Goal: Task Accomplishment & Management: Manage account settings

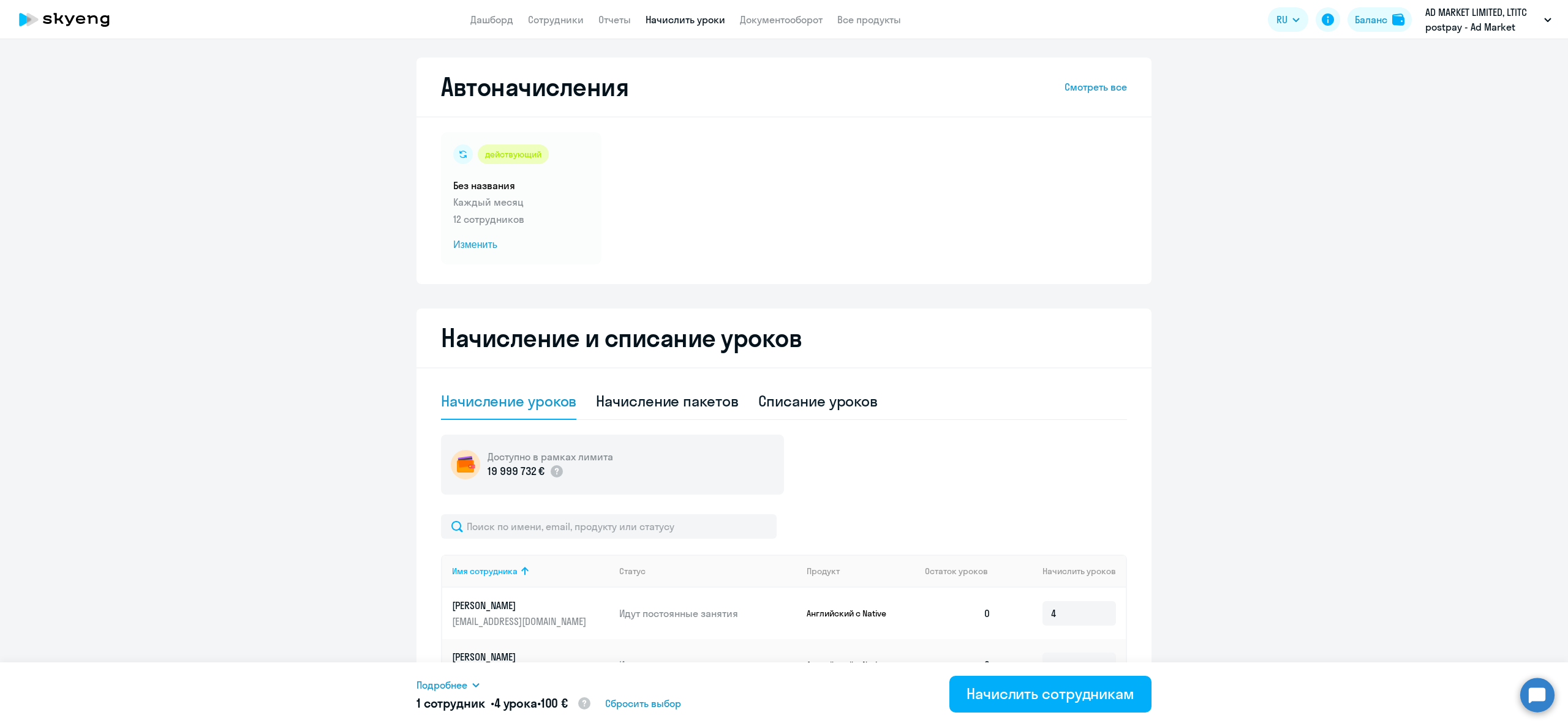
select select "10"
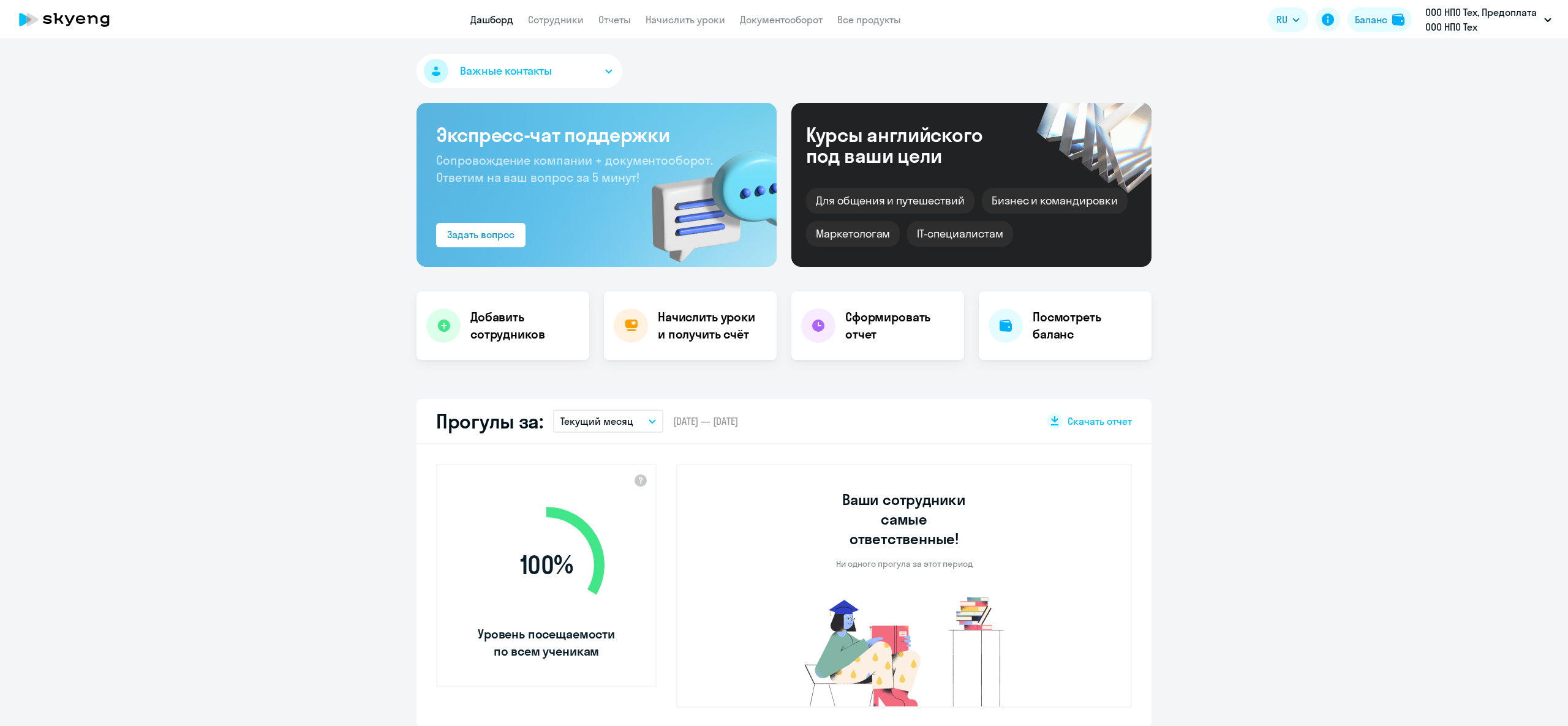
select select "30"
click at [1358, 15] on div "Баланс" at bounding box center [1371, 19] width 32 height 15
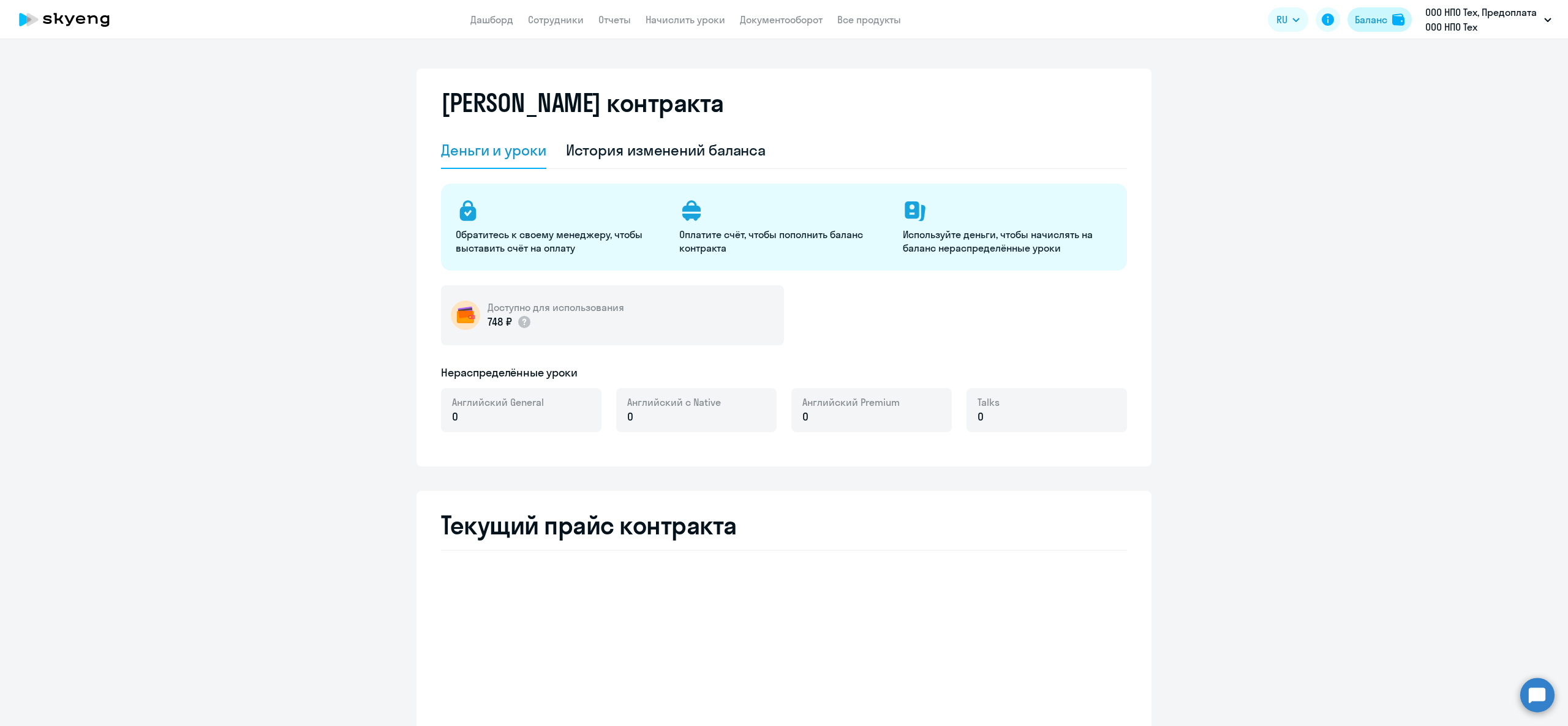
select select "english_adult_not_native_speaker"
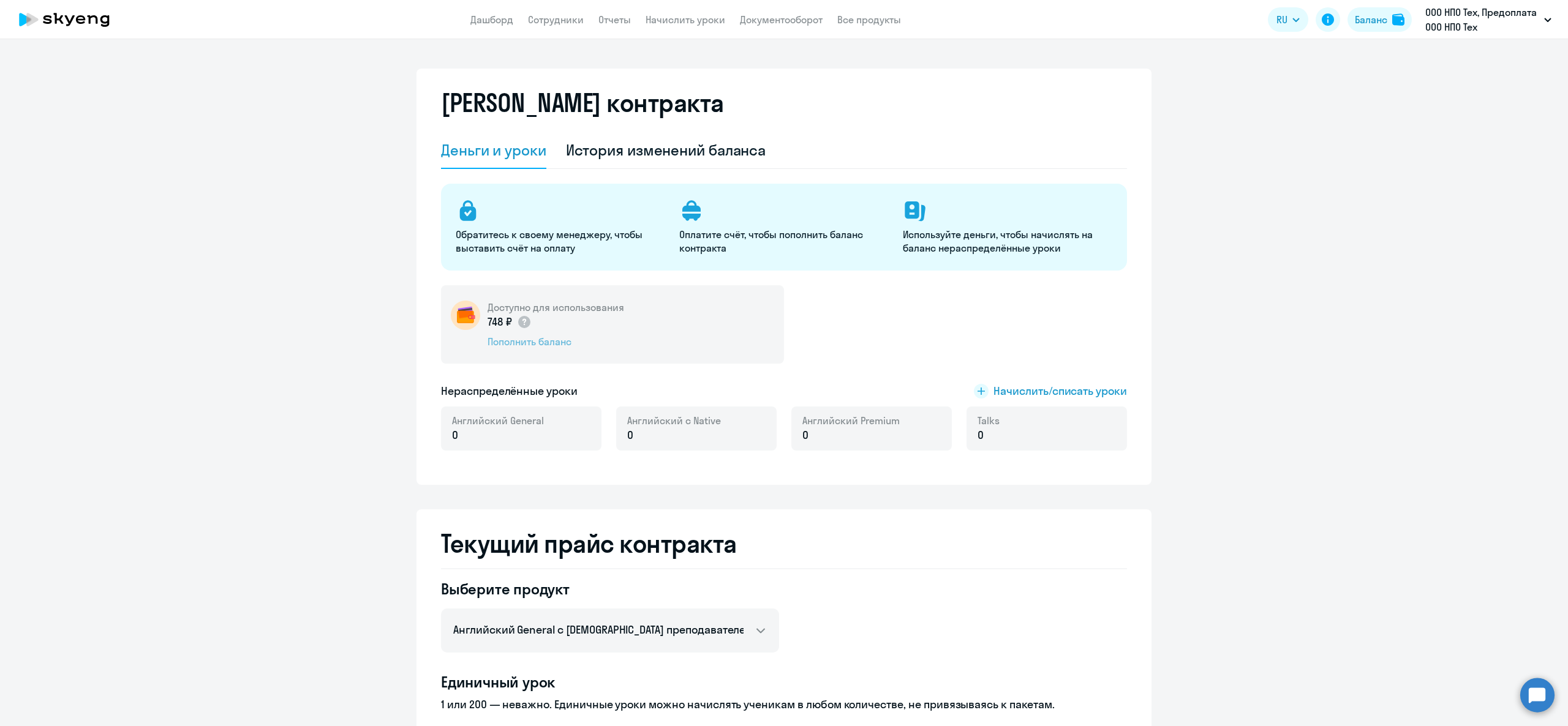
click at [563, 346] on div "Пополнить баланс" at bounding box center [555, 341] width 136 height 13
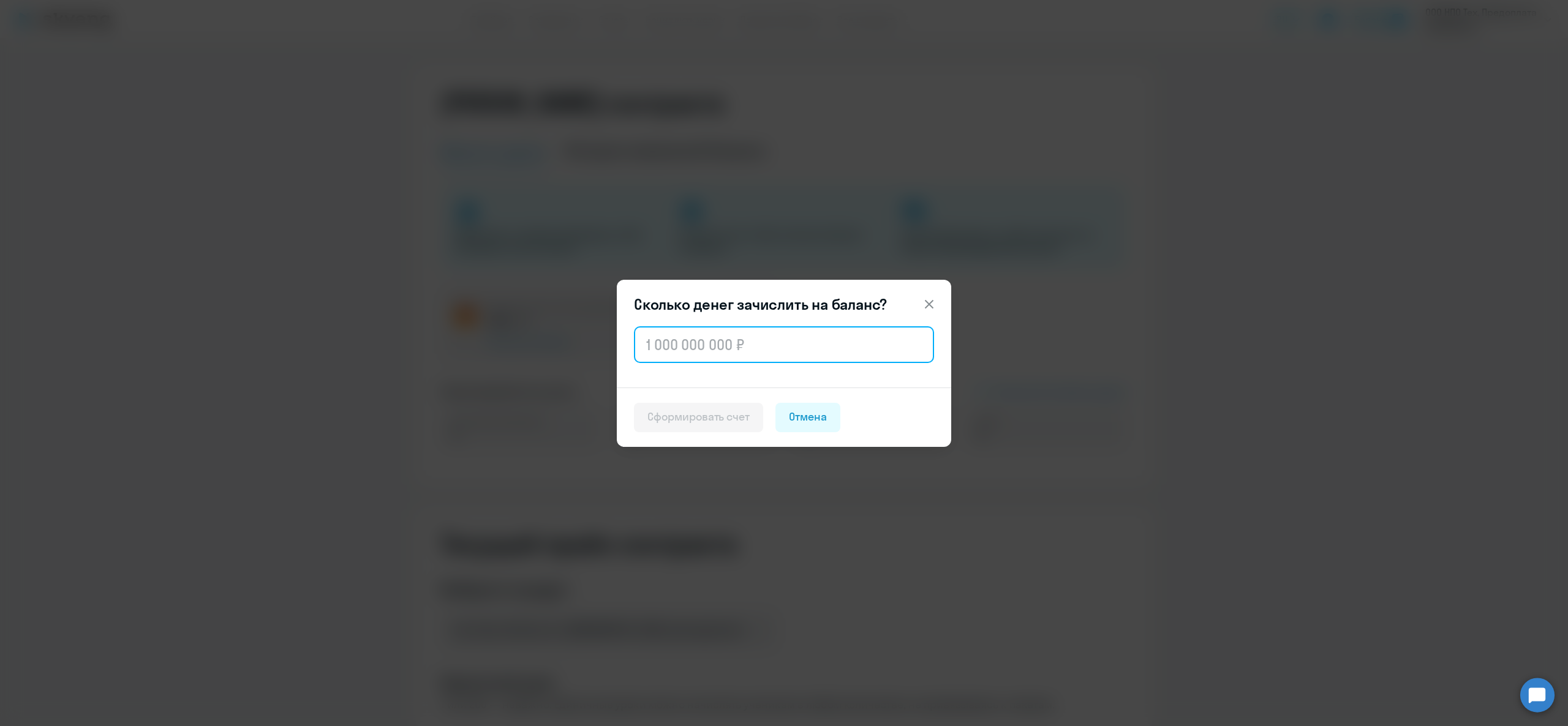
click at [645, 360] on input "text" at bounding box center [784, 345] width 300 height 37
type input "100 000"
click at [726, 419] on div "Сформировать счет" at bounding box center [699, 417] width 102 height 16
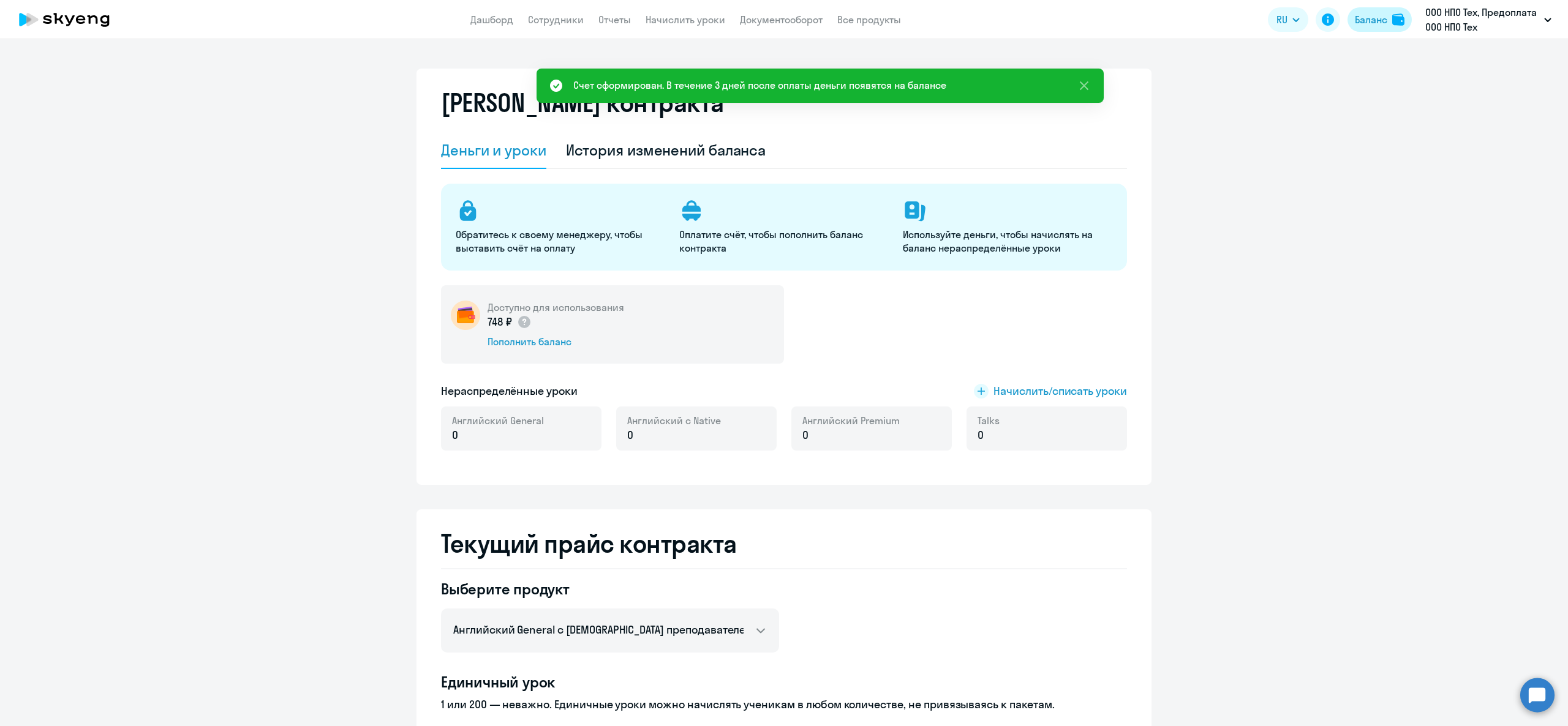
click at [1373, 15] on div "Баланс" at bounding box center [1371, 19] width 32 height 15
click at [785, 21] on link "Документооборот" at bounding box center [781, 19] width 83 height 12
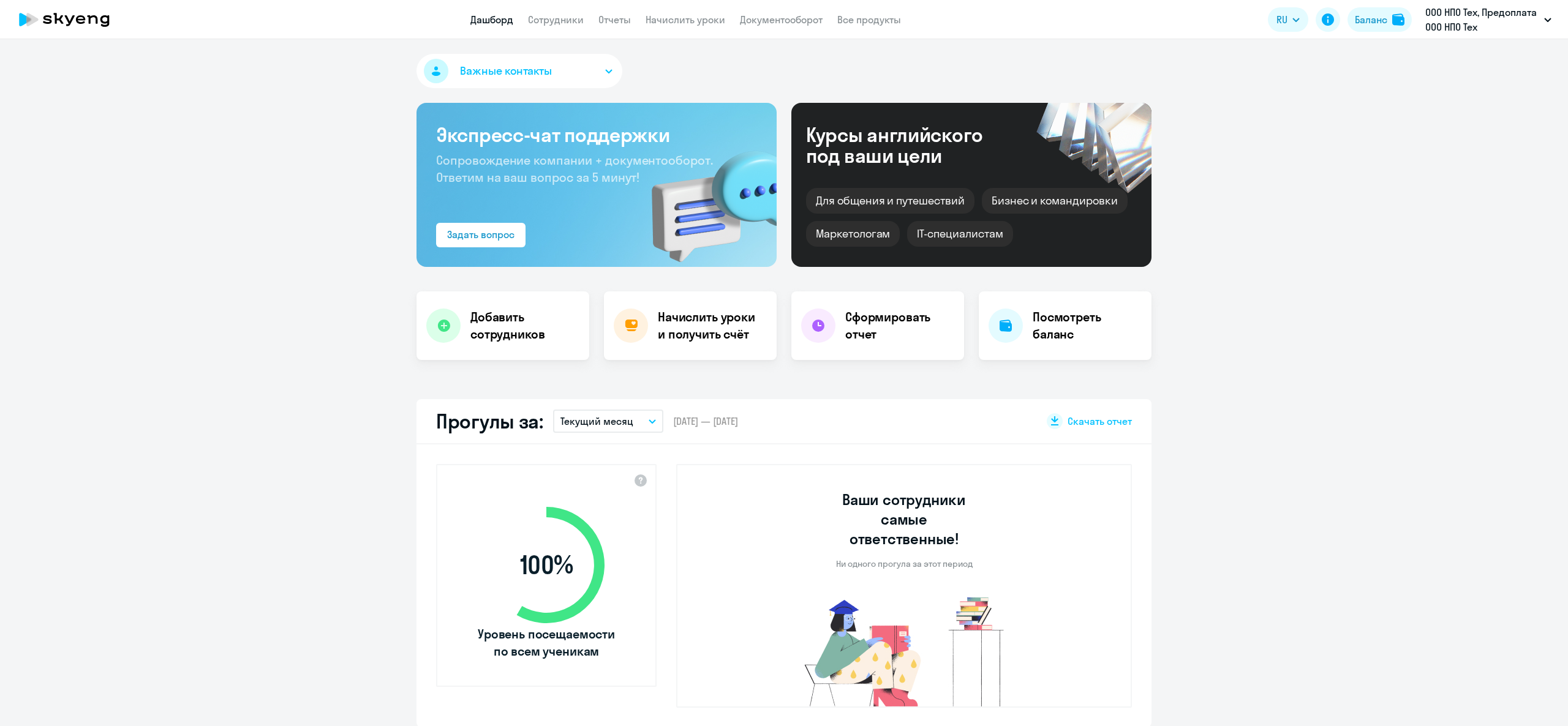
select select "30"
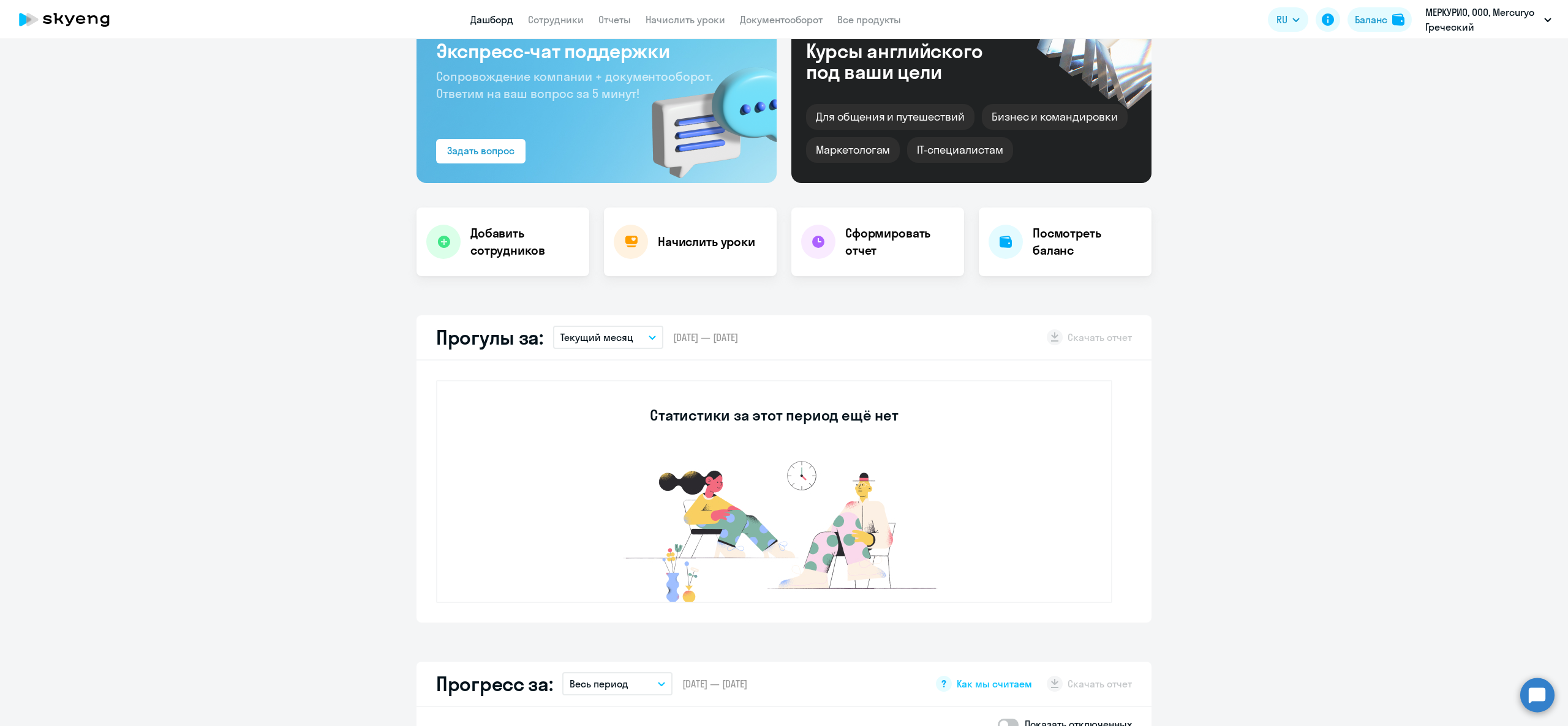
scroll to position [122, 0]
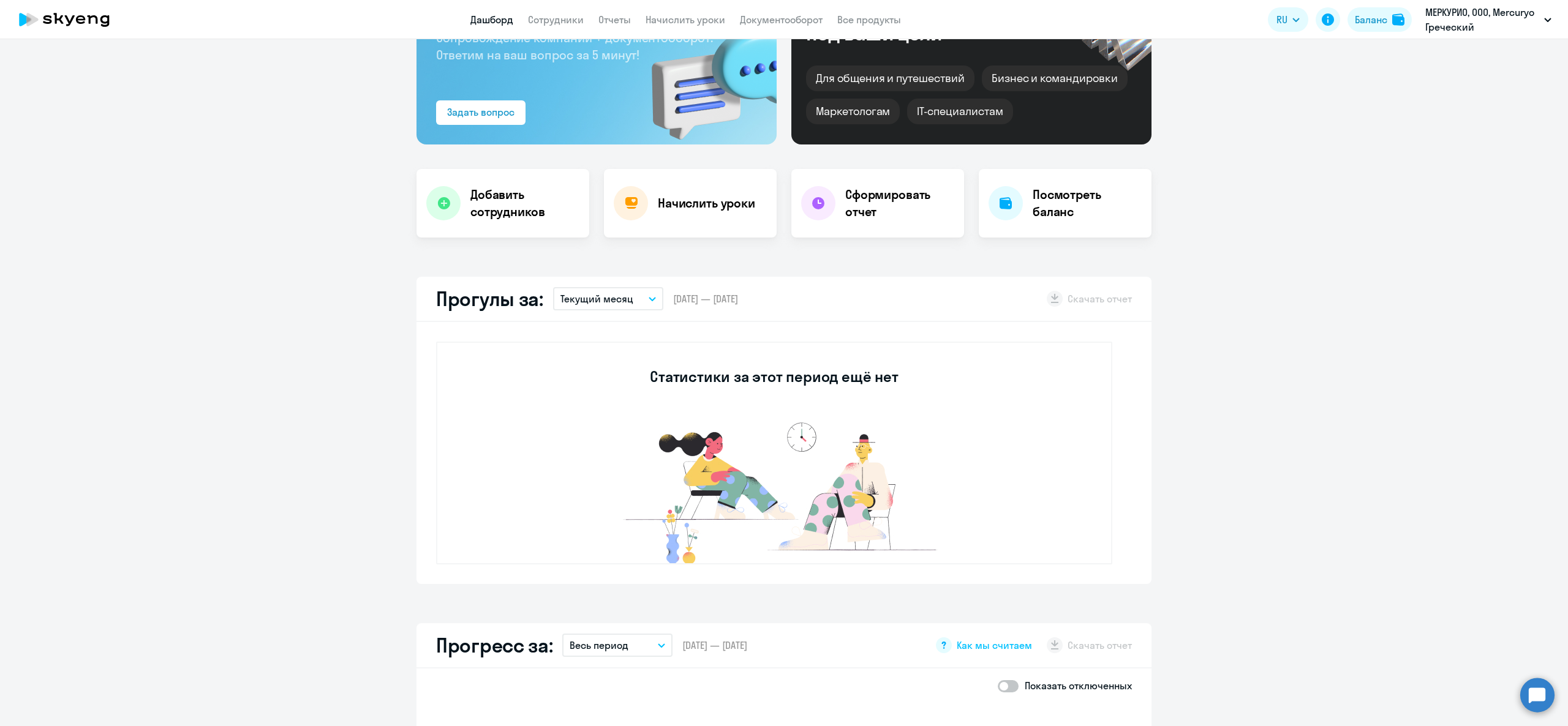
click at [614, 302] on p "Текущий месяц" at bounding box center [597, 299] width 73 height 15
click at [629, 365] on li "Прошлый месяц" at bounding box center [608, 364] width 109 height 31
click at [598, 300] on p "Прошлый месяц" at bounding box center [599, 299] width 77 height 15
click at [608, 345] on li "Текущий месяц" at bounding box center [608, 333] width 109 height 31
click at [594, 307] on button "Текущий месяц" at bounding box center [609, 298] width 110 height 24
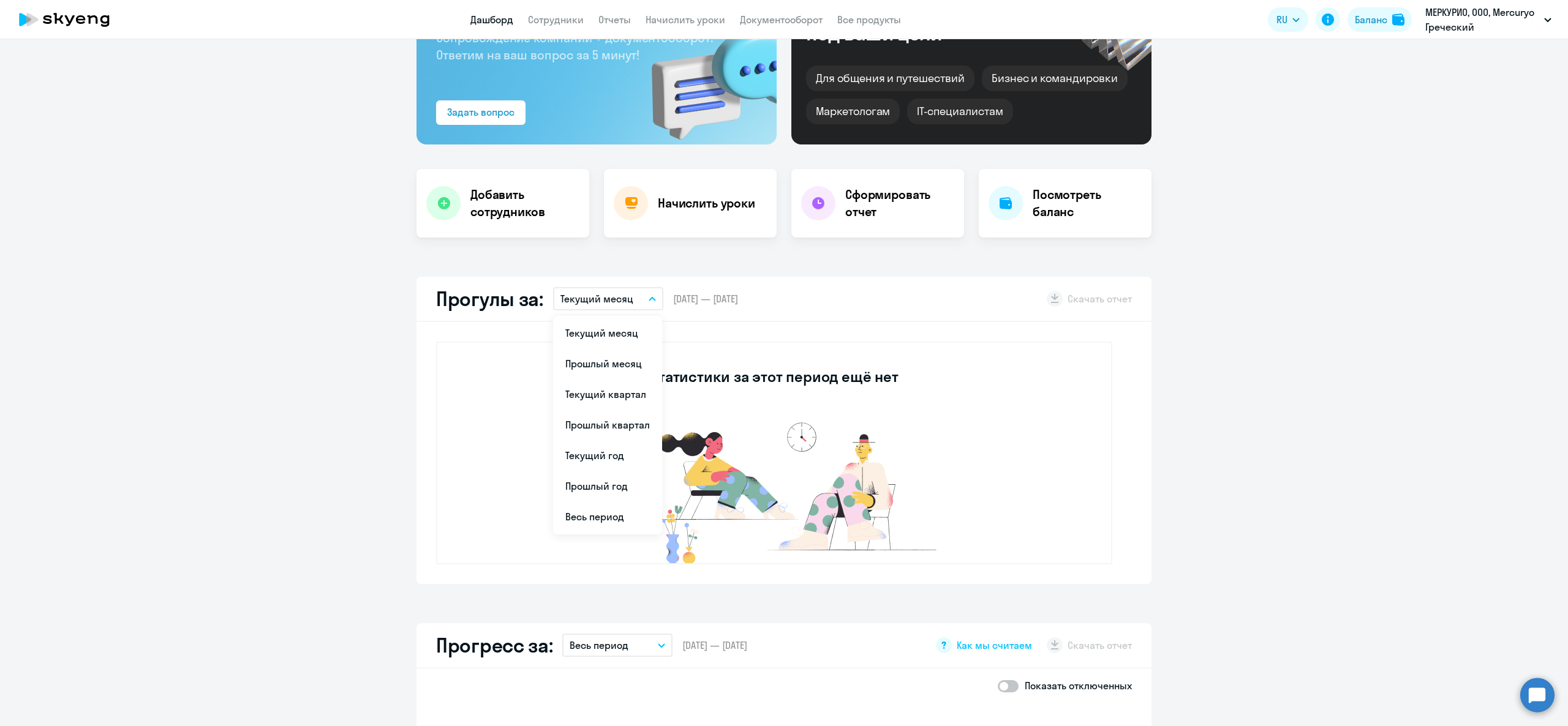
click at [993, 337] on div "Статистики за этот период ещё нет" at bounding box center [784, 453] width 735 height 262
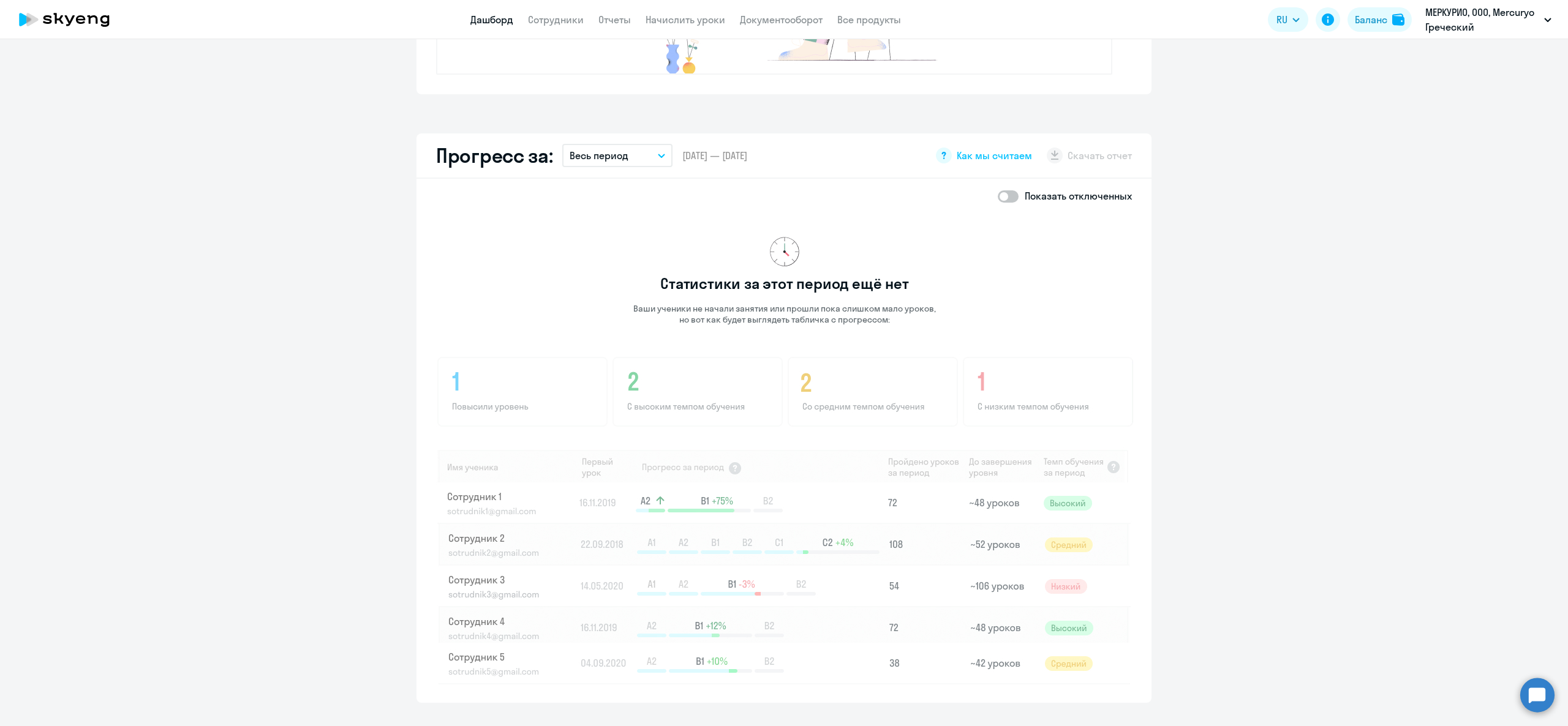
scroll to position [735, 0]
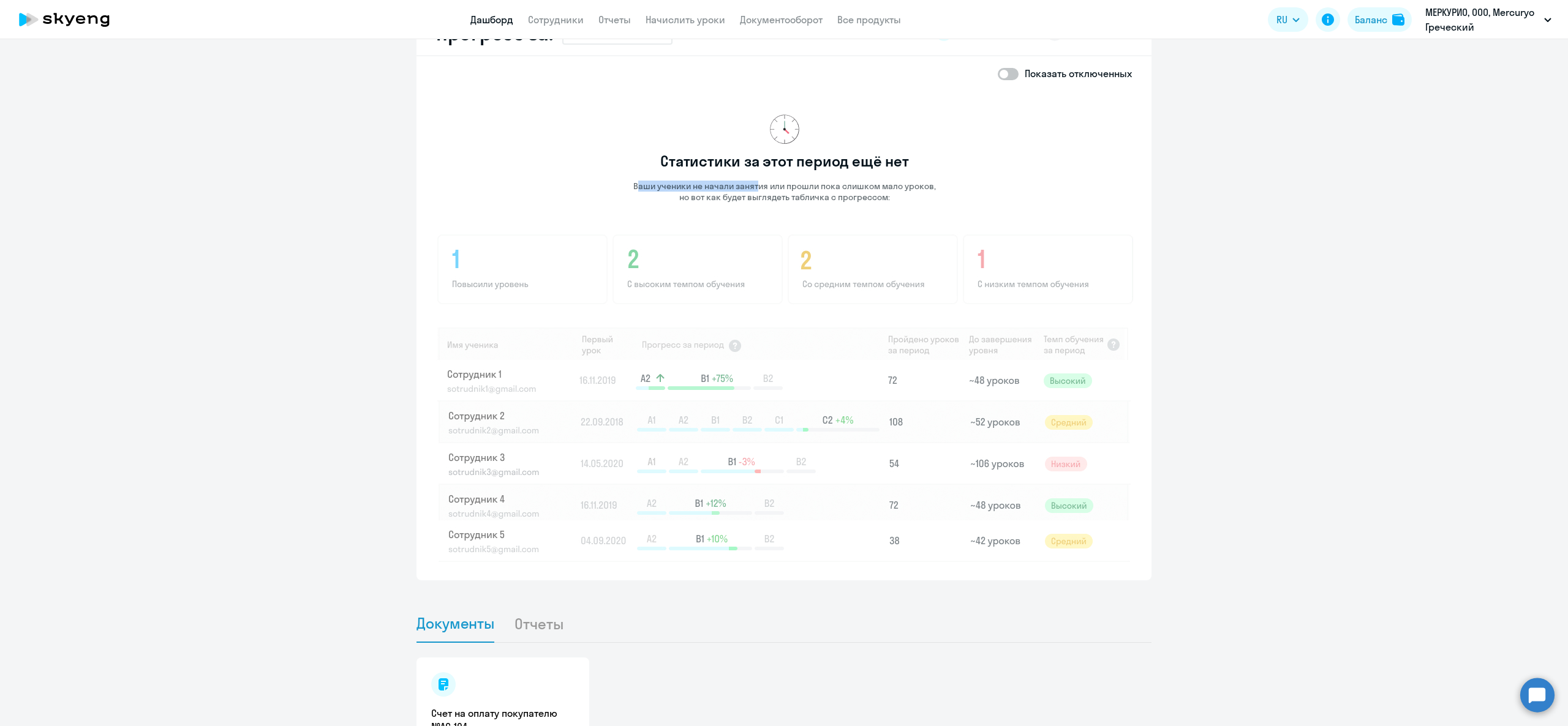
drag, startPoint x: 631, startPoint y: 186, endPoint x: 750, endPoint y: 185, distance: 119.0
click at [750, 185] on p "Ваши ученики не начали занятия или прошли пока слишком мало уроков, но вот как …" at bounding box center [785, 192] width 304 height 22
drag, startPoint x: 662, startPoint y: 180, endPoint x: 875, endPoint y: 200, distance: 213.9
click at [896, 181] on p "Ваши ученики не начали занятия или прошли пока слишком мало уроков, но вот как …" at bounding box center [785, 192] width 304 height 22
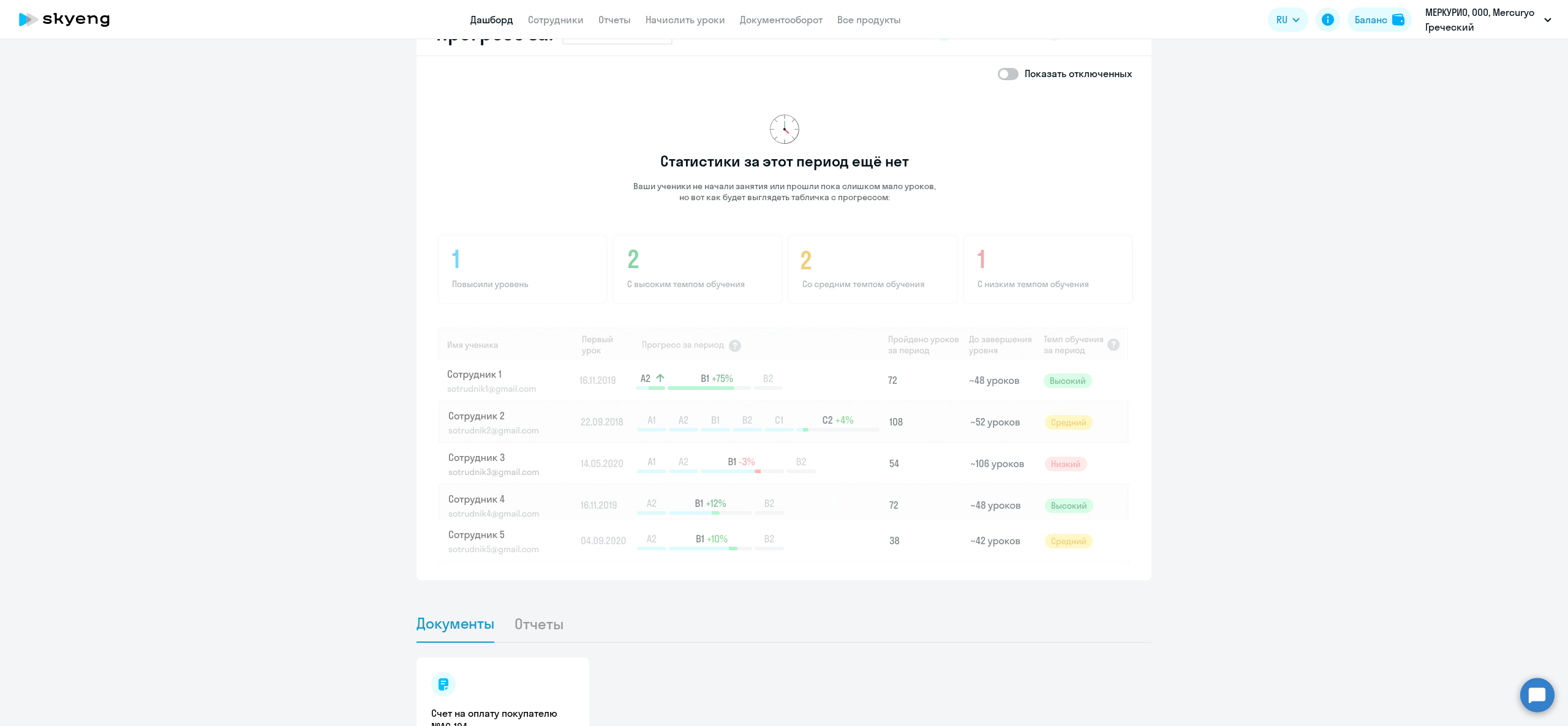
click at [875, 200] on p "Ваши ученики не начали занятия или прошли пока слишком мало уроков, но вот как …" at bounding box center [785, 192] width 304 height 22
click at [765, 182] on p "Ваши ученики не начали занятия или прошли пока слишком мало уроков, но вот как …" at bounding box center [785, 192] width 304 height 22
drag, startPoint x: 671, startPoint y: 198, endPoint x: 890, endPoint y: 215, distance: 219.7
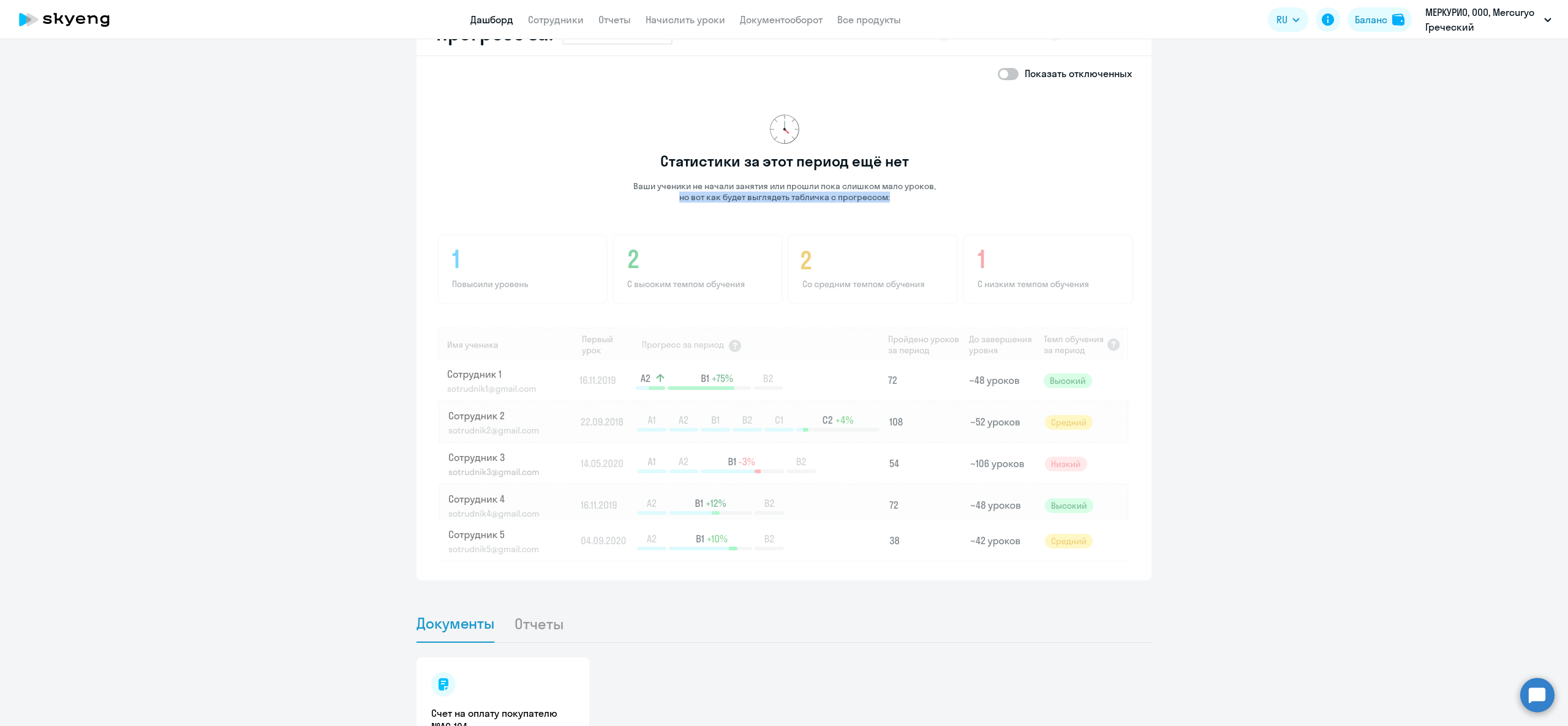
click at [890, 215] on div "Статистики за этот период ещё нет Ваши ученики не начали занятия или прошли пок…" at bounding box center [785, 326] width 697 height 471
click at [863, 193] on p "Ваши ученики не начали занятия или прошли пока слишком мало уроков, но вот как …" at bounding box center [785, 192] width 304 height 22
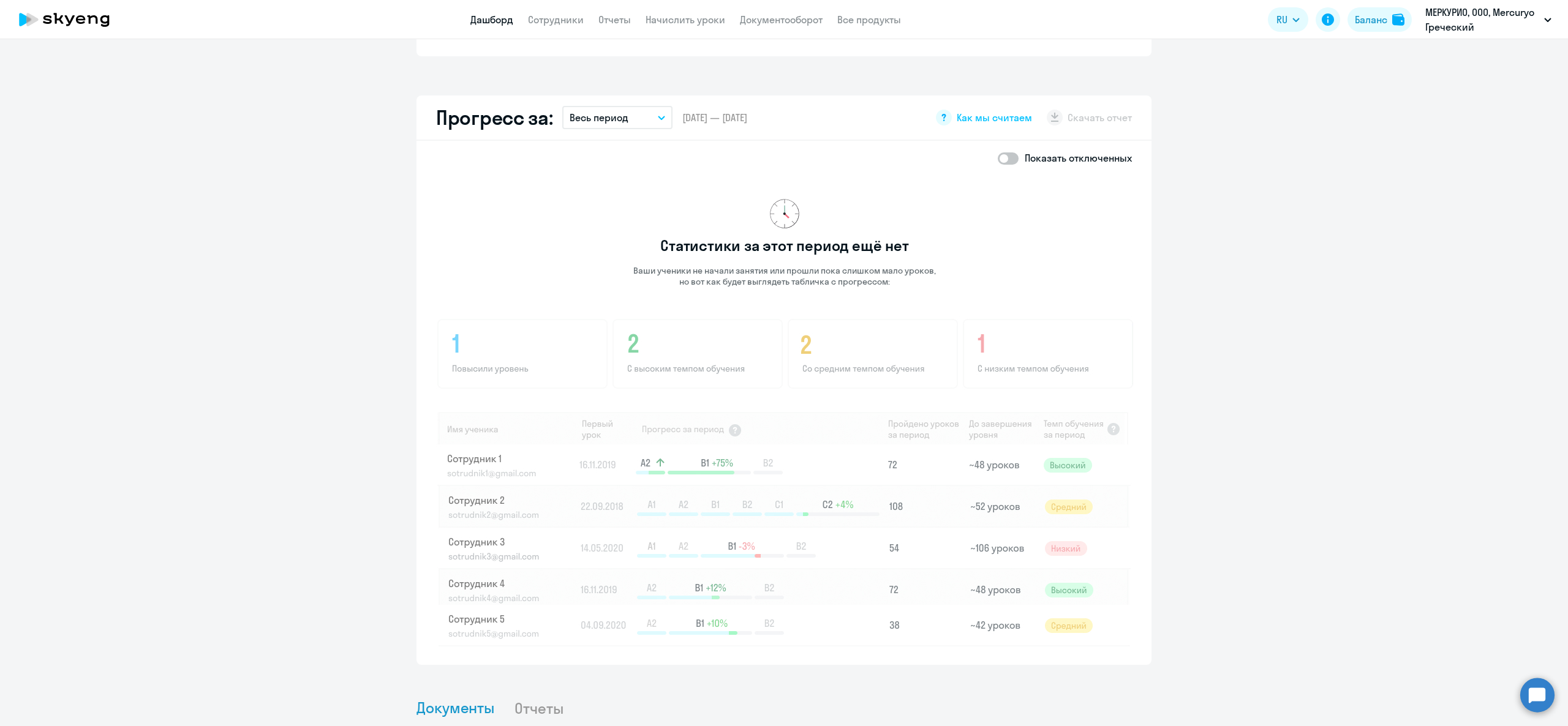
scroll to position [612, 0]
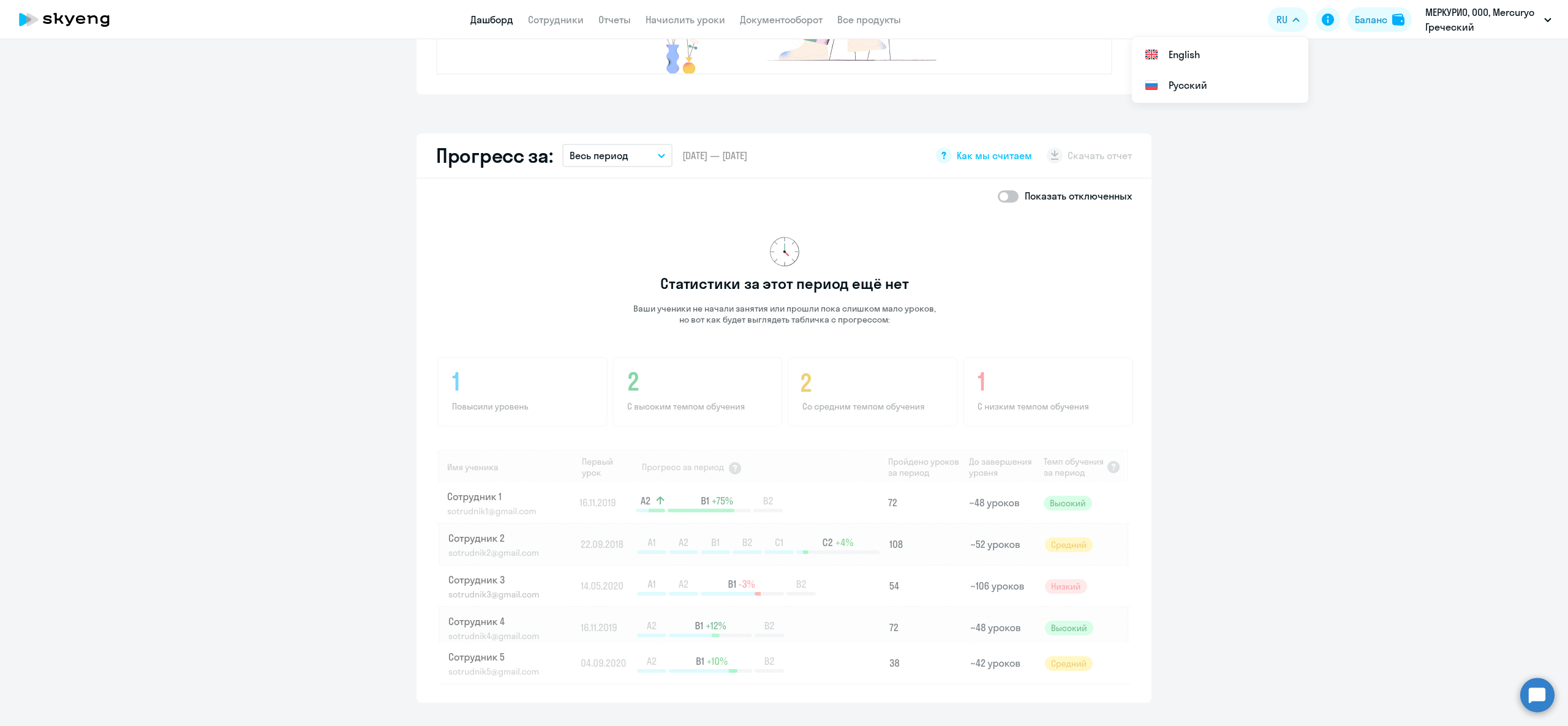
click at [1035, 289] on div "Статистики за этот период ещё нет Ваши ученики не начали занятия или прошли пок…" at bounding box center [785, 448] width 697 height 471
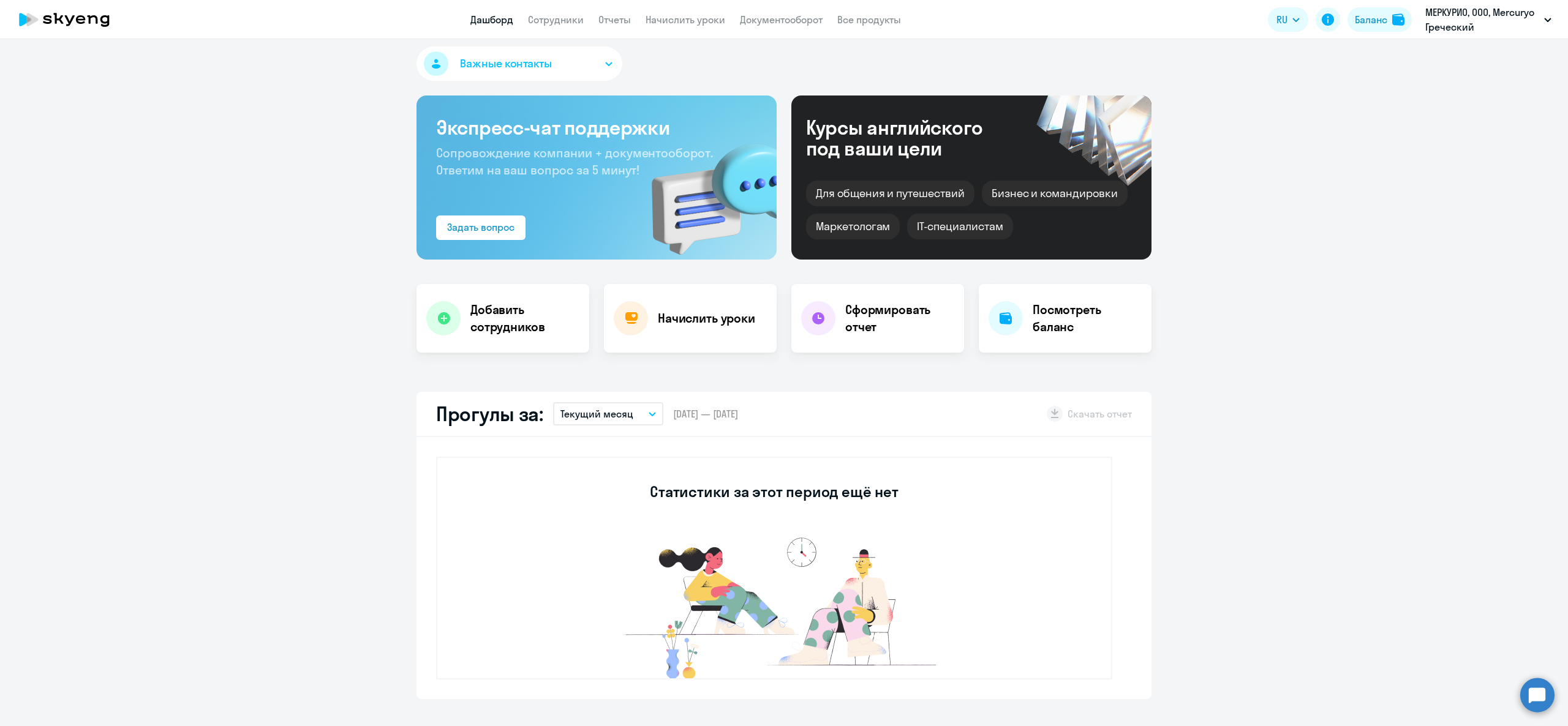
scroll to position [0, 0]
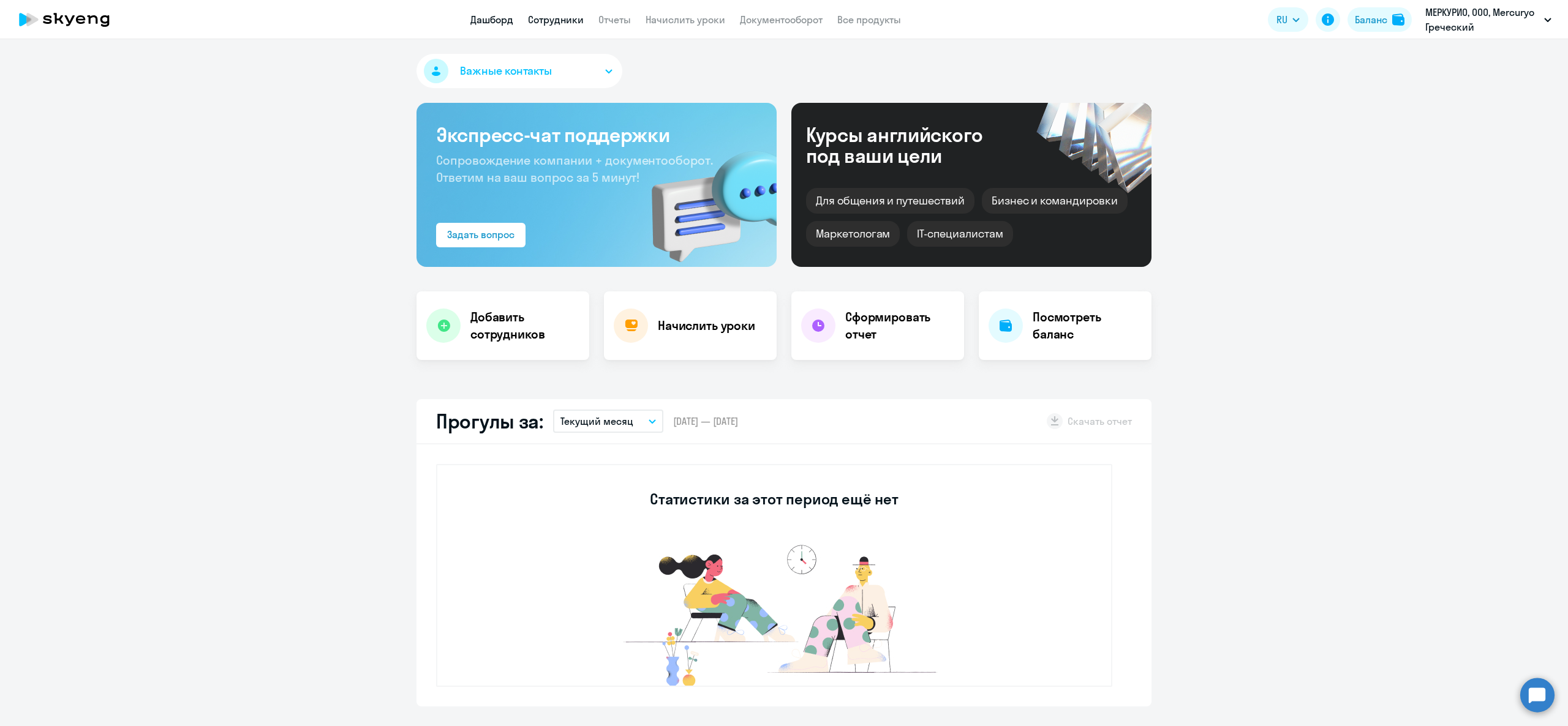
click at [541, 16] on link "Сотрудники" at bounding box center [555, 19] width 56 height 12
select select "30"
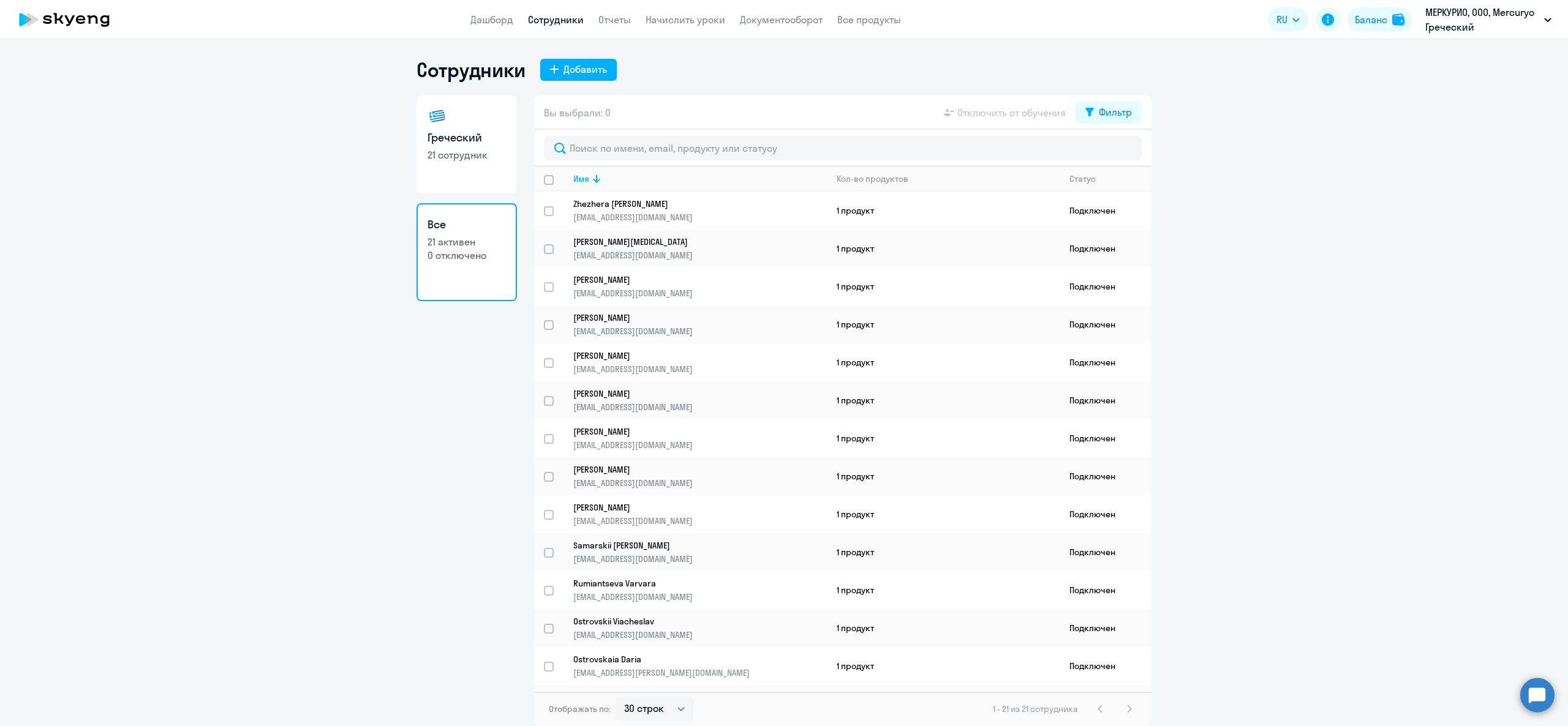
click at [484, 149] on p "21 сотрудник" at bounding box center [467, 155] width 79 height 13
select select "30"
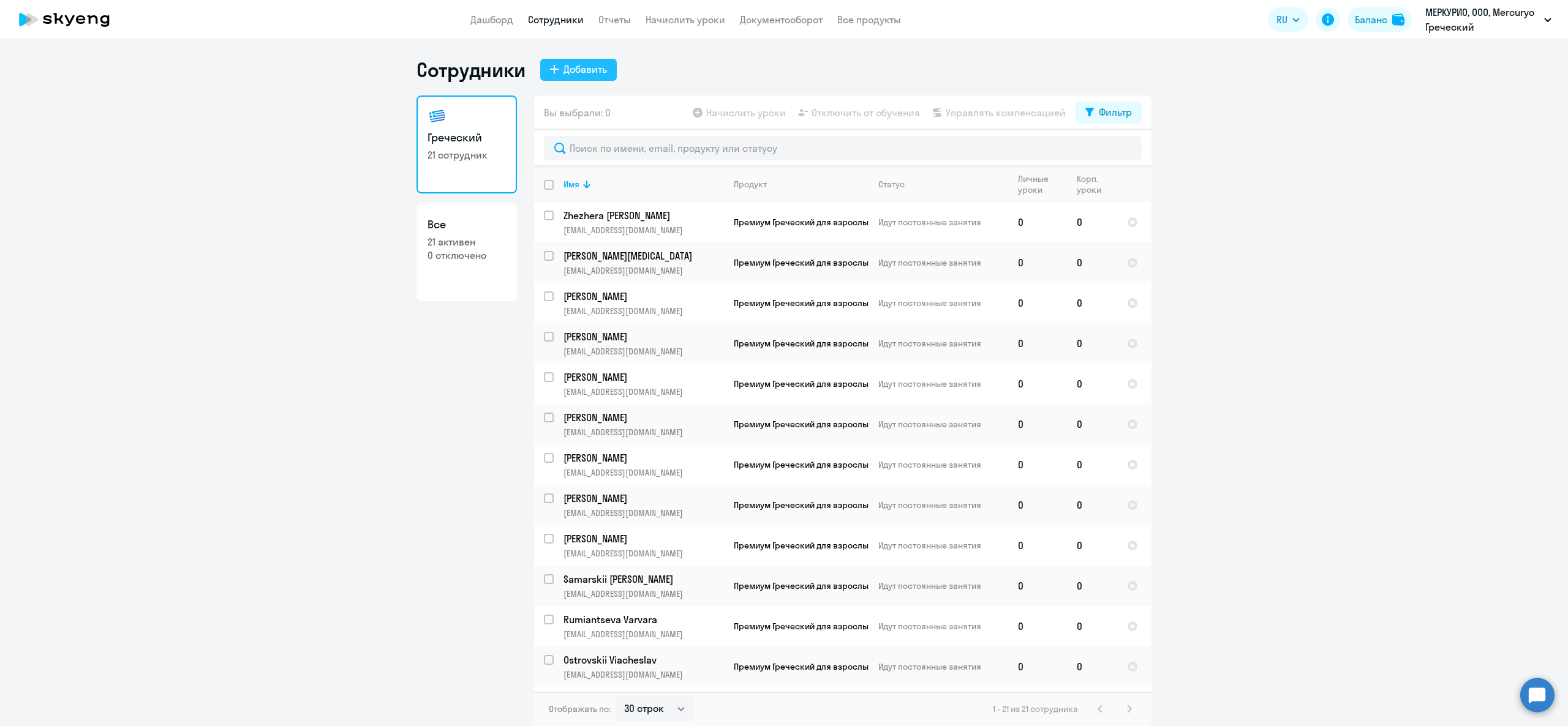
click at [584, 67] on div "Добавить" at bounding box center [585, 69] width 44 height 15
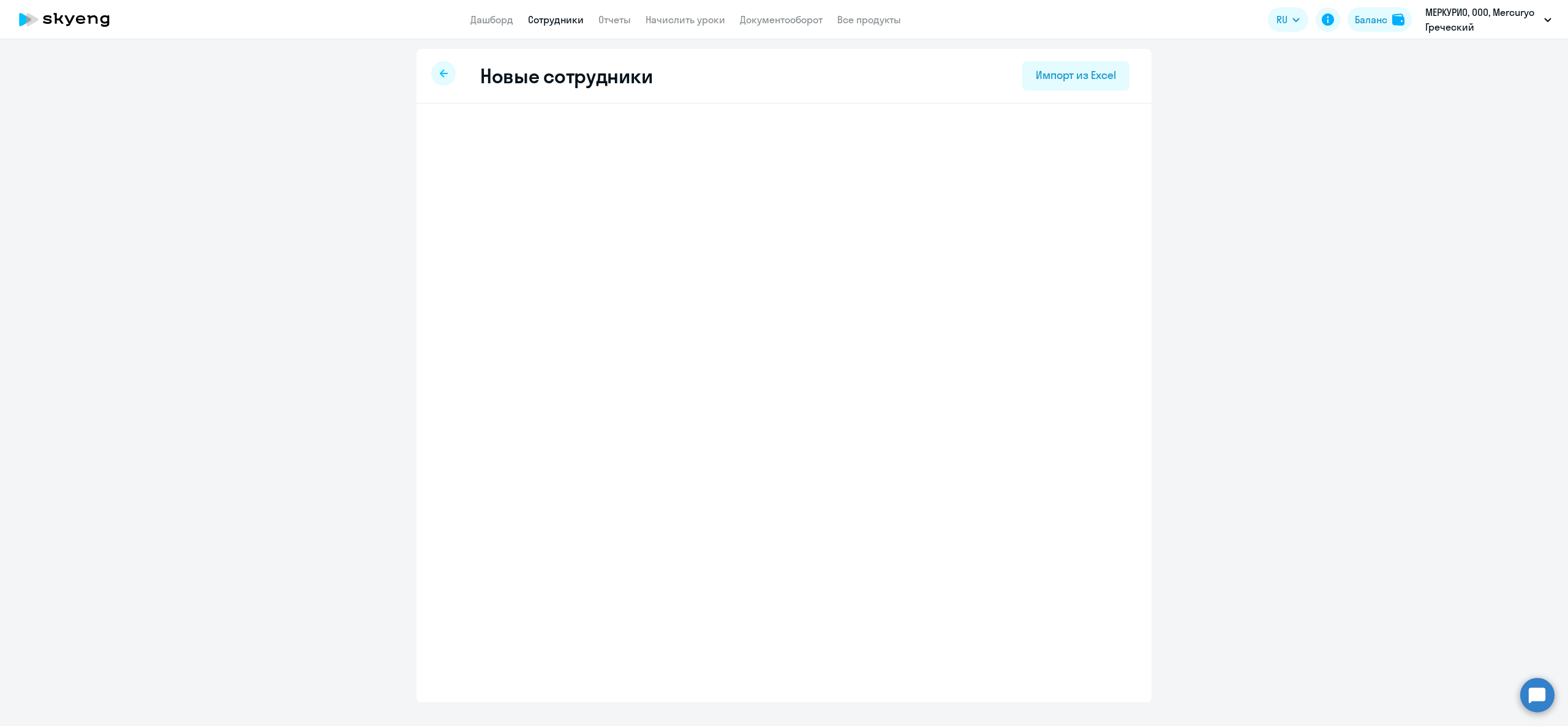
select select "greek_adult_not_native_speaker_premium"
select select "3"
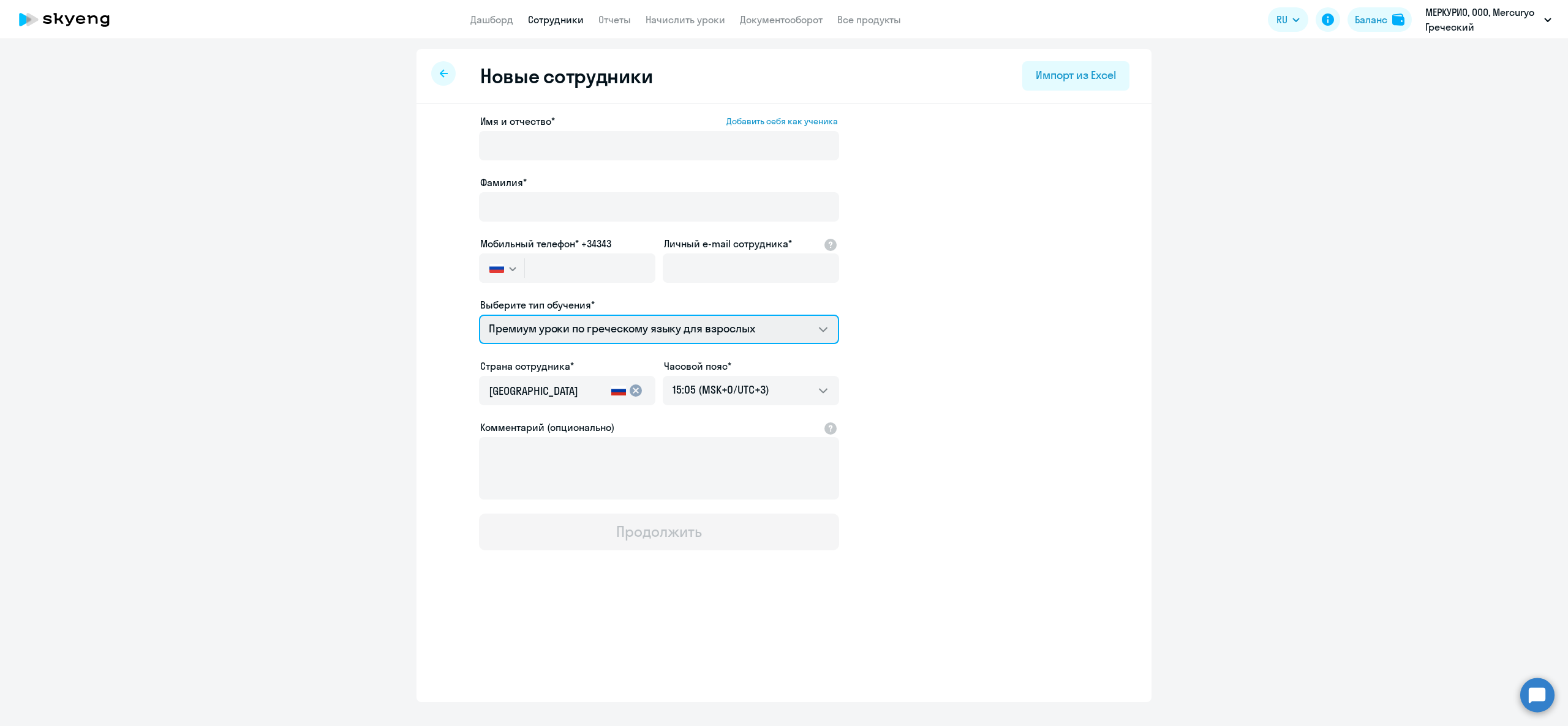
click at [627, 315] on select "Премиум уроки по греческому языку для взрослых" at bounding box center [659, 329] width 360 height 30
click at [479, 315] on select "Премиум уроки по греческому языку для взрослых" at bounding box center [659, 329] width 360 height 30
click at [547, 337] on select "Премиум уроки по греческому языку для взрослых" at bounding box center [659, 329] width 360 height 30
click at [479, 315] on select "Премиум уроки по греческому языку для взрослых" at bounding box center [659, 329] width 360 height 30
click at [574, 17] on link "Сотрудники" at bounding box center [555, 19] width 56 height 12
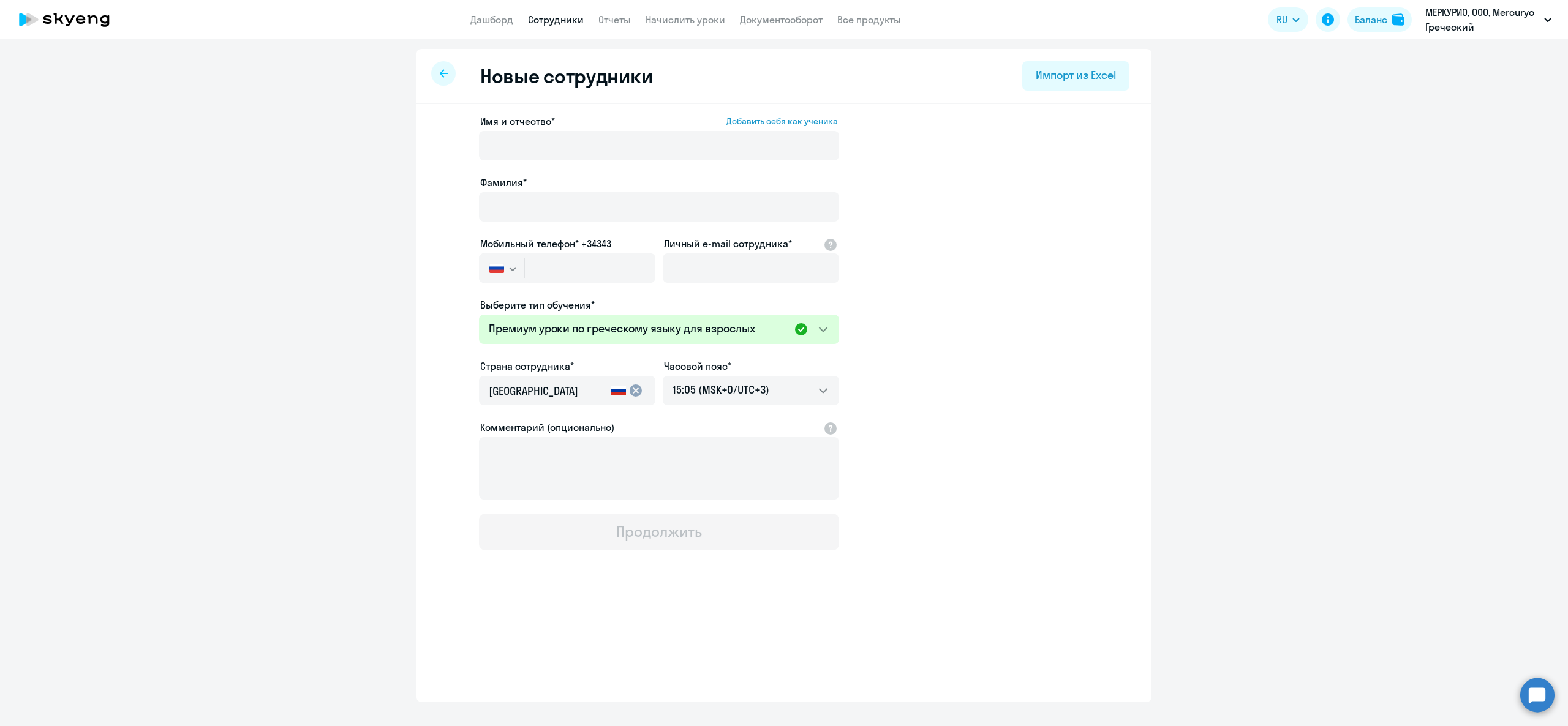
select select "30"
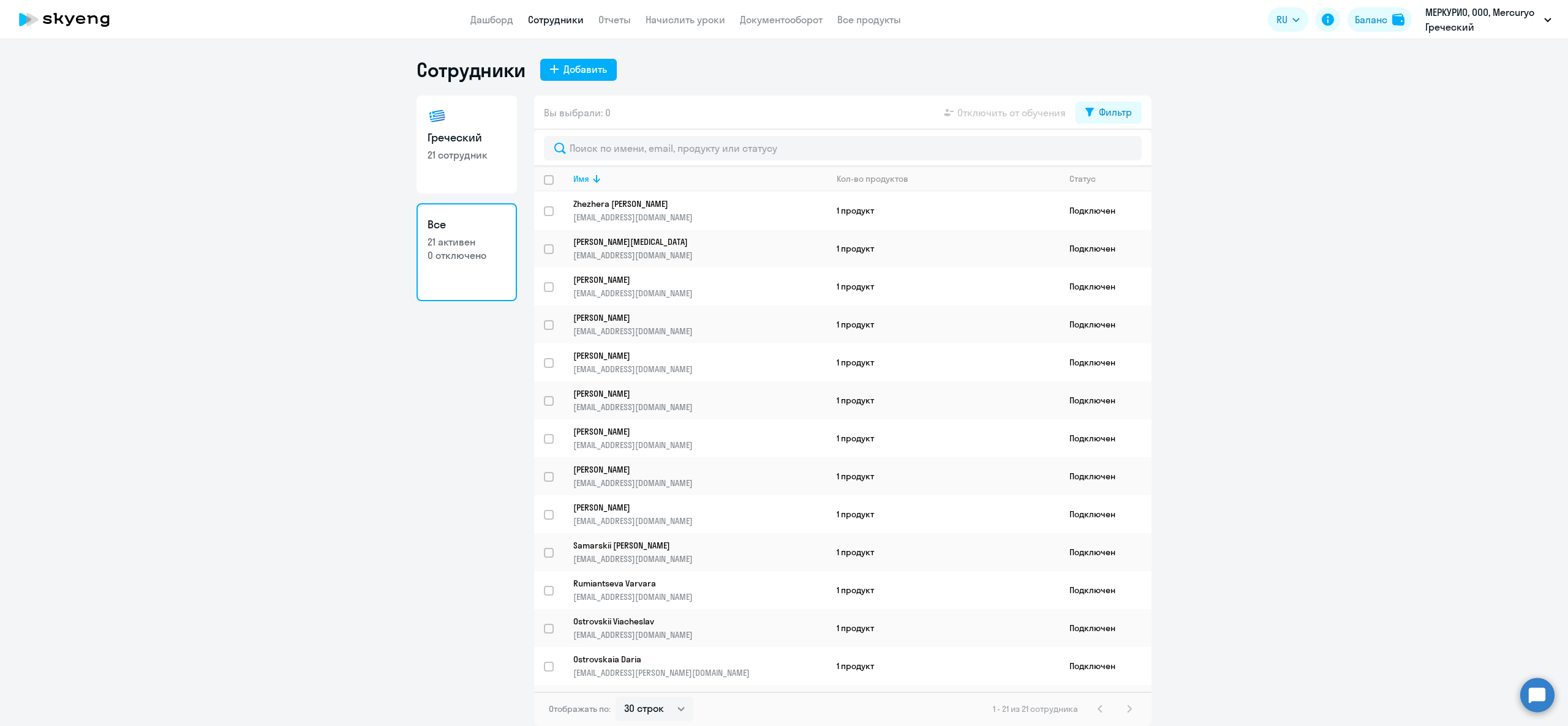
click at [465, 137] on h3 "Греческий" at bounding box center [467, 138] width 79 height 16
select select "30"
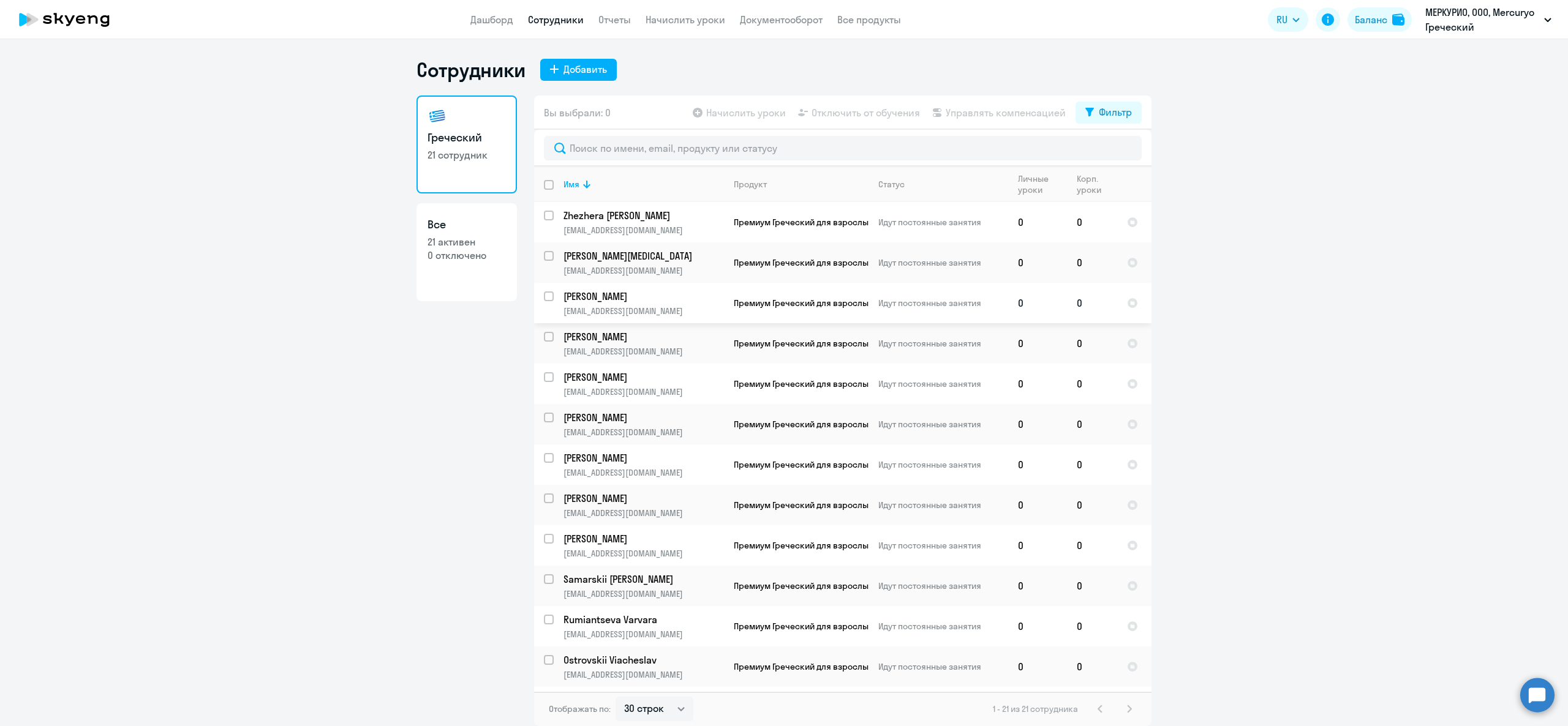
click at [551, 296] on input "select row 13128751" at bounding box center [556, 304] width 24 height 24
checkbox input "true"
click at [870, 113] on span "Отключить от обучения" at bounding box center [865, 113] width 108 height 15
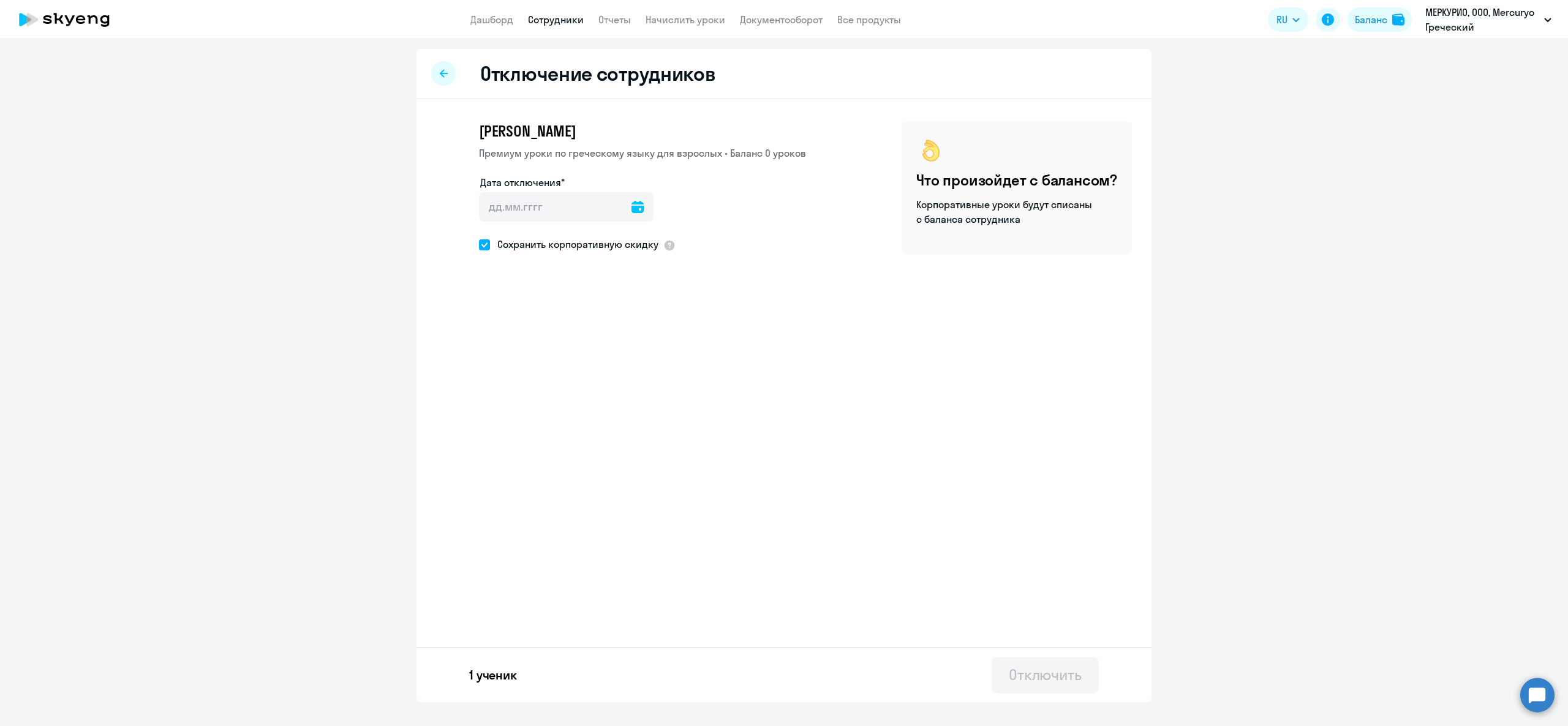
click at [631, 203] on icon at bounding box center [637, 207] width 12 height 12
click at [594, 323] on span "3" at bounding box center [594, 321] width 22 height 22
type input "[DATE]"
click at [437, 71] on div at bounding box center [443, 73] width 24 height 24
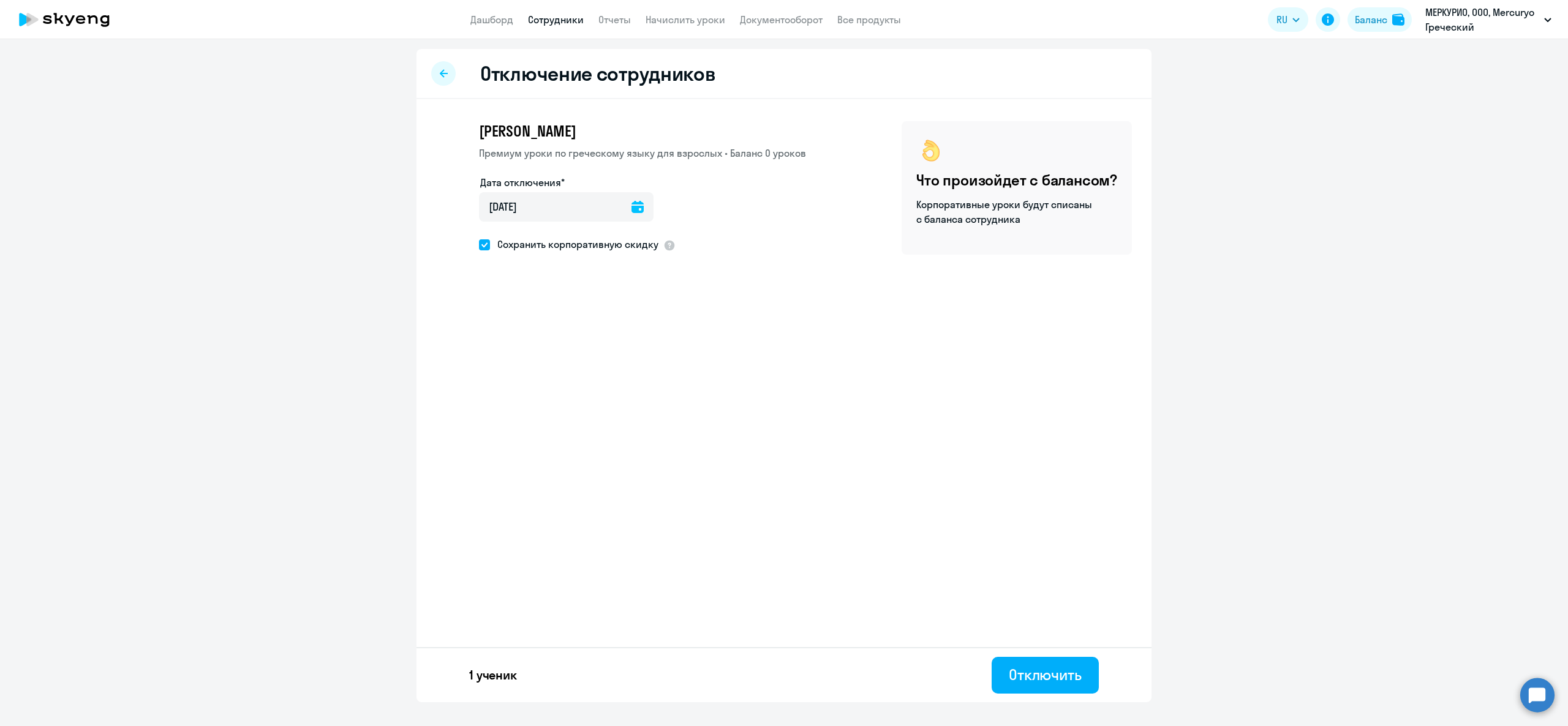
select select "30"
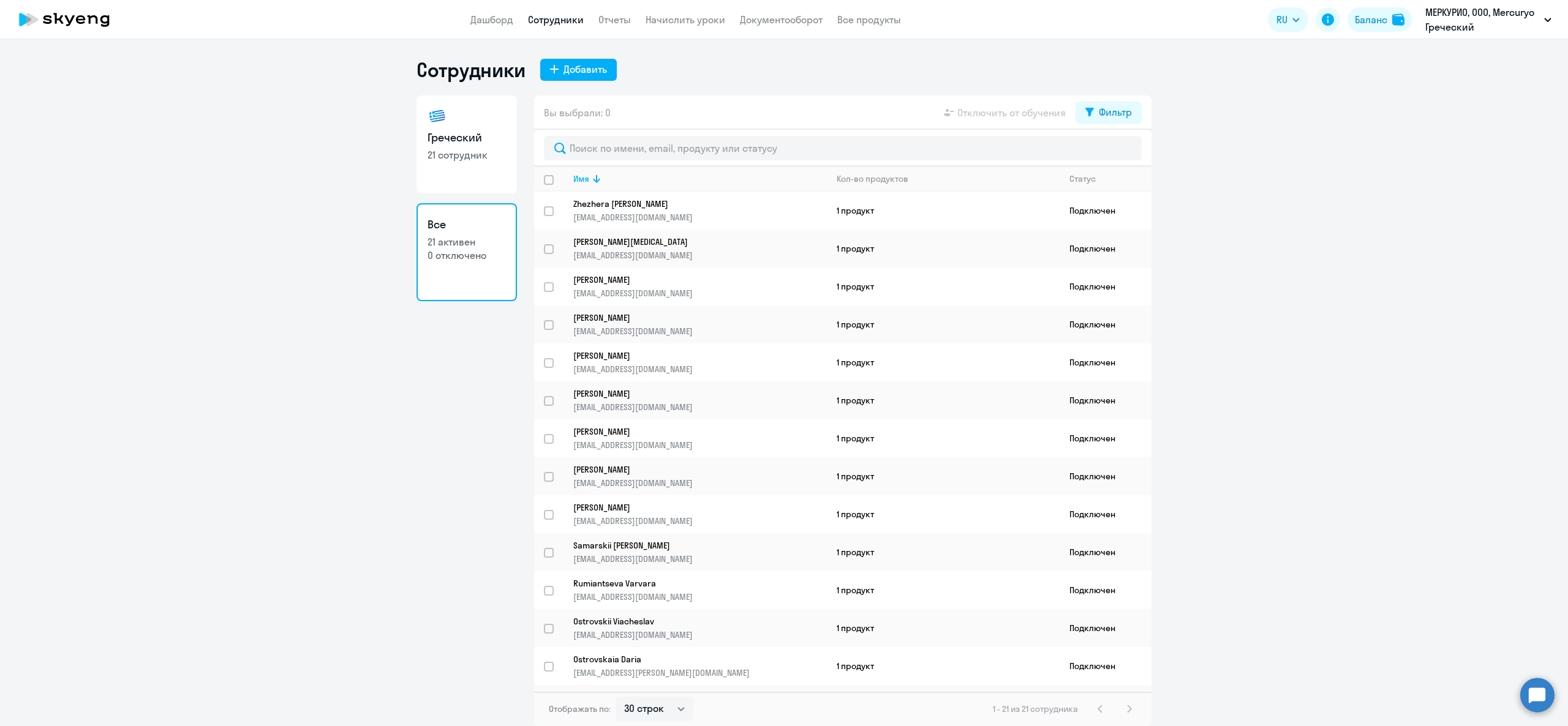
click at [551, 21] on link "Сотрудники" at bounding box center [555, 19] width 56 height 12
select select "30"
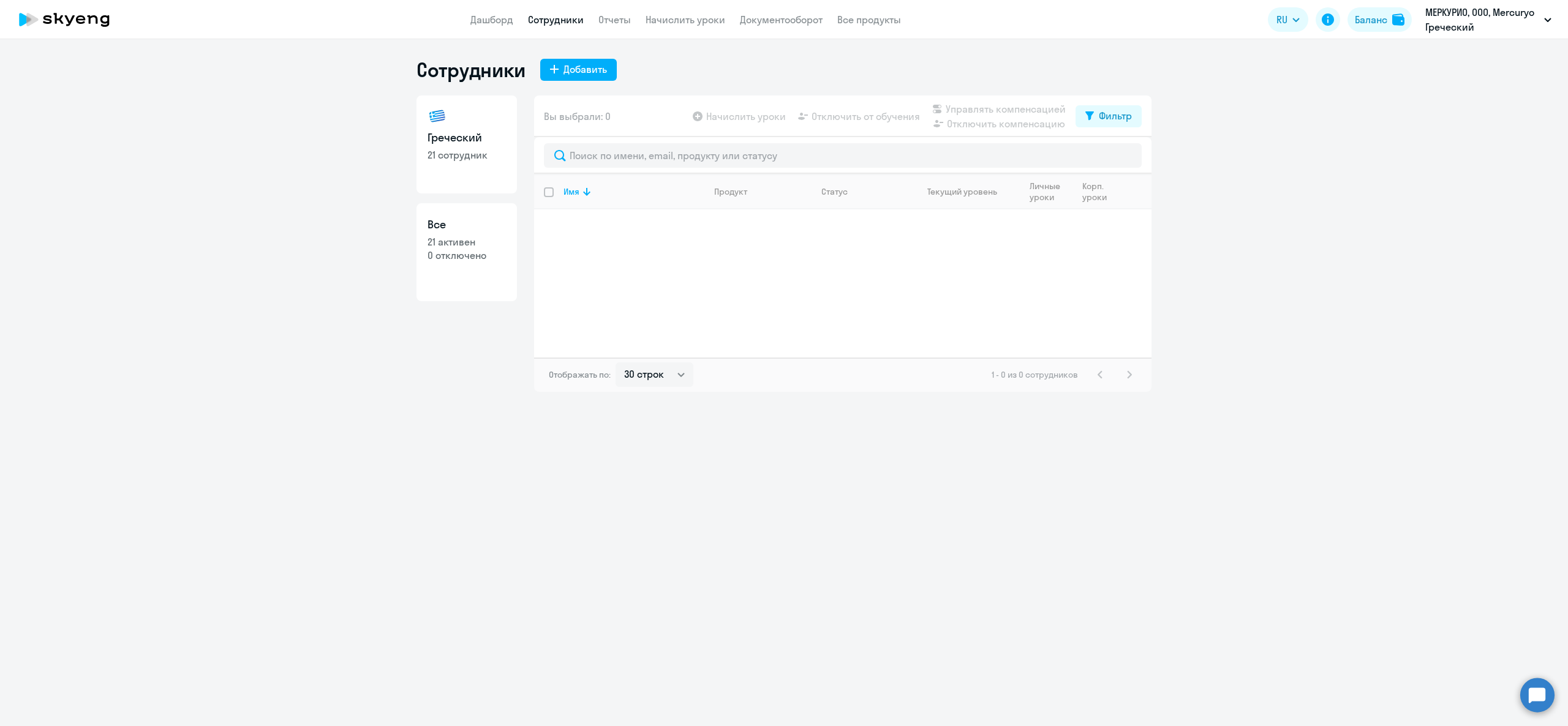
click at [469, 169] on link "Греческий 21 сотрудник" at bounding box center [467, 145] width 100 height 98
select select "30"
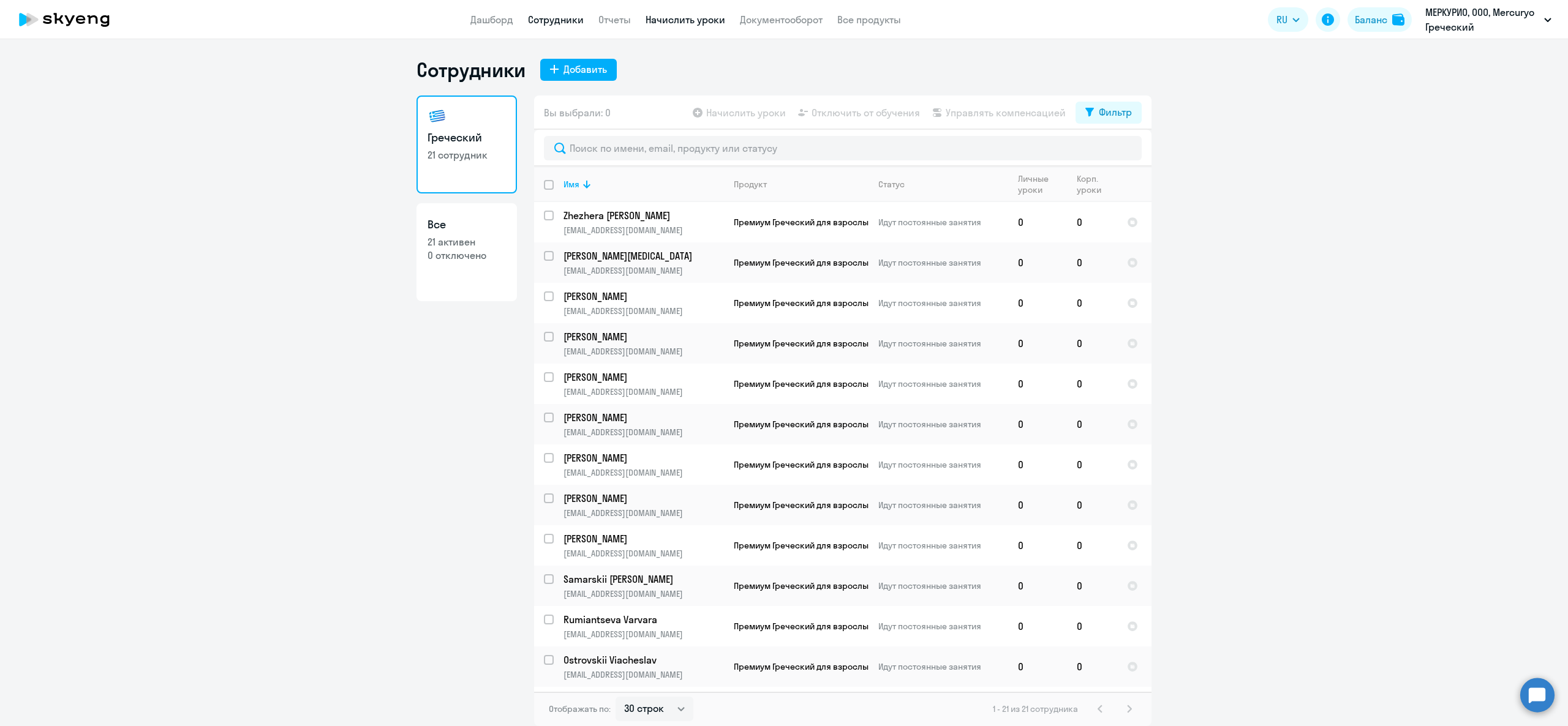
click at [674, 19] on link "Начислить уроки" at bounding box center [685, 19] width 79 height 12
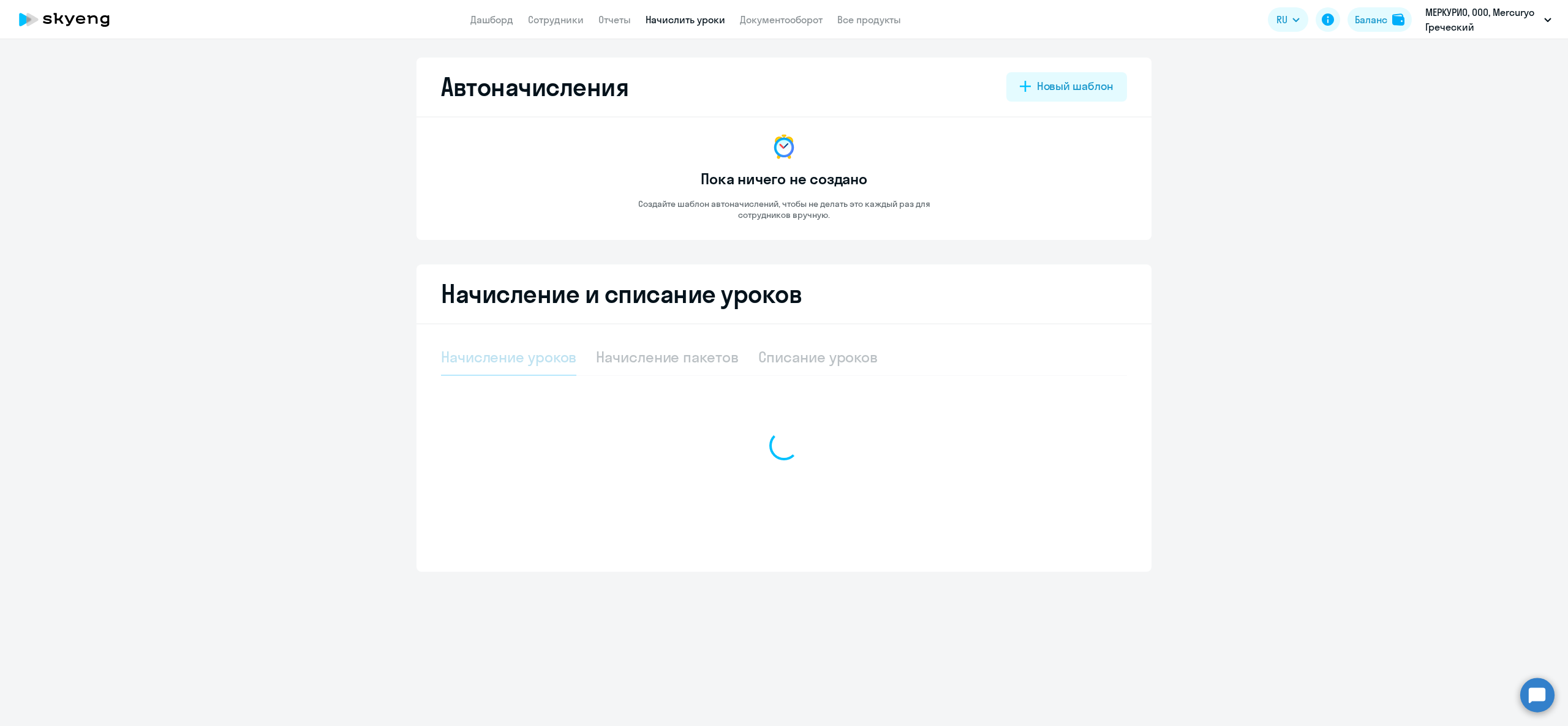
select select "10"
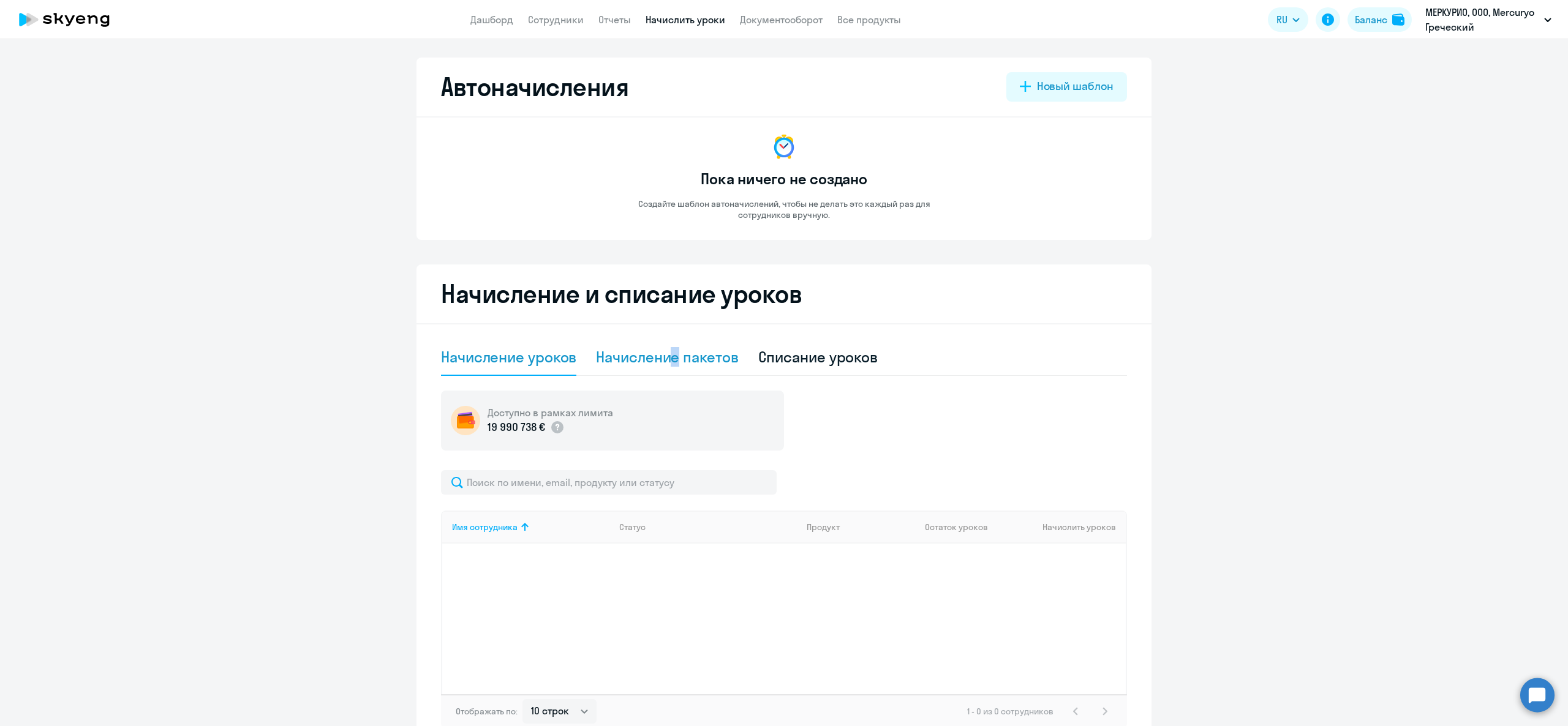
click at [667, 354] on div "Начисление пакетов" at bounding box center [666, 357] width 142 height 19
select select "10"
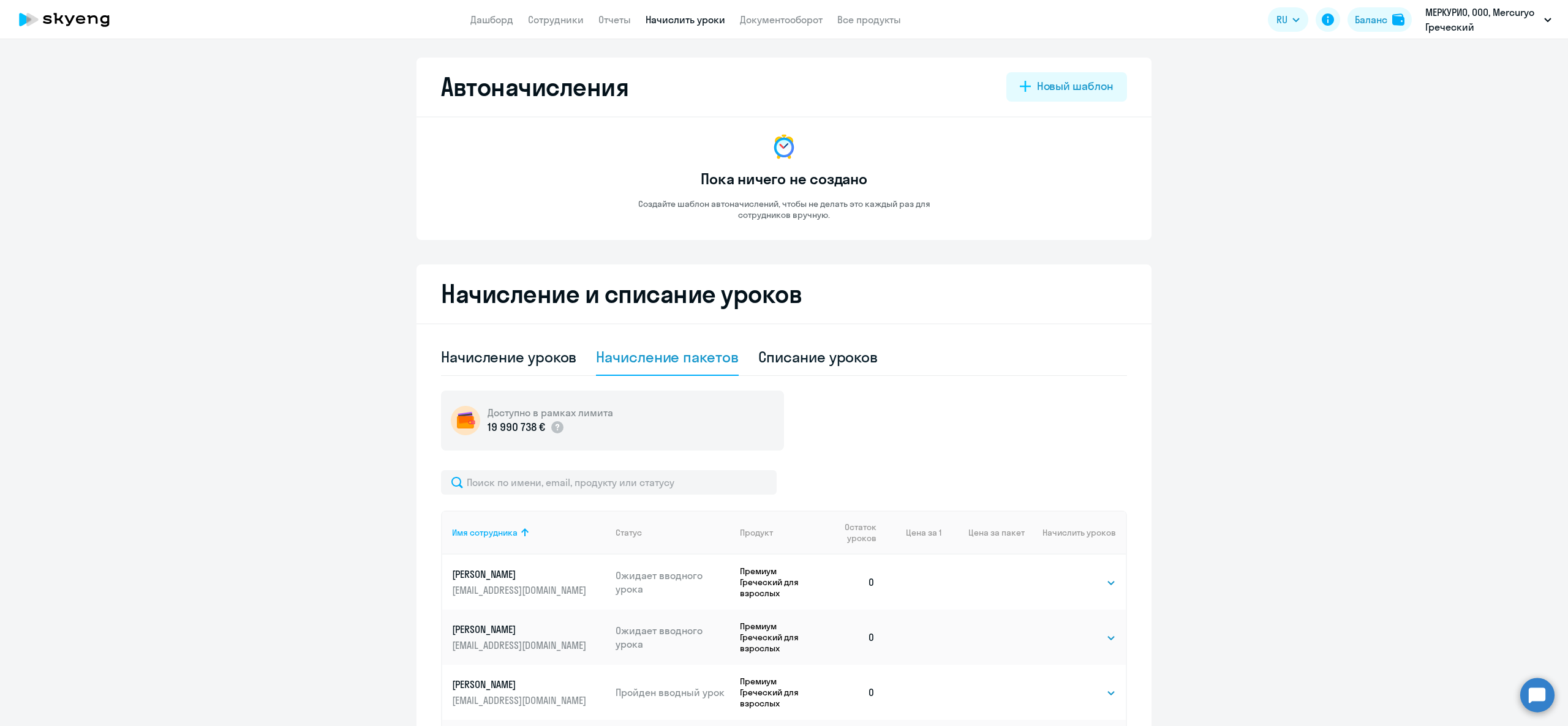
click at [1015, 280] on h2 "Начисление и списание уроков" at bounding box center [784, 294] width 686 height 30
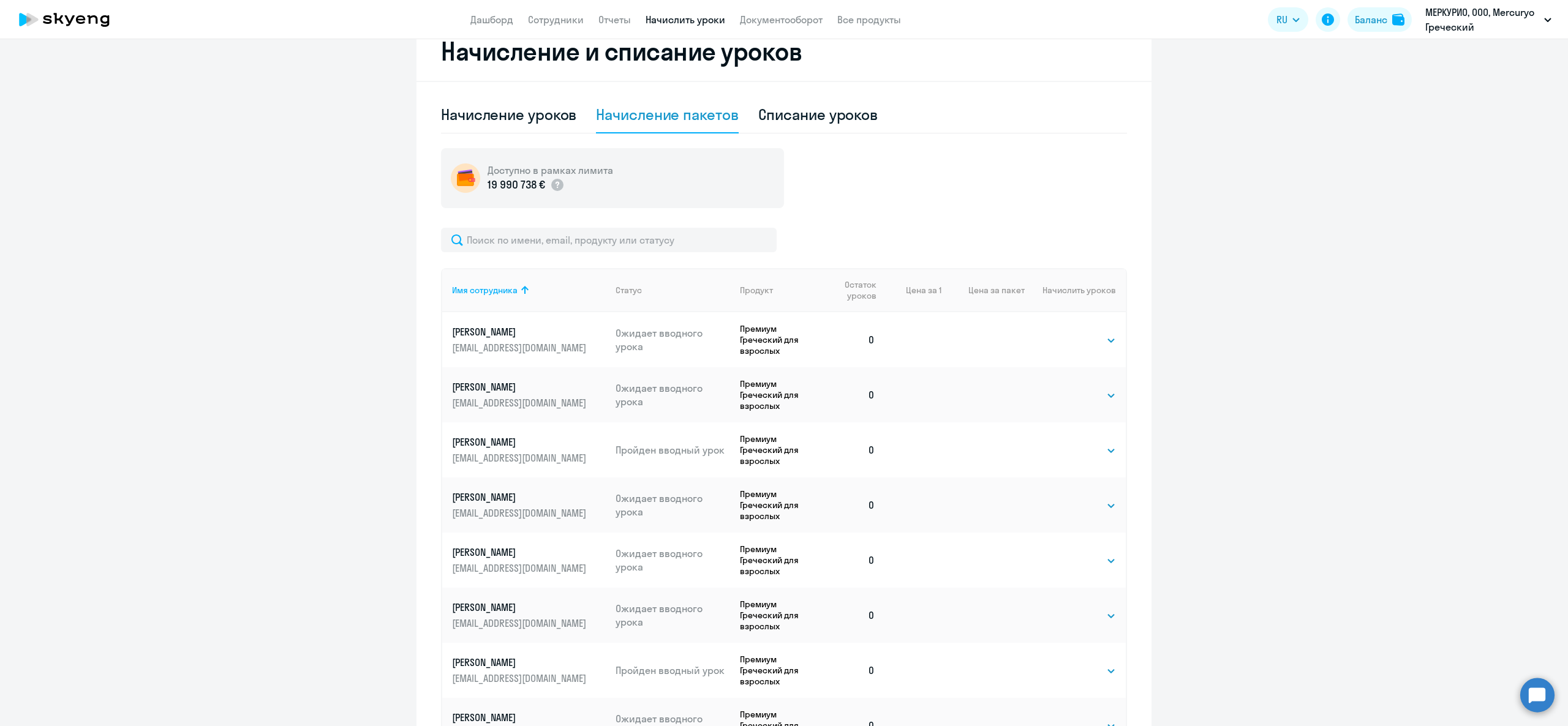
scroll to position [245, 0]
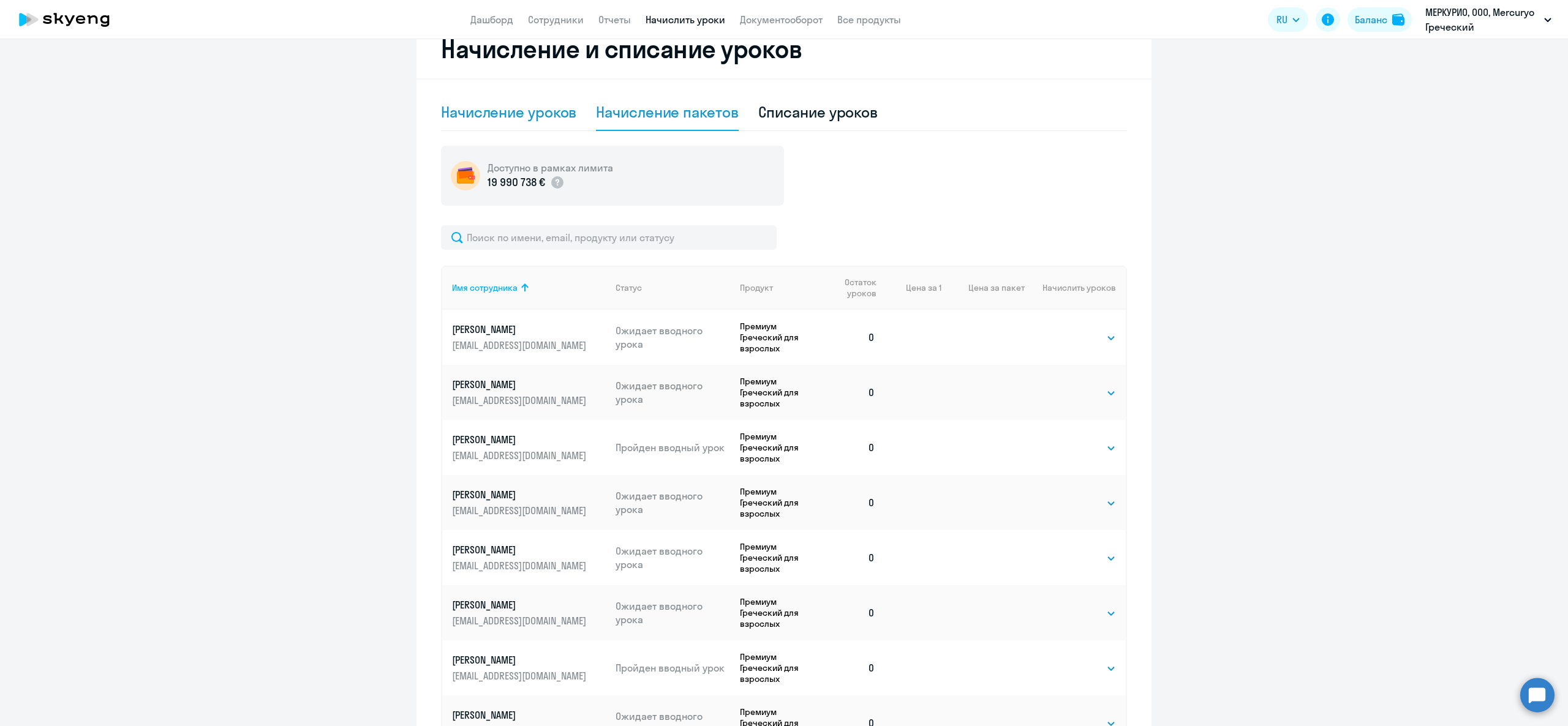
click at [541, 118] on div "Начисление уроков" at bounding box center [508, 112] width 135 height 19
select select "10"
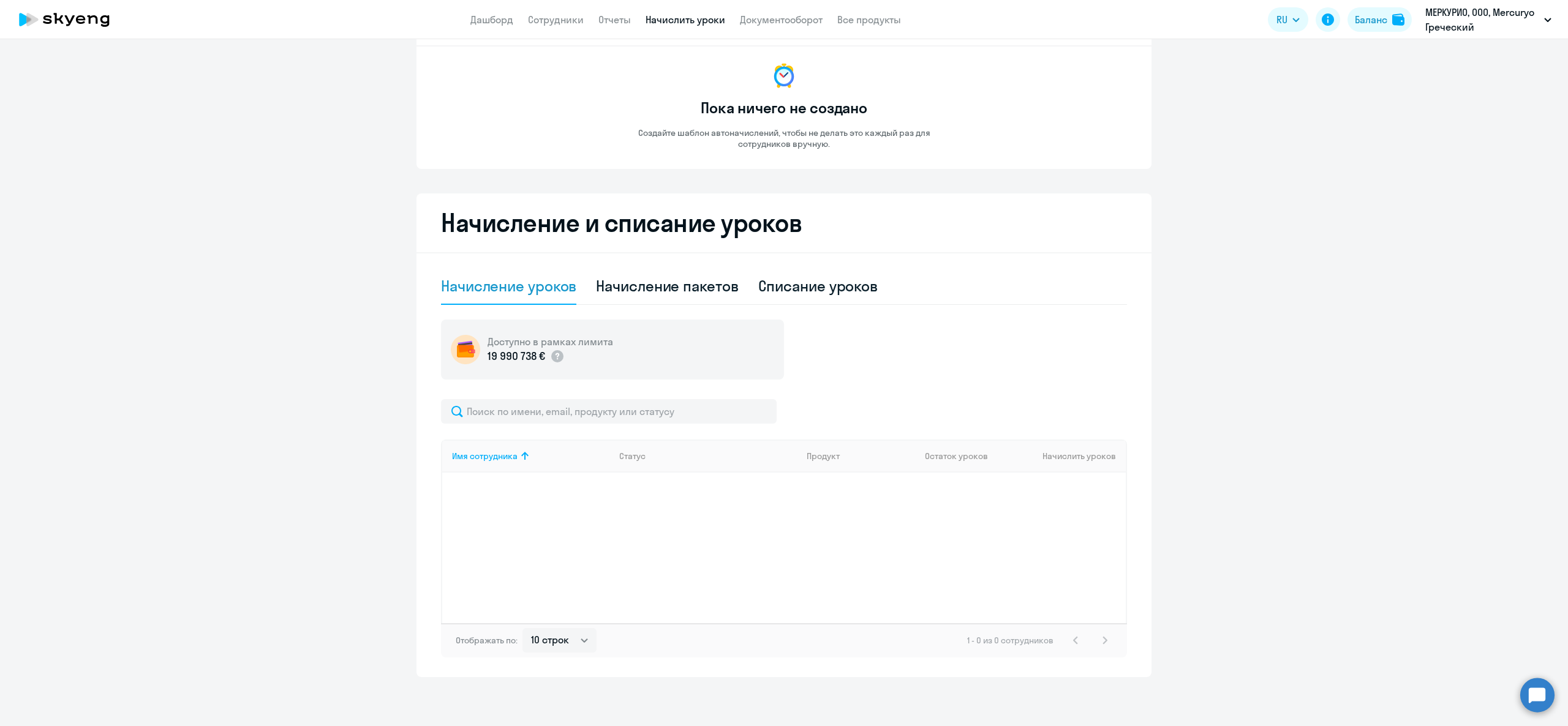
scroll to position [71, 0]
click at [705, 282] on div "Начисление пакетов" at bounding box center [666, 286] width 142 height 19
select select "10"
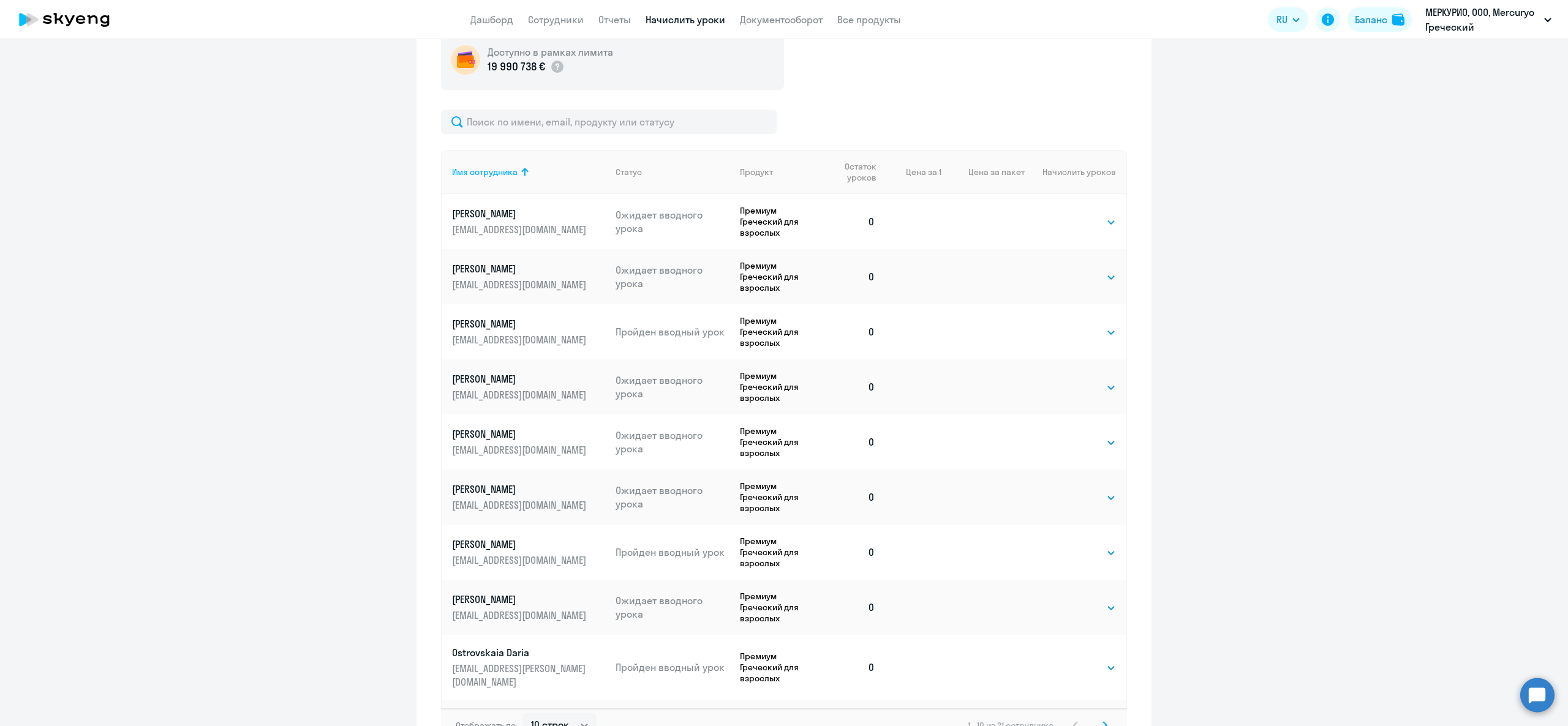
scroll to position [323, 0]
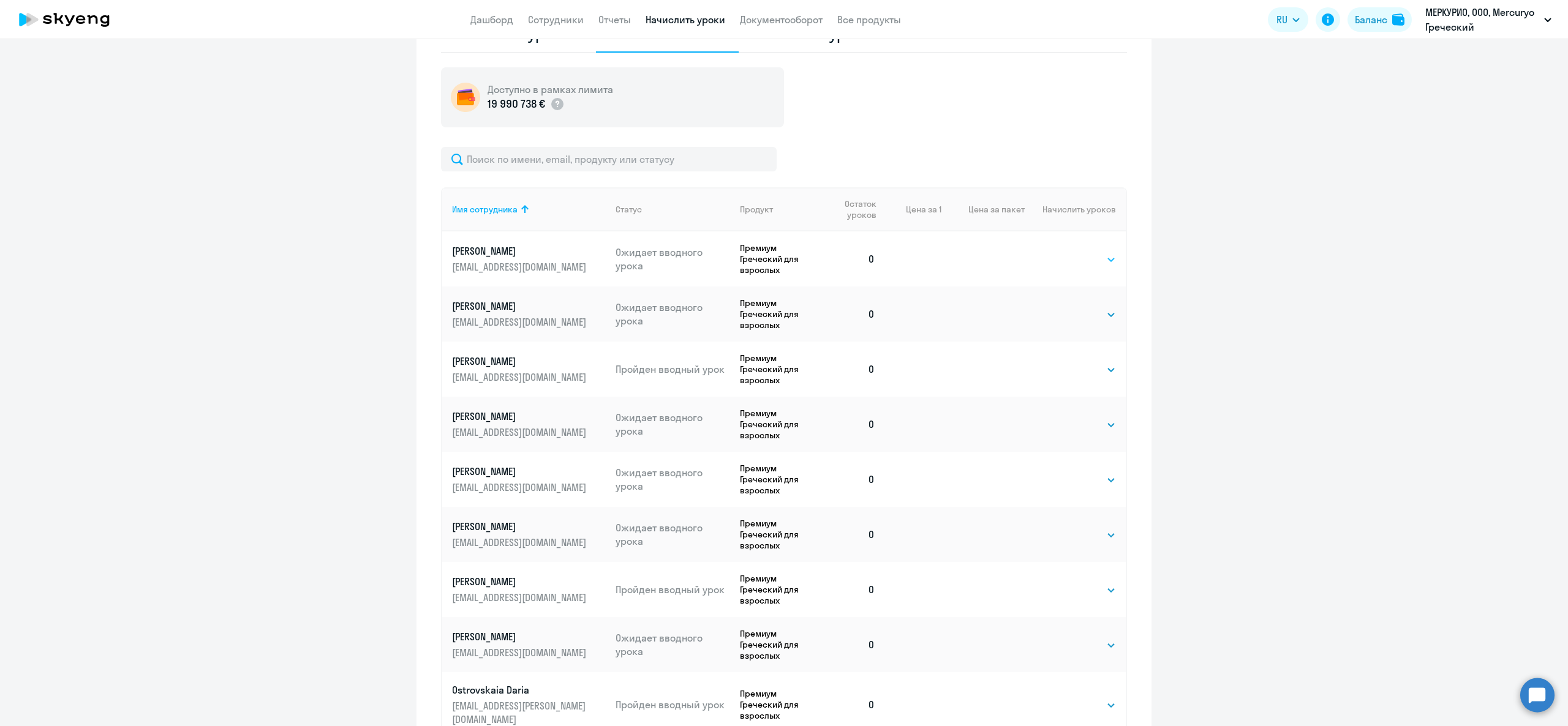
click at [1066, 261] on select "Выбрать 4 8 16 32 64 96 128" at bounding box center [1091, 259] width 50 height 15
select select "8"
click at [1066, 252] on select "Выбрать 4 8 16 32 64 96 128" at bounding box center [1091, 259] width 50 height 15
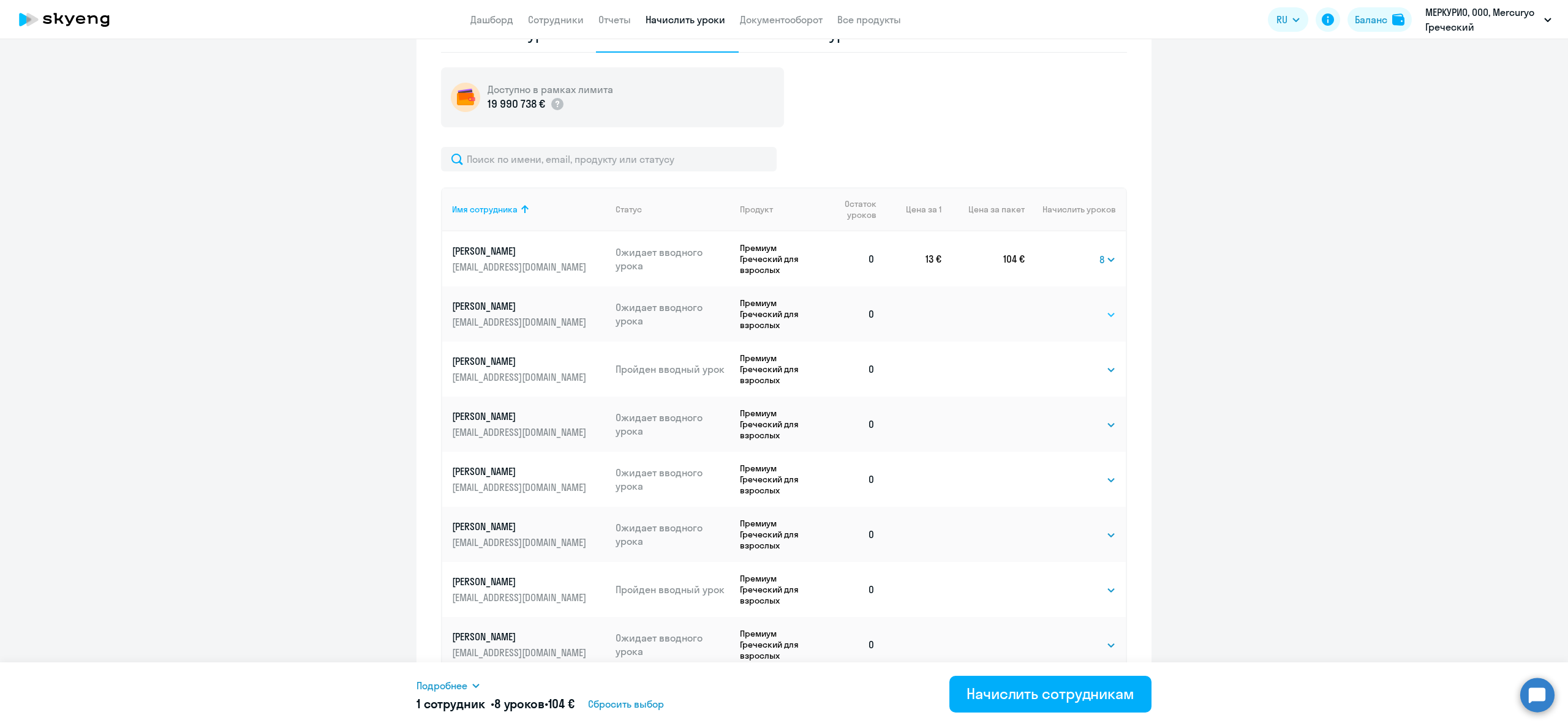
click at [1067, 313] on select "Выбрать 4 8 16 32 64 96 128" at bounding box center [1091, 315] width 50 height 15
select select "8"
click at [1066, 307] on select "Выбрать 4 8 16 32 64 96 128" at bounding box center [1091, 315] width 50 height 15
click at [1066, 376] on select "Выбрать 4 8 16 32 64 96 128" at bounding box center [1091, 370] width 50 height 15
select select "8"
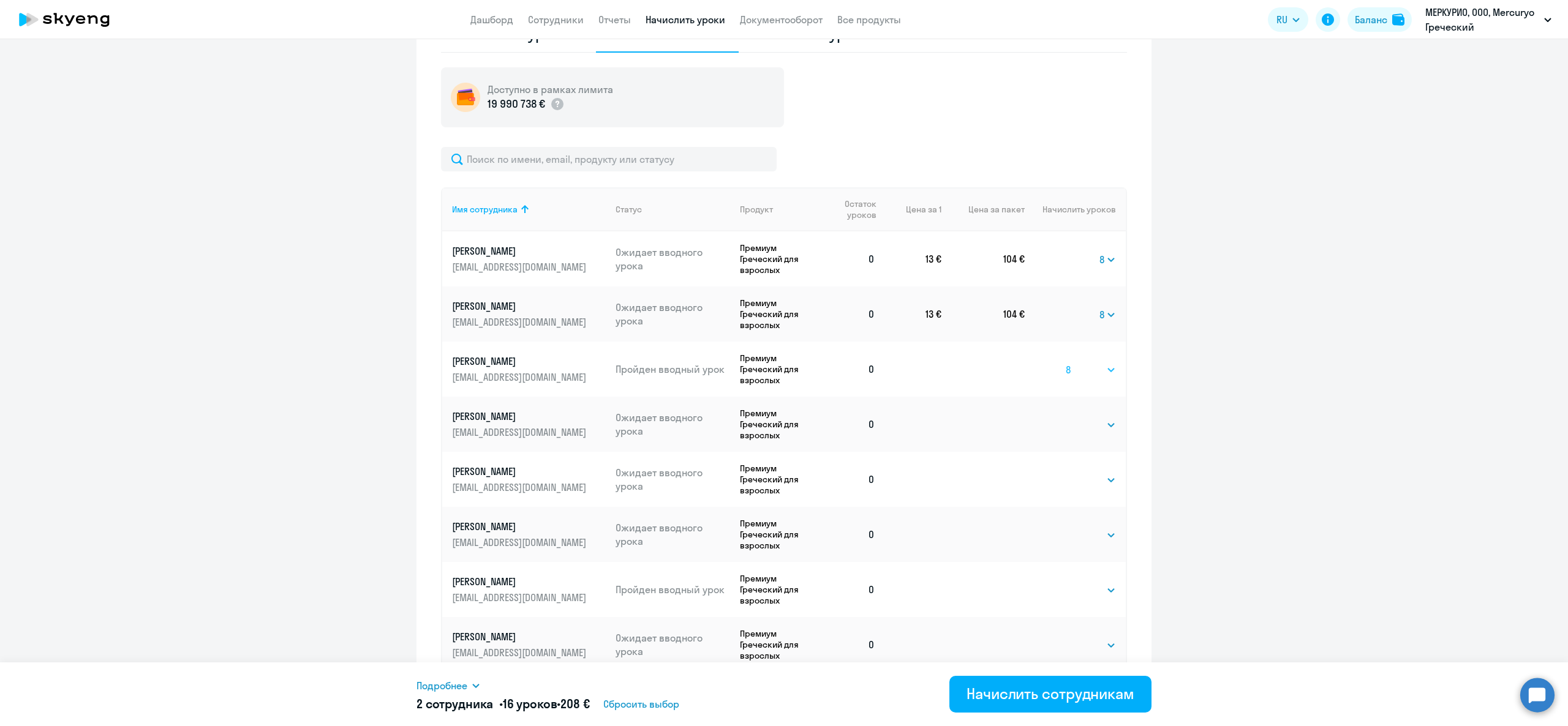
click at [1066, 362] on select "Выбрать 4 8 16 32 64 96 128" at bounding box center [1091, 370] width 50 height 15
click at [1070, 424] on select "Выбрать 4 8 16 32 64 96 128" at bounding box center [1091, 425] width 50 height 15
select select "8"
click at [1066, 417] on select "Выбрать 4 8 16 32 64 96 128" at bounding box center [1091, 425] width 50 height 15
click at [1058, 487] on td "Выбрать 4 8 16 32 64 96 128 Выбрать" at bounding box center [1075, 479] width 101 height 55
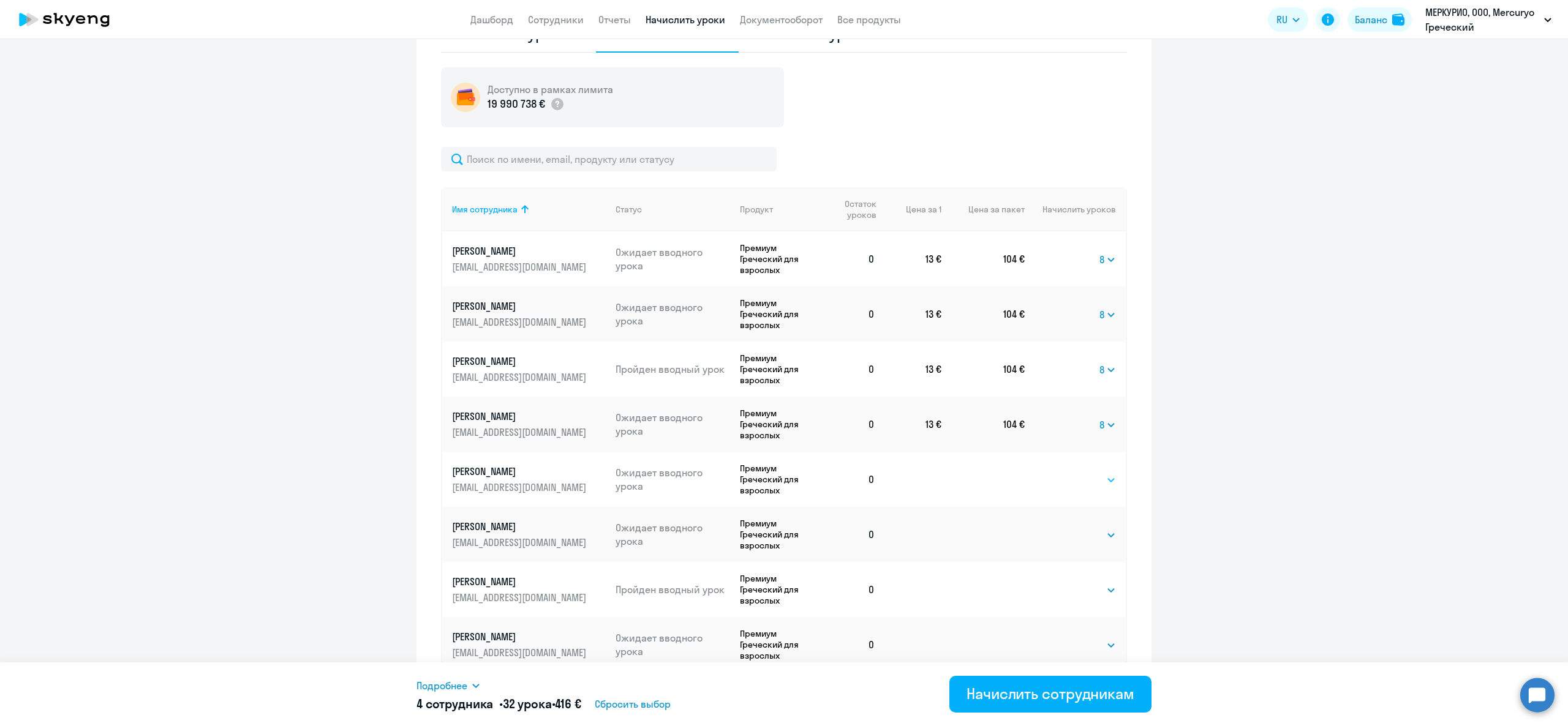
click at [1066, 485] on select "Выбрать 4 8 16 32 64 96 128" at bounding box center [1091, 480] width 50 height 15
select select "8"
click at [1066, 473] on select "Выбрать 4 8 16 32 64 96 128" at bounding box center [1091, 480] width 50 height 15
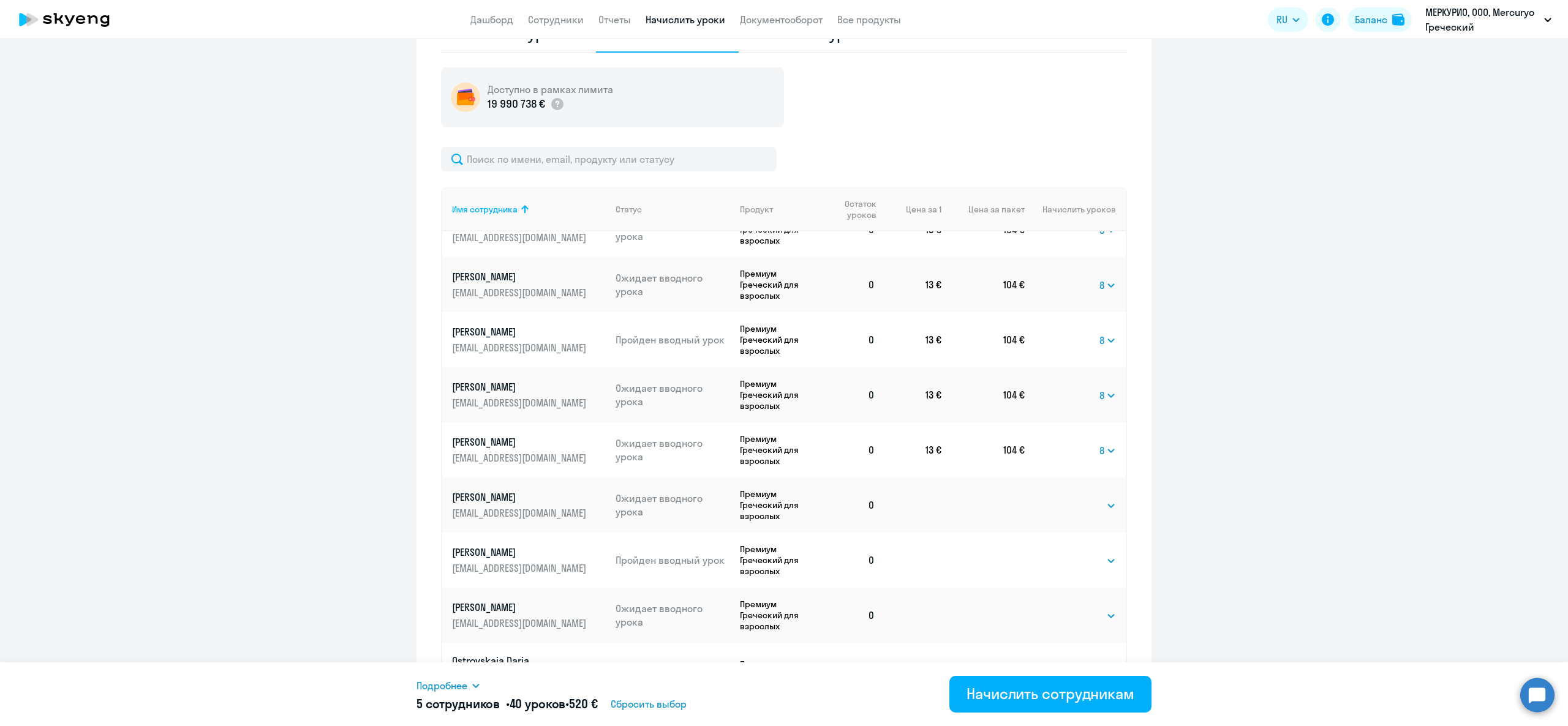
scroll to position [55, 0]
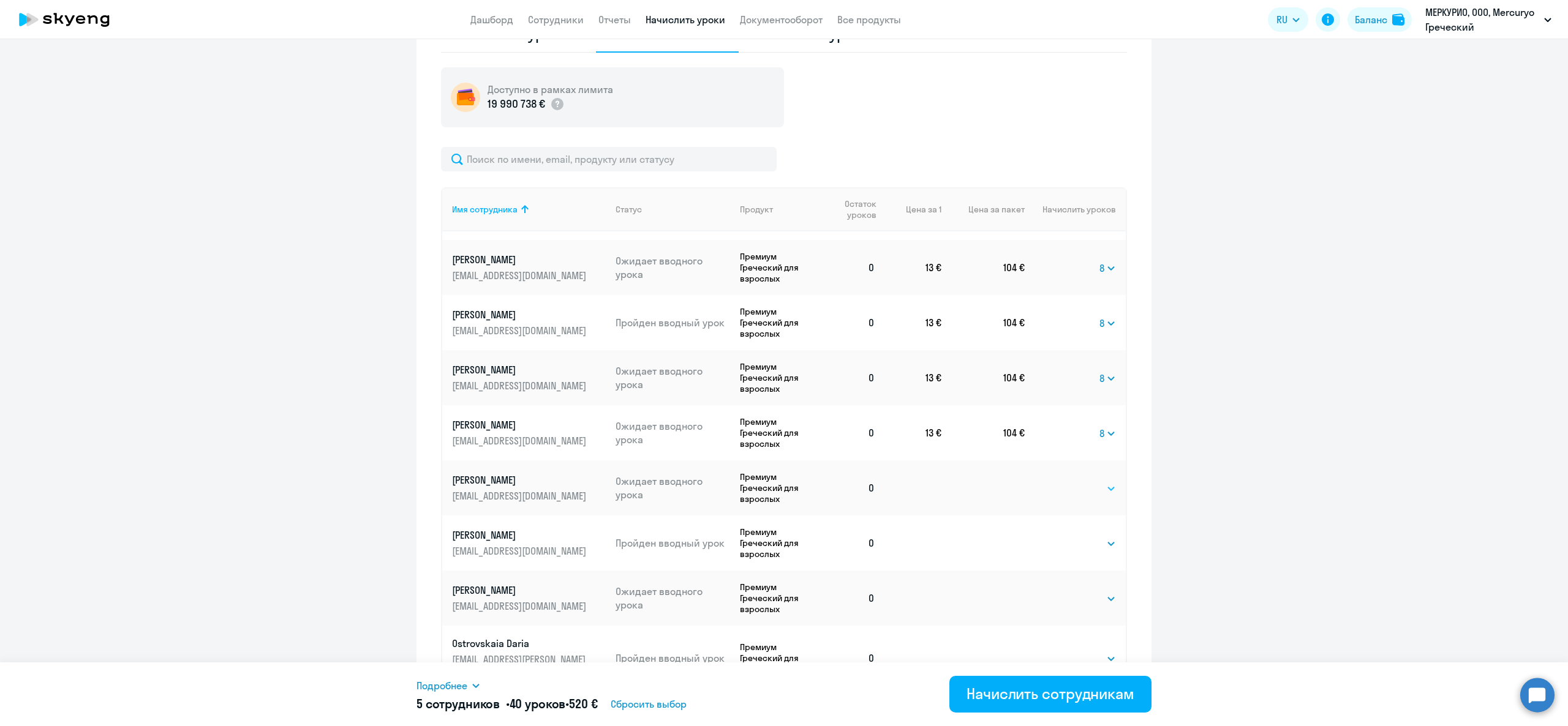
click at [1066, 482] on select "Выбрать 4 8 16 32 64 96 128" at bounding box center [1091, 489] width 50 height 15
select select "8"
click at [1066, 481] on select "Выбрать 4 8 16 32 64 96 128" at bounding box center [1091, 489] width 50 height 15
click at [1074, 543] on td "Выбрать 4 8 16 32 64 96 128 Выбрать" at bounding box center [1075, 543] width 101 height 55
click at [1072, 538] on select "Выбрать 4 8 16 32 64 96 128" at bounding box center [1091, 544] width 50 height 15
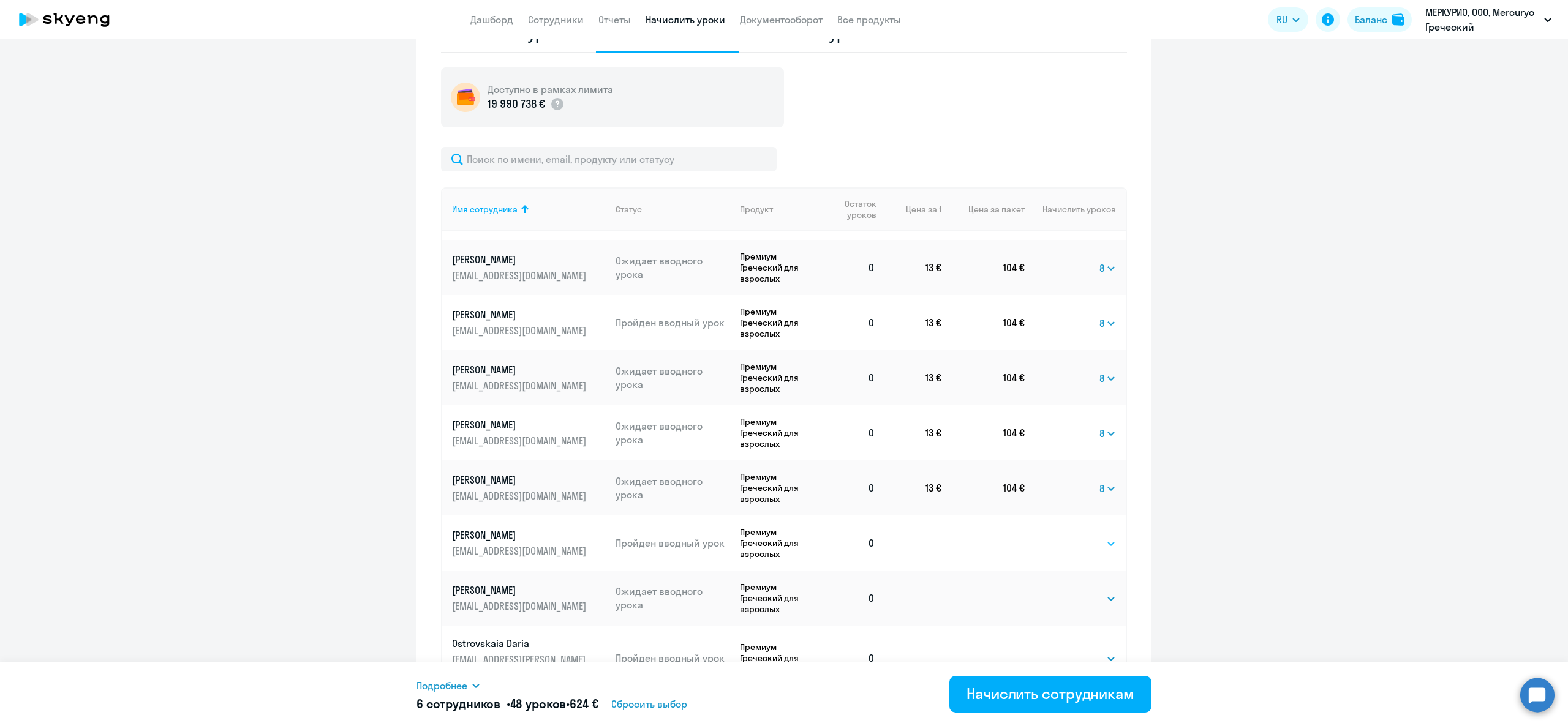
select select "8"
click at [1066, 536] on select "Выбрать 4 8 16 32 64 96 128" at bounding box center [1091, 544] width 50 height 15
click at [1068, 592] on select "Выбрать 4 8 16 32 64 96 128" at bounding box center [1091, 599] width 50 height 15
select select "8"
click at [1066, 592] on select "Выбрать 4 8 16 32 64 96 128" at bounding box center [1091, 599] width 50 height 15
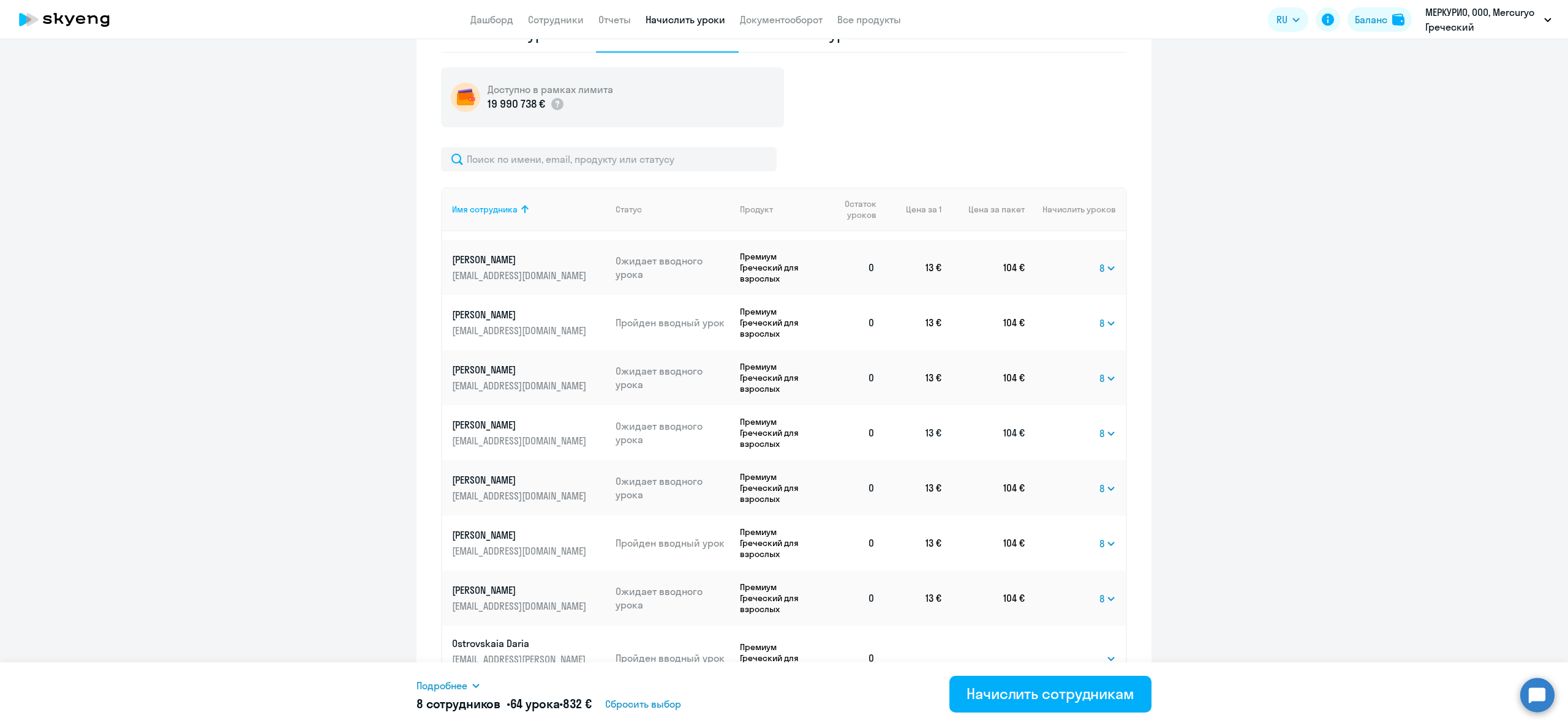
scroll to position [446, 0]
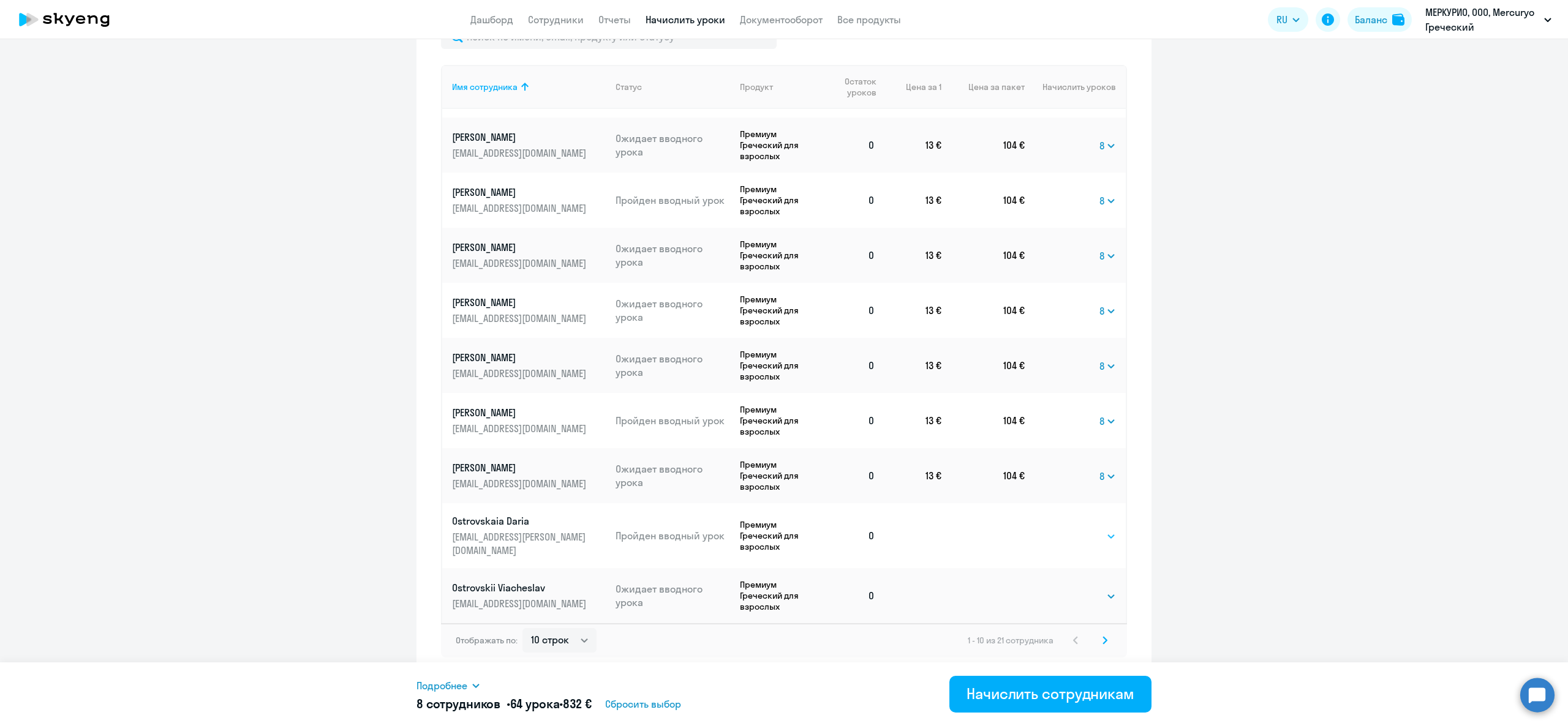
click at [1066, 529] on select "Выбрать 4 8 16 32 64 96 128" at bounding box center [1091, 536] width 50 height 15
select select "8"
click at [1066, 529] on select "Выбрать 4 8 16 32 64 96 128" at bounding box center [1091, 536] width 50 height 15
click at [1066, 589] on select "Выбрать 4 8 16 32 64 96 128" at bounding box center [1091, 596] width 50 height 15
select select "8"
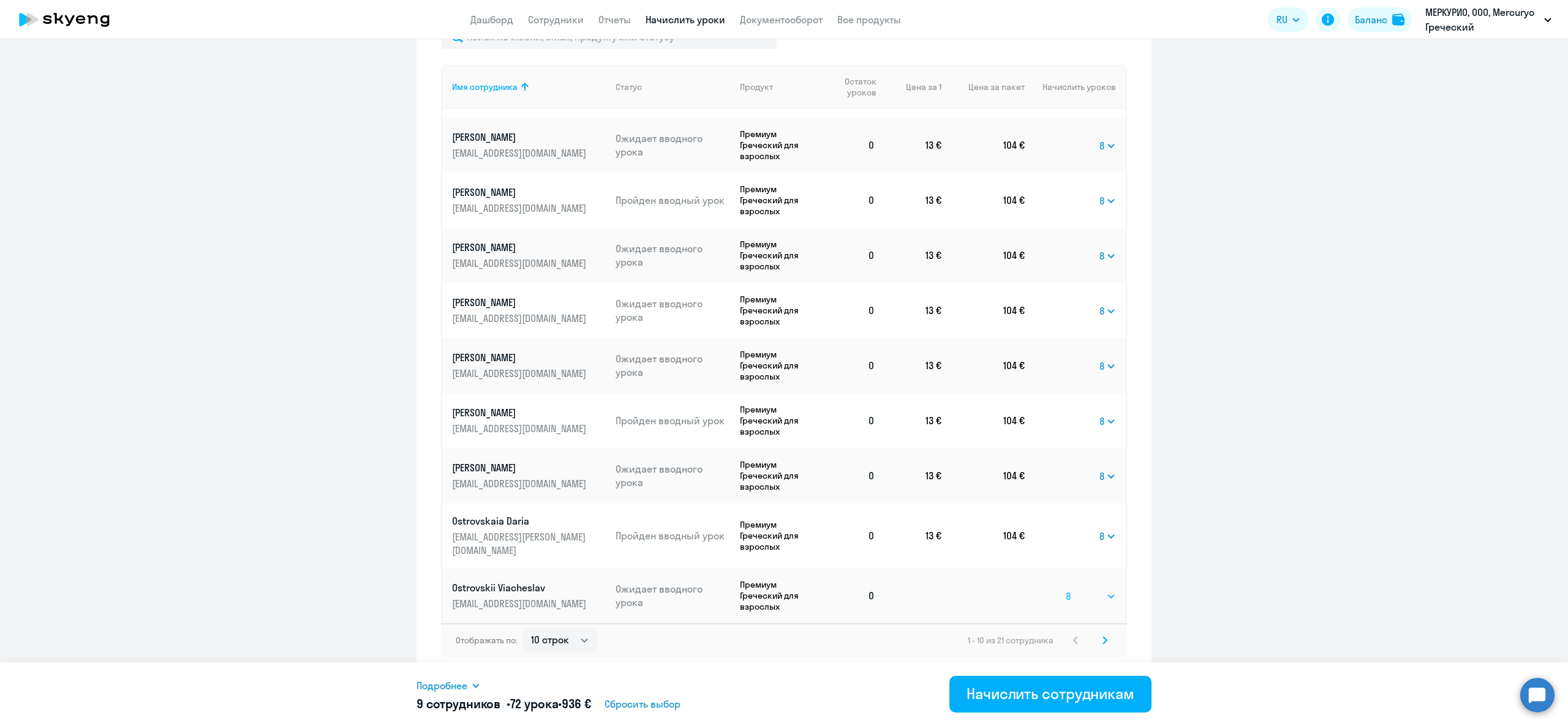
click at [1066, 589] on select "Выбрать 4 8 16 32 64 96 128" at bounding box center [1091, 596] width 50 height 15
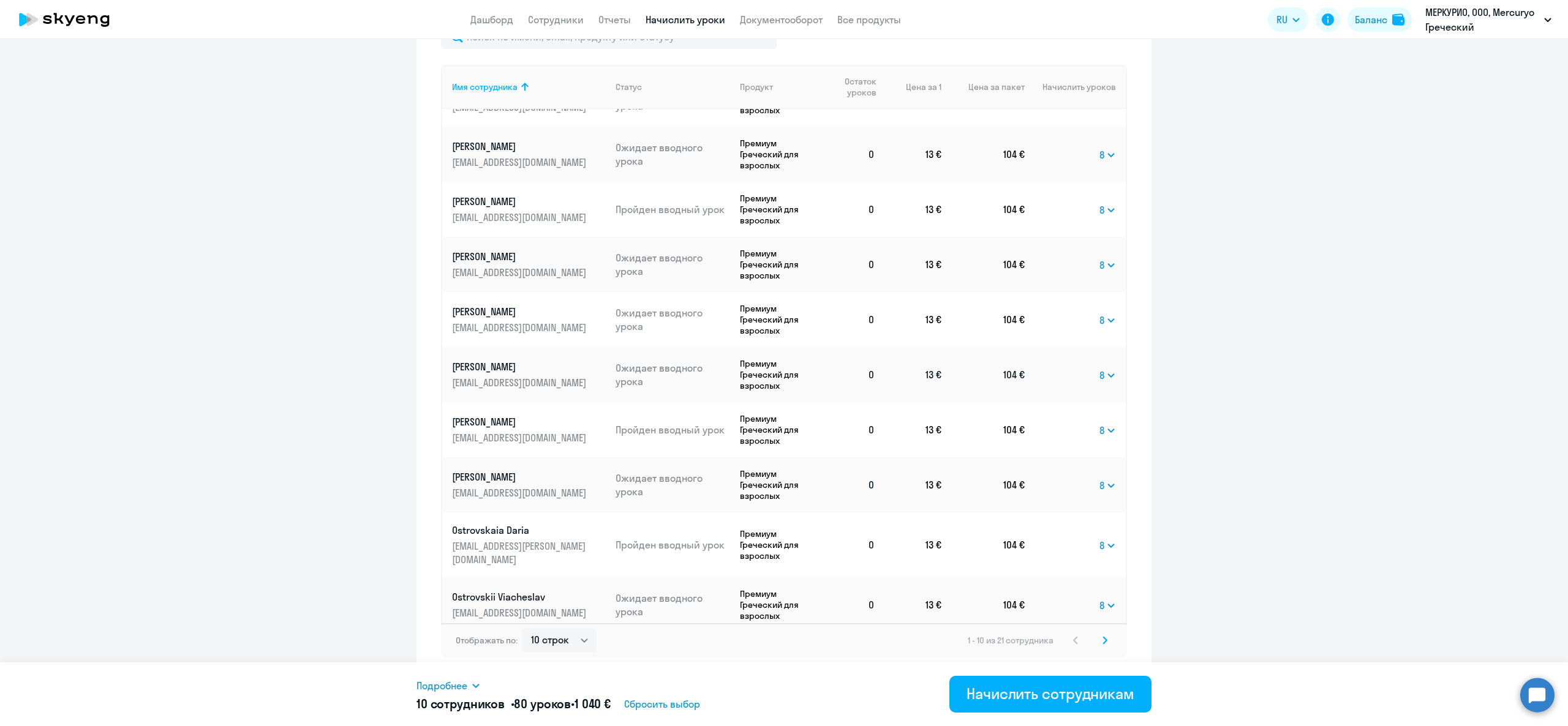
scroll to position [55, 0]
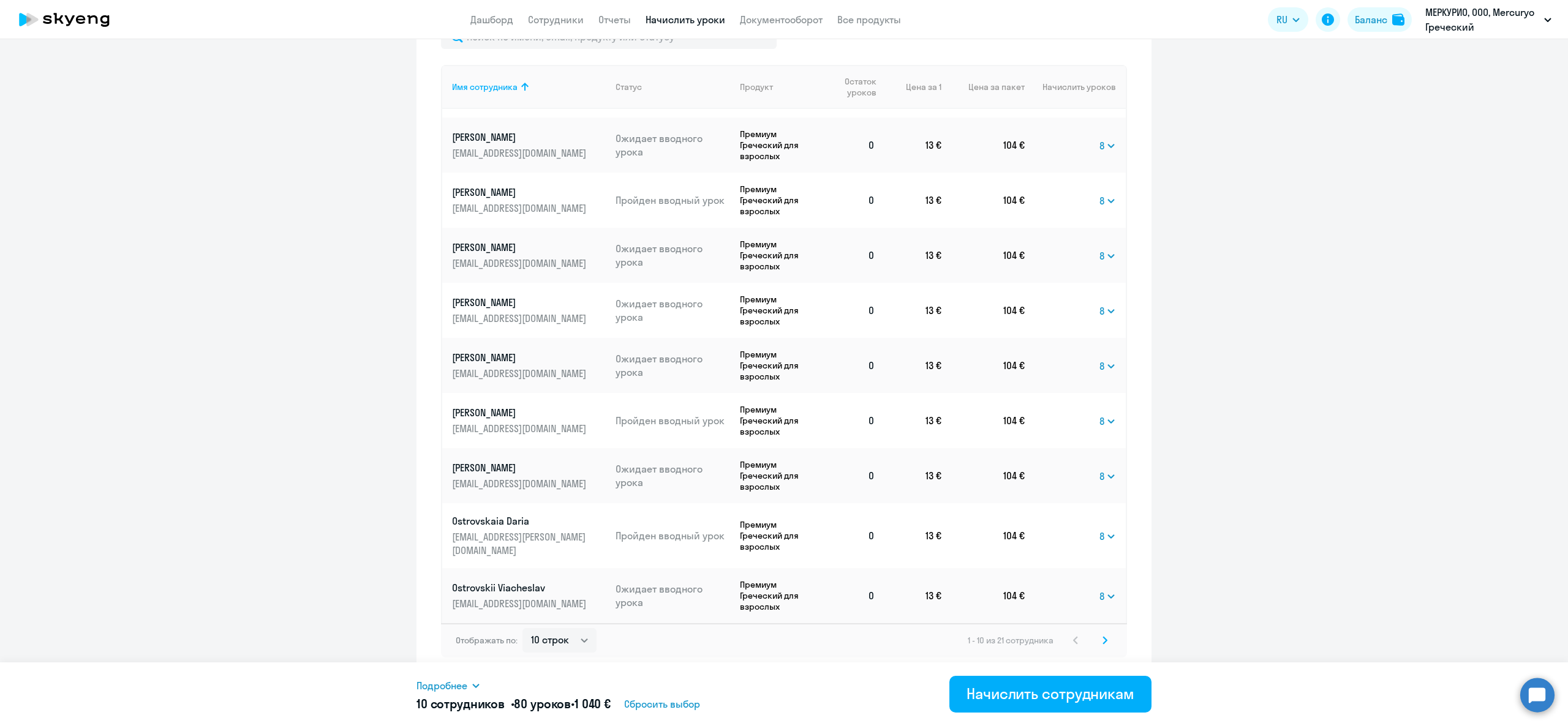
click at [1103, 642] on icon at bounding box center [1105, 641] width 5 height 9
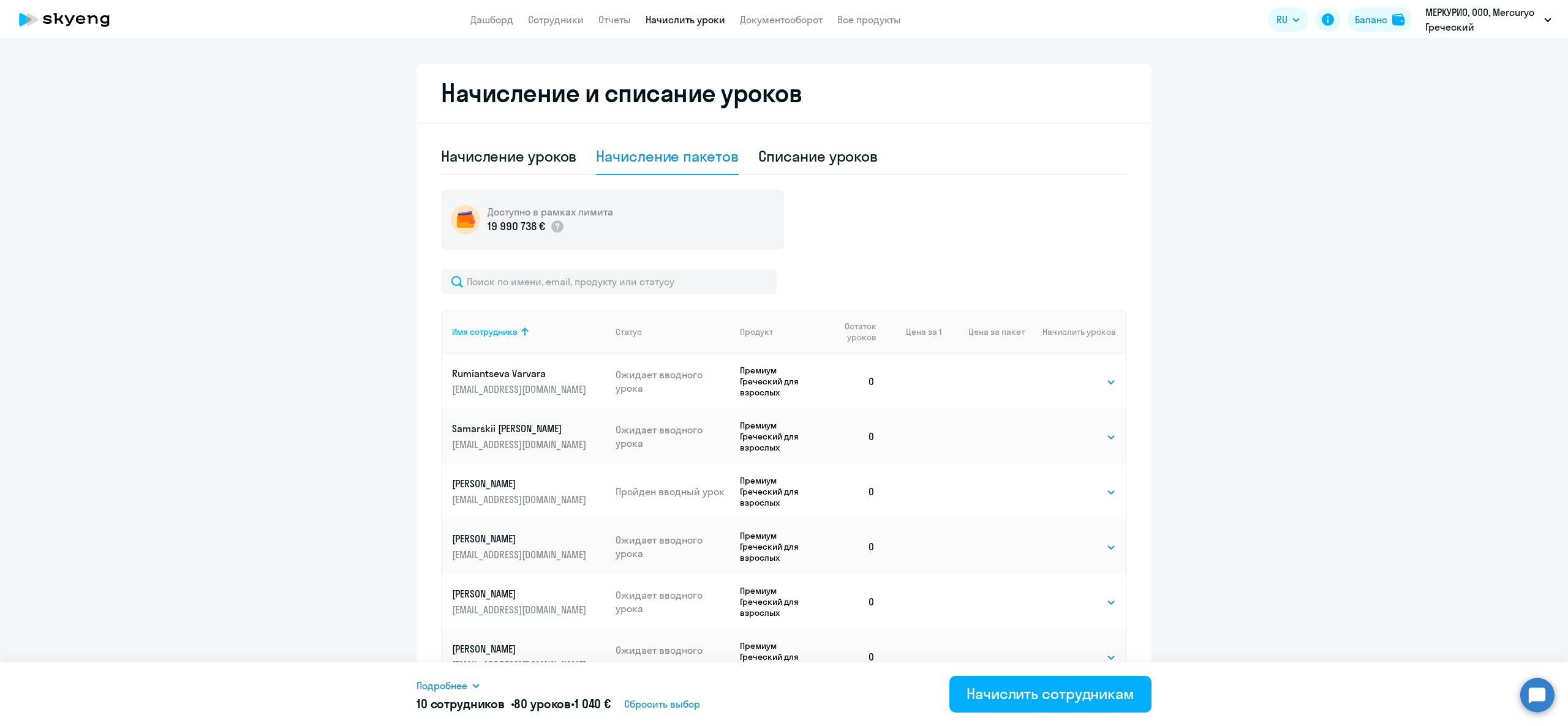
scroll to position [446, 0]
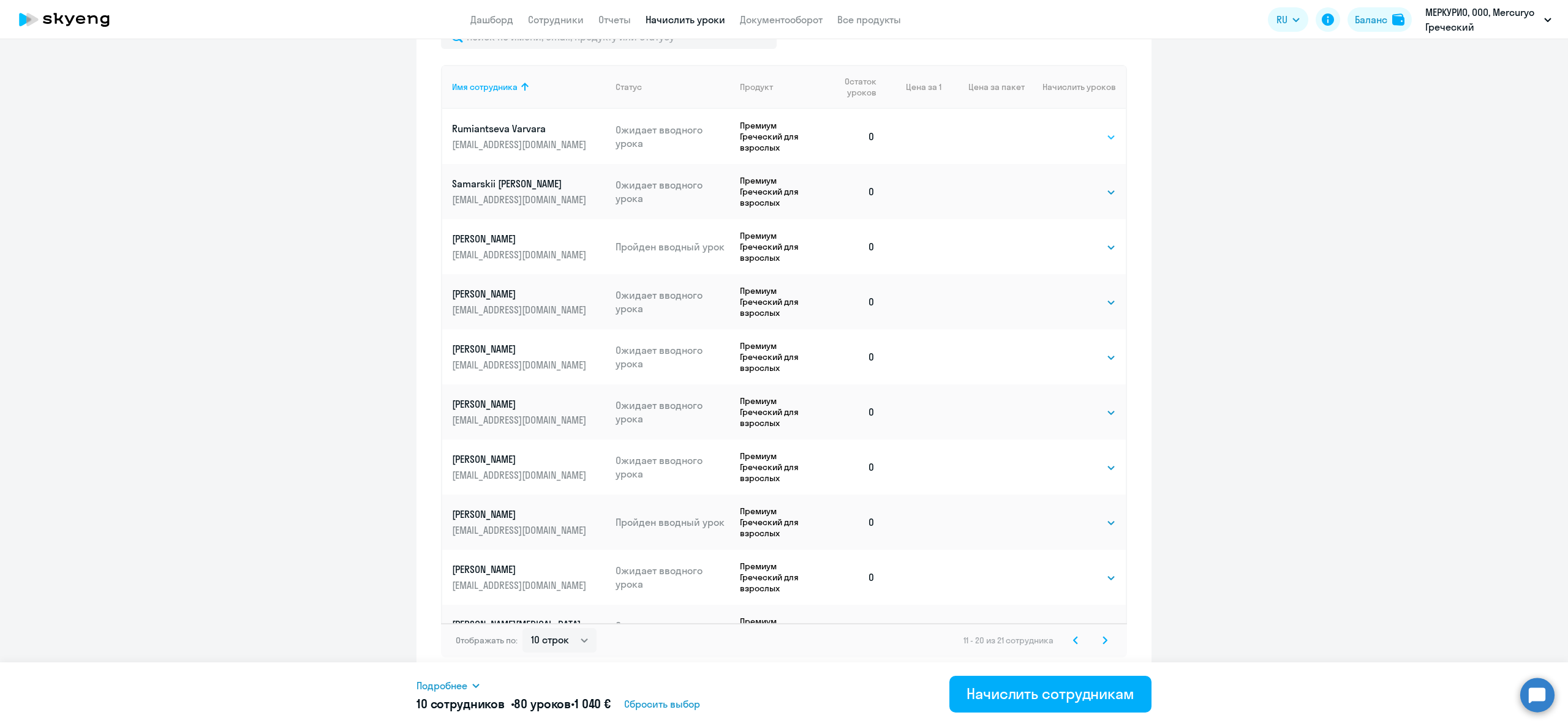
click at [1066, 134] on select "Выбрать 4 8 16 32 64 96 128" at bounding box center [1091, 137] width 50 height 15
select select "8"
click at [1066, 130] on select "Выбрать 4 8 16 32 64 96 128" at bounding box center [1091, 137] width 50 height 15
click at [1066, 181] on td "Выбрать 4 8 16 32 64 96 128 Выбрать" at bounding box center [1075, 192] width 101 height 55
click at [1072, 193] on select "Выбрать 4 8 16 32 64 96 128" at bounding box center [1091, 192] width 50 height 15
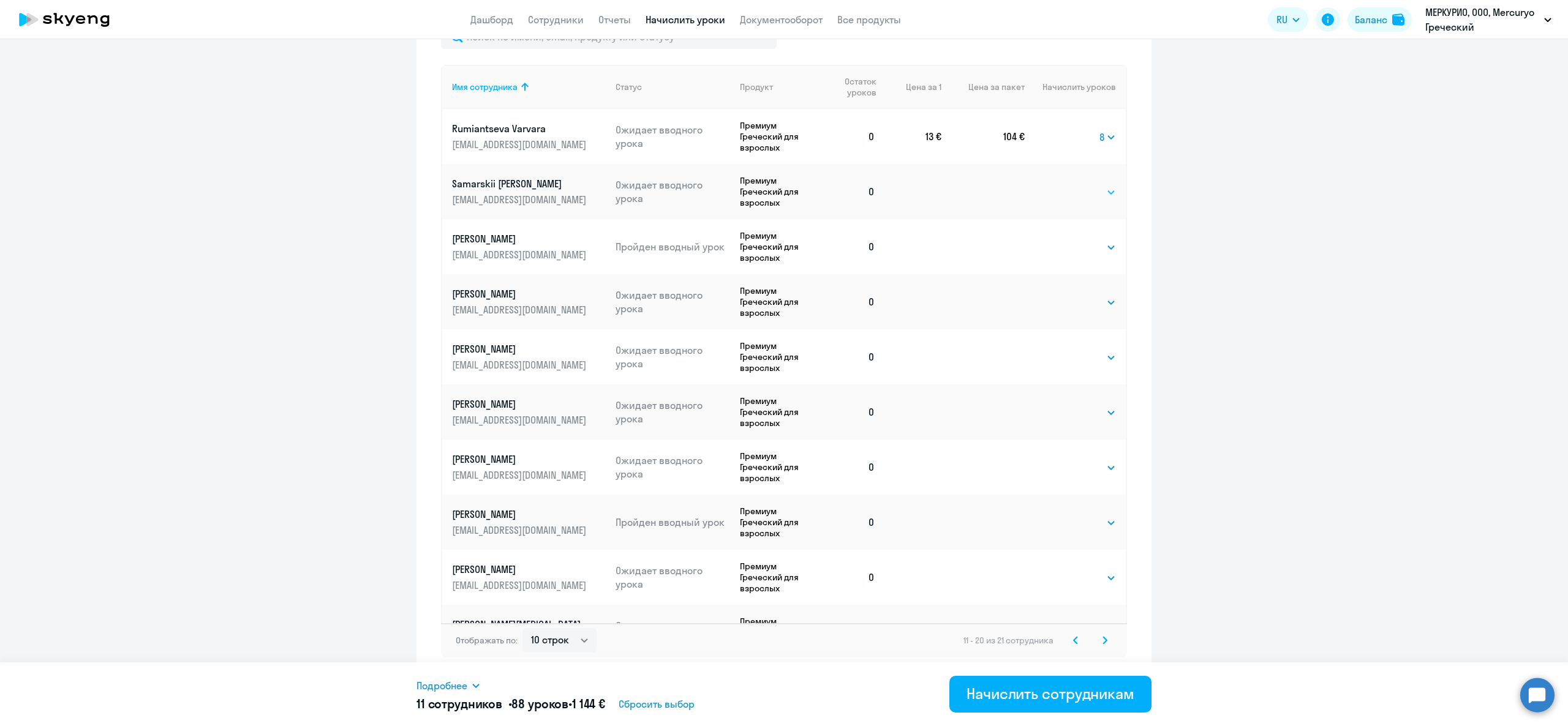
select select "8"
click at [1066, 185] on select "Выбрать 4 8 16 32 64 96 128" at bounding box center [1091, 192] width 50 height 15
click at [1072, 247] on select "Выбрать 4 8 16 32 64 96 128" at bounding box center [1091, 247] width 50 height 15
select select "8"
click at [1066, 240] on select "Выбрать 4 8 16 32 64 96 128" at bounding box center [1091, 247] width 50 height 15
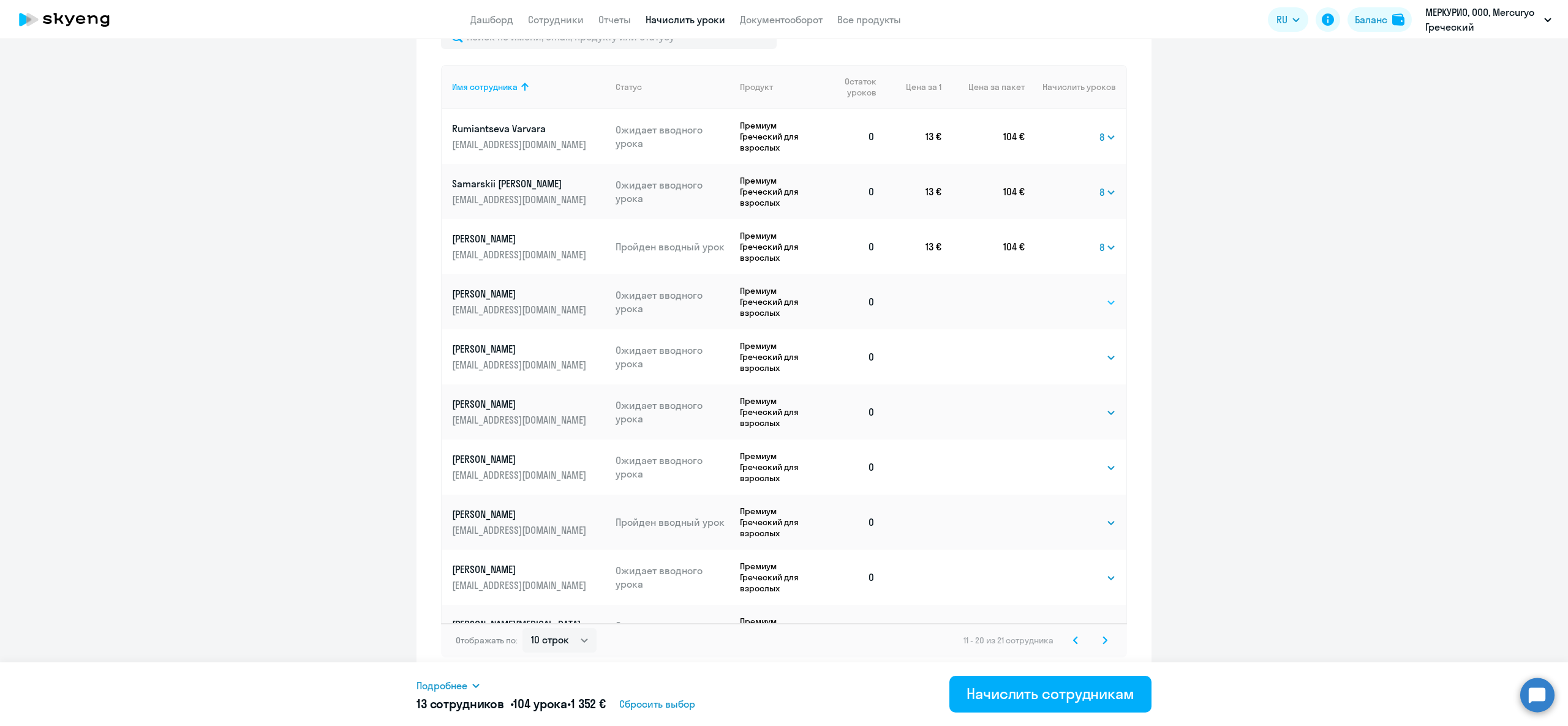
click at [1070, 299] on select "Выбрать 4 8 16 32 64 96 128" at bounding box center [1091, 302] width 50 height 15
select select "8"
click at [1066, 295] on select "Выбрать 4 8 16 32 64 96 128" at bounding box center [1091, 302] width 50 height 15
click at [1070, 357] on select "Выбрать 4 8 16 32 64 96 128" at bounding box center [1091, 358] width 50 height 15
select select "8"
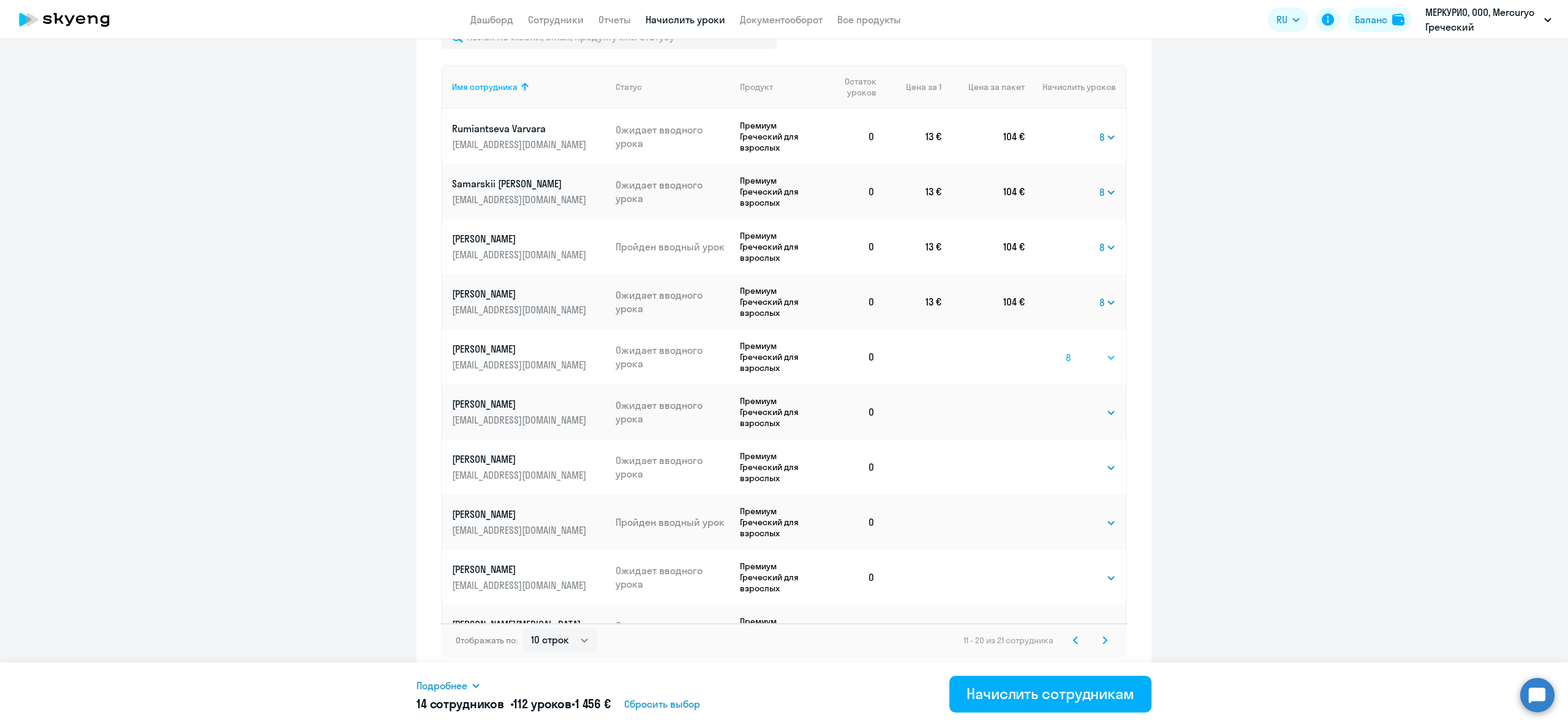
click at [1066, 350] on select "Выбрать 4 8 16 32 64 96 128" at bounding box center [1091, 358] width 50 height 15
click at [1070, 410] on select "Выбрать 4 8 16 32 64 96 128" at bounding box center [1091, 413] width 50 height 15
select select "8"
click at [1066, 405] on select "Выбрать 4 8 16 32 64 96 128" at bounding box center [1091, 413] width 50 height 15
click at [1068, 460] on select "Выбрать 4 8 16 32 64 96 128" at bounding box center [1091, 468] width 50 height 15
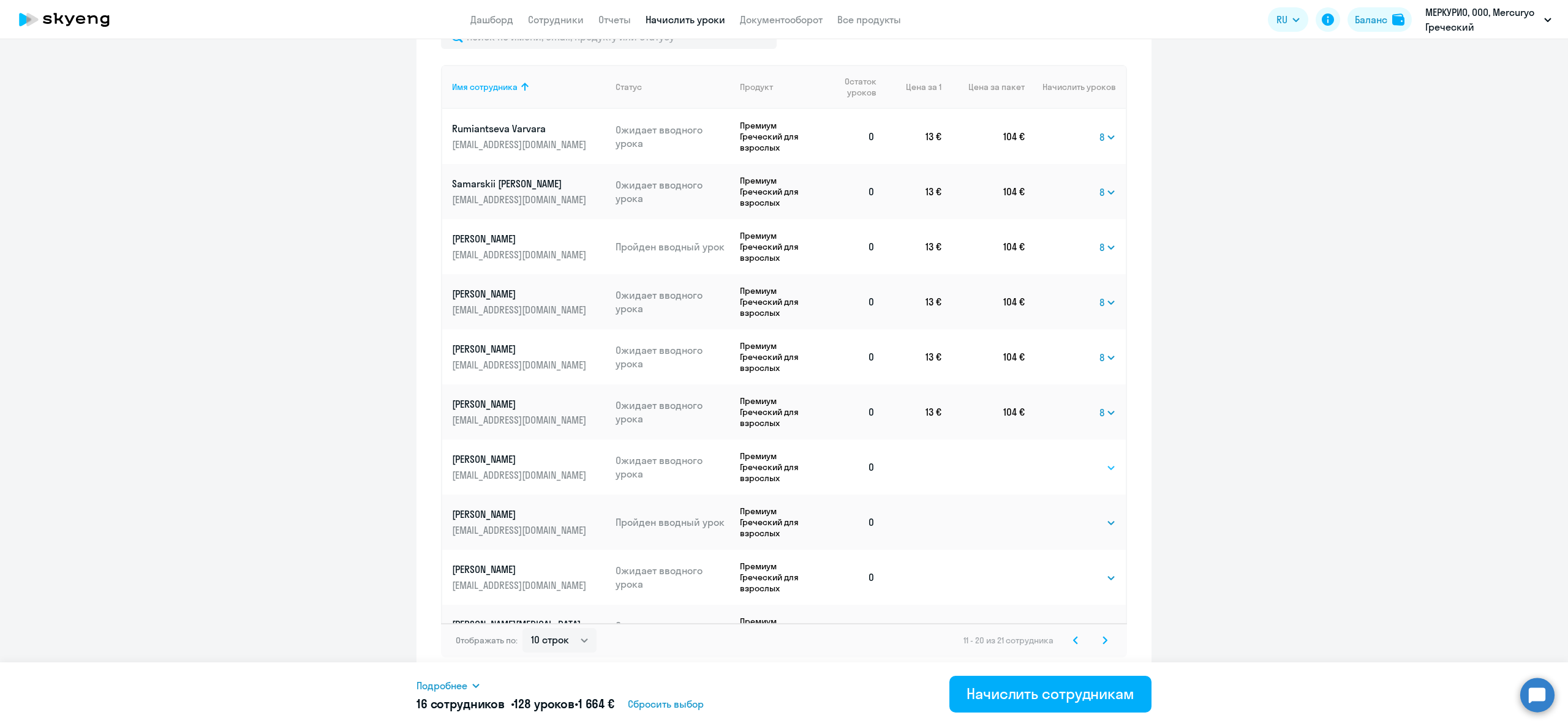
select select "8"
click at [1066, 460] on select "Выбрать 4 8 16 32 64 96 128" at bounding box center [1091, 468] width 50 height 15
click at [1074, 524] on select "Выбрать 4 8 16 32 64 96 128" at bounding box center [1091, 523] width 50 height 15
select select "8"
click at [1066, 516] on select "Выбрать 4 8 16 32 64 96 128" at bounding box center [1091, 523] width 50 height 15
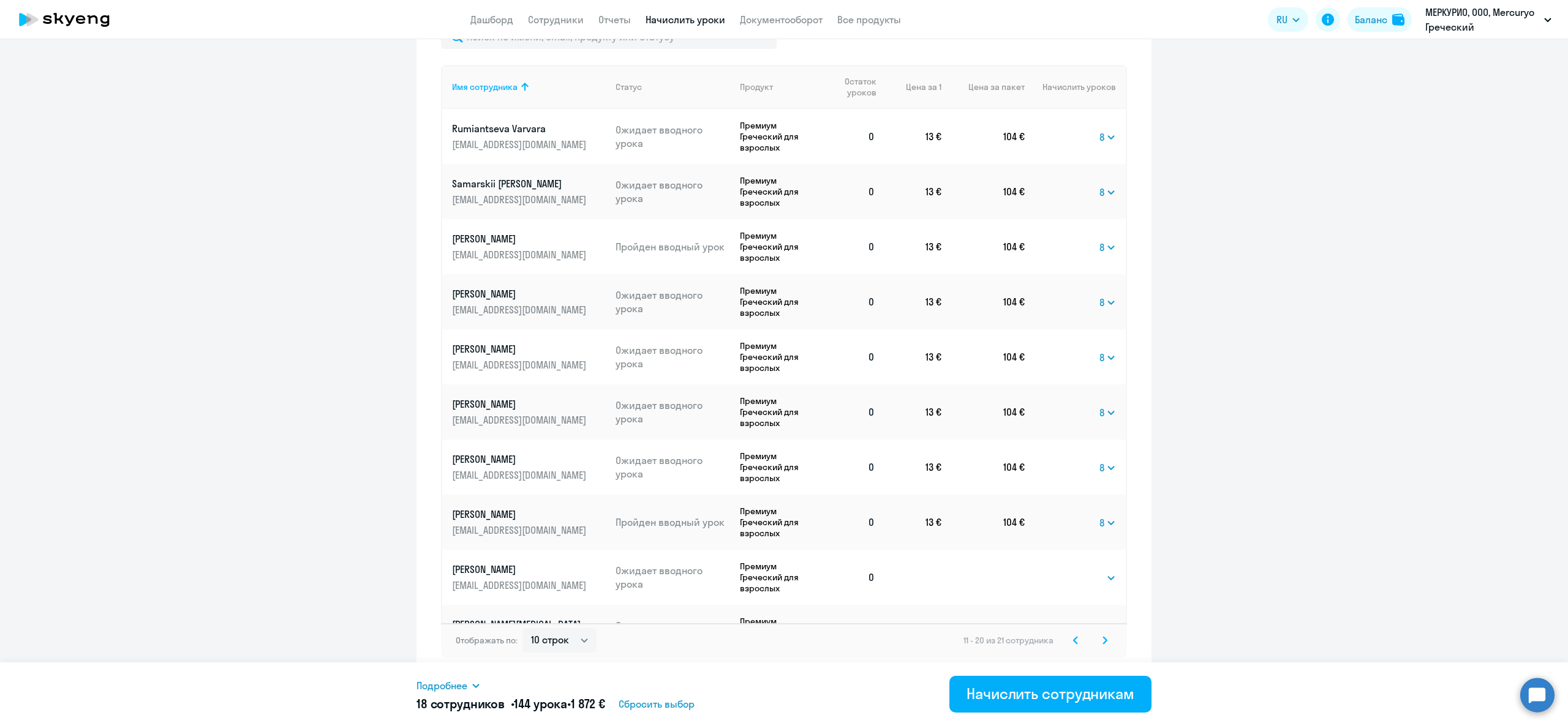
click at [1071, 568] on td "Выбрать 4 8 16 32 64 96 128 Выбрать" at bounding box center [1075, 577] width 101 height 55
click at [1074, 577] on select "Выбрать 4 8 16 32 64 96 128" at bounding box center [1091, 578] width 50 height 15
select select "8"
click at [1066, 571] on select "Выбрать 4 8 16 32 64 96 128" at bounding box center [1091, 578] width 50 height 15
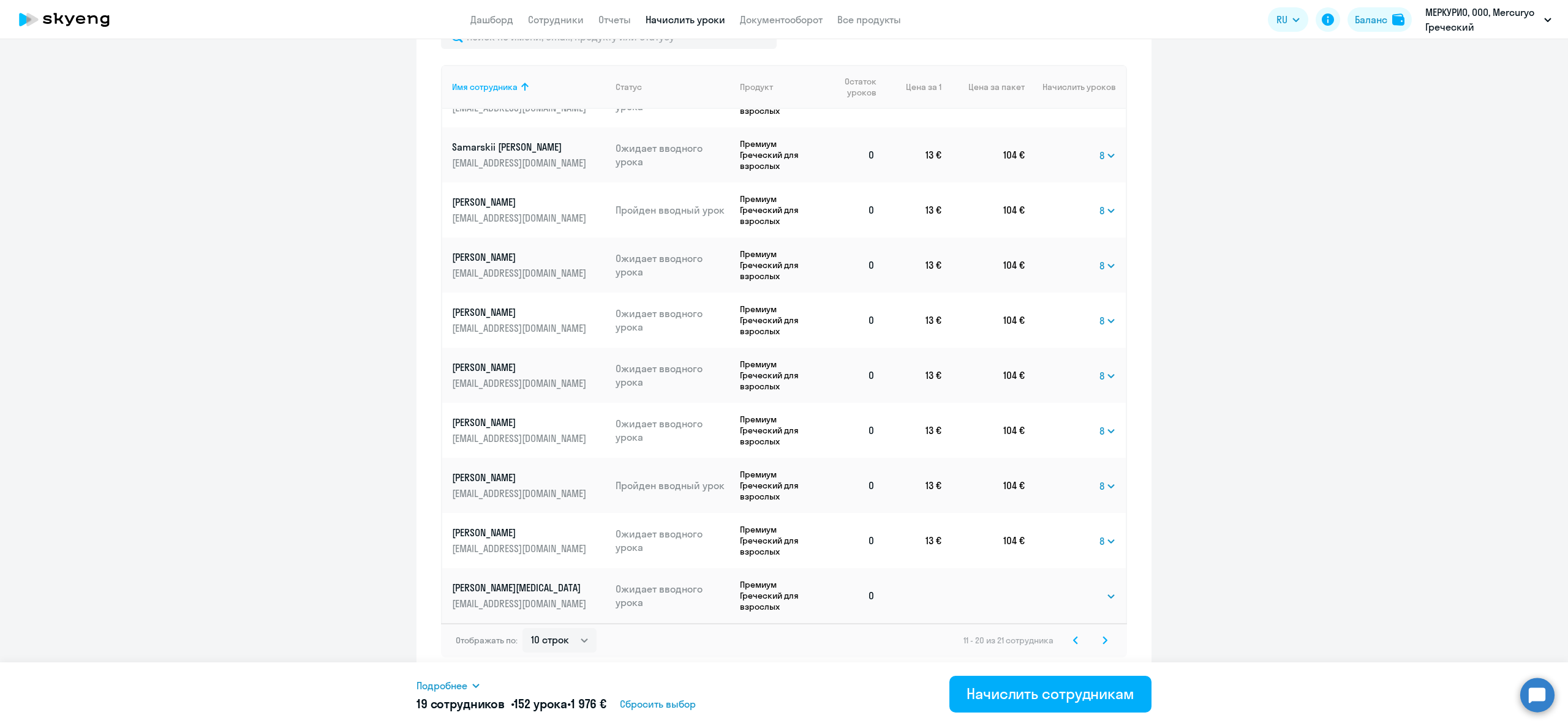
drag, startPoint x: 1072, startPoint y: 588, endPoint x: 1076, endPoint y: 580, distance: 8.9
click at [1073, 586] on td "Выбрать 4 8 16 32 64 96 128 Выбрать" at bounding box center [1075, 596] width 101 height 55
click at [1079, 589] on select "Выбрать 4 8 16 32 64 96 128" at bounding box center [1091, 596] width 50 height 15
select select "8"
click at [1066, 589] on select "Выбрать 4 8 16 32 64 96 128" at bounding box center [1091, 596] width 50 height 15
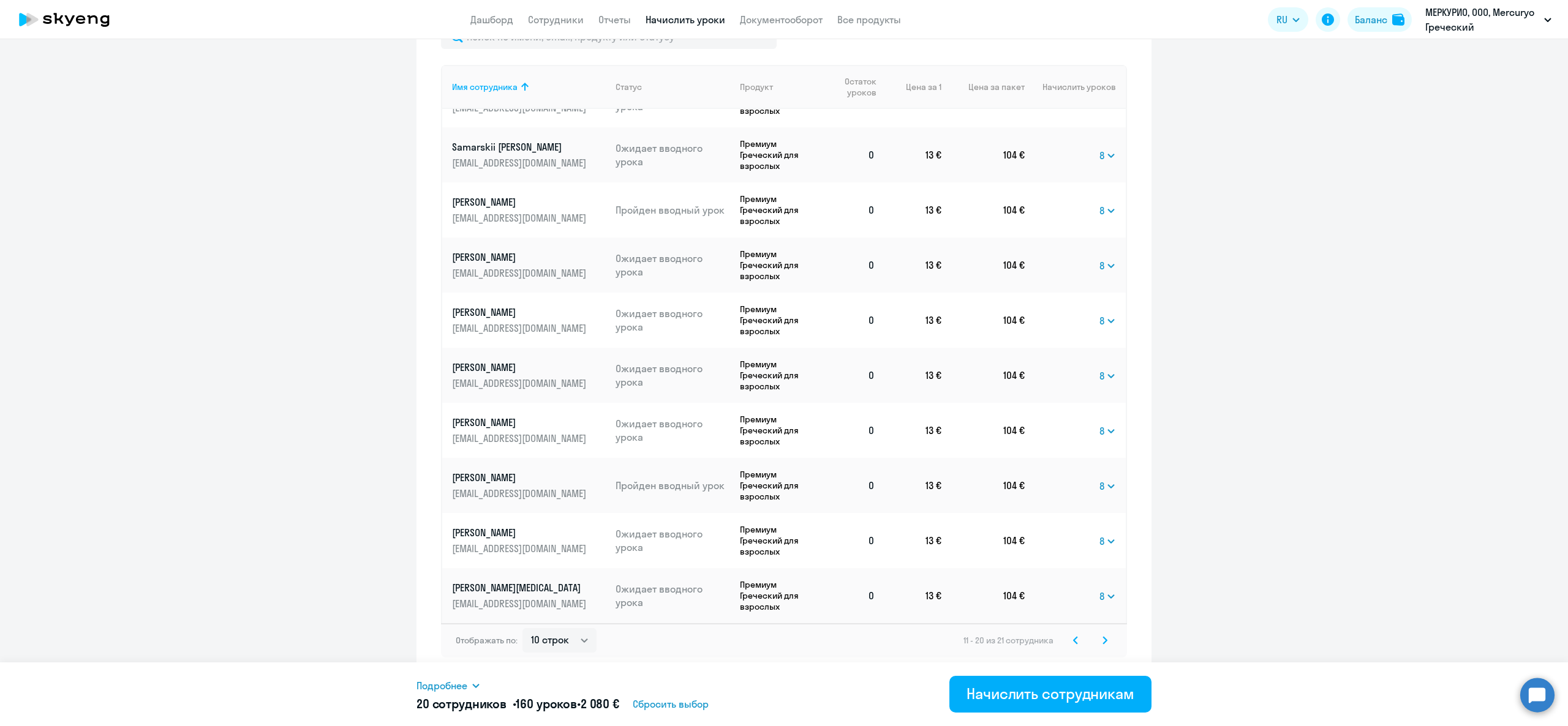
click at [1103, 639] on icon at bounding box center [1105, 641] width 5 height 9
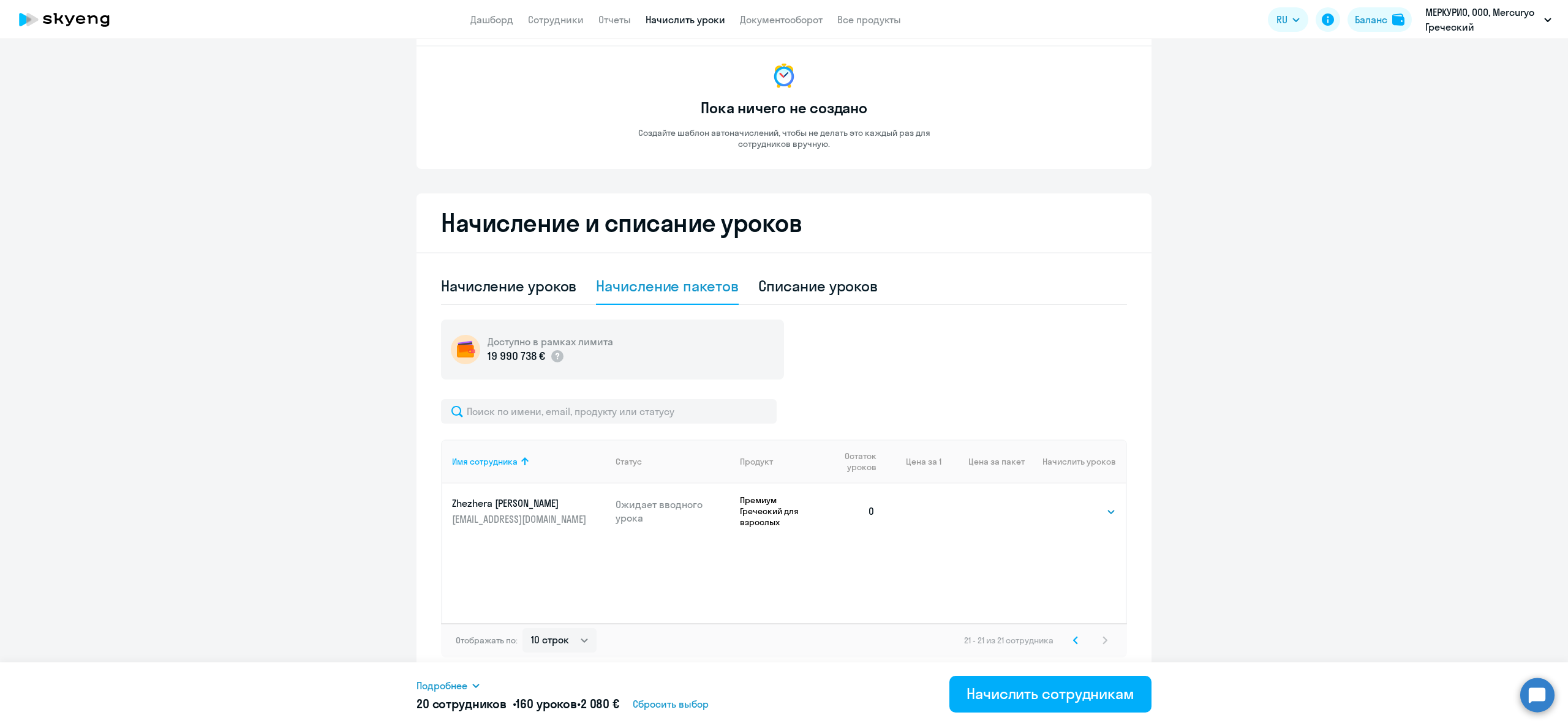
scroll to position [71, 0]
click at [1097, 520] on td "Выбрать 4 8 16 32 64 96 128 Выбрать" at bounding box center [1075, 512] width 101 height 55
click at [1091, 516] on select "Выбрать 4 8 16 32 64 96 128" at bounding box center [1091, 512] width 50 height 15
select select "8"
click at [1066, 505] on select "Выбрать 4 8 16 32 64 96 128" at bounding box center [1091, 512] width 50 height 15
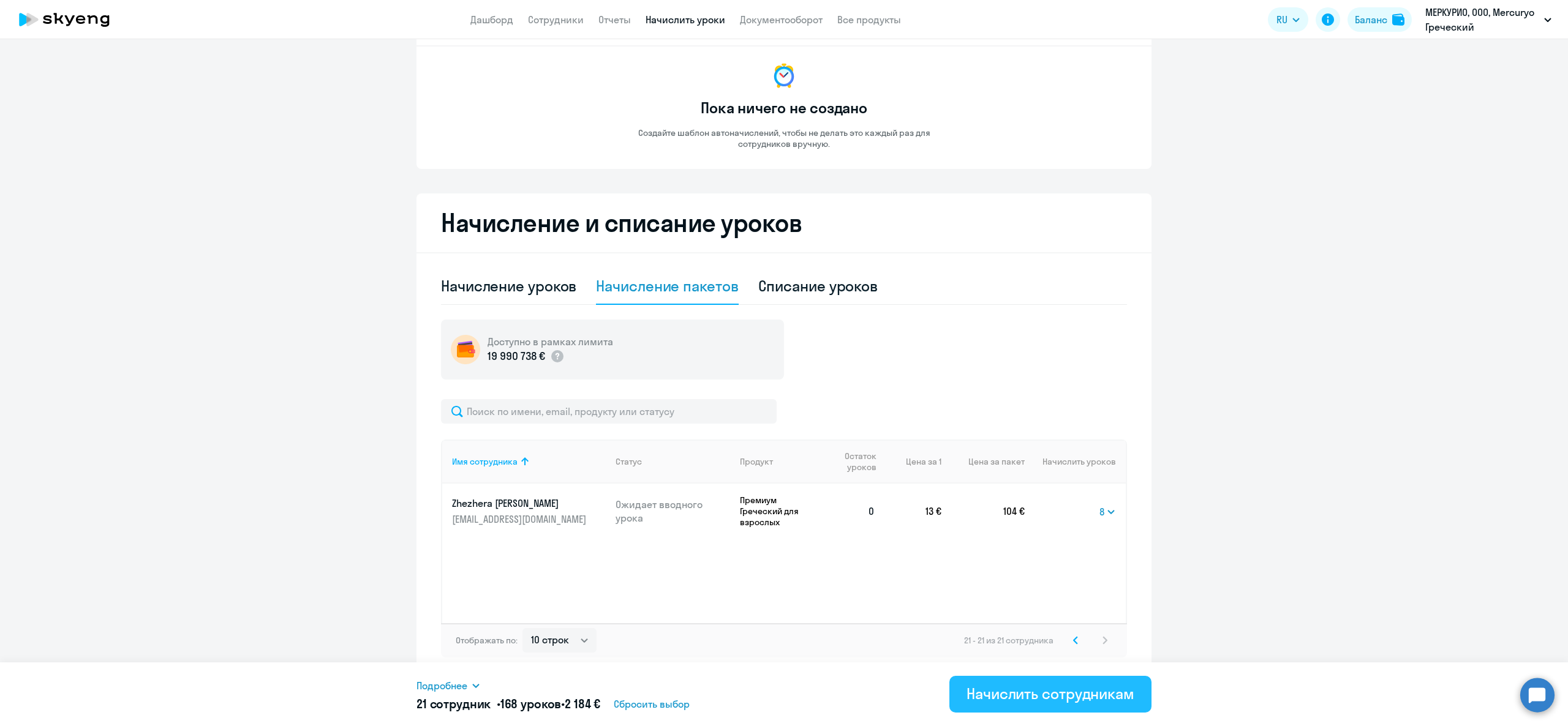
click at [1070, 695] on div "Начислить сотрудникам" at bounding box center [1051, 694] width 168 height 19
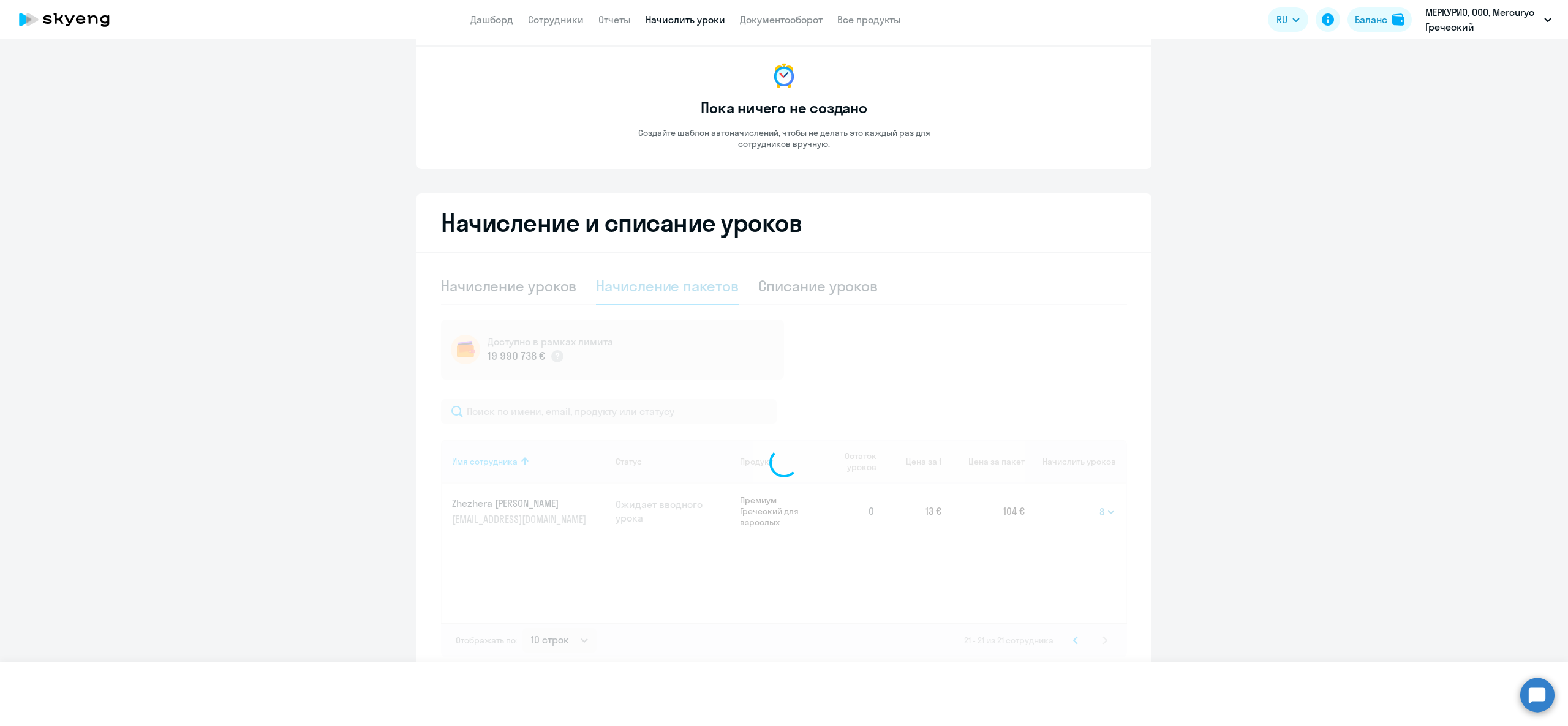
select select
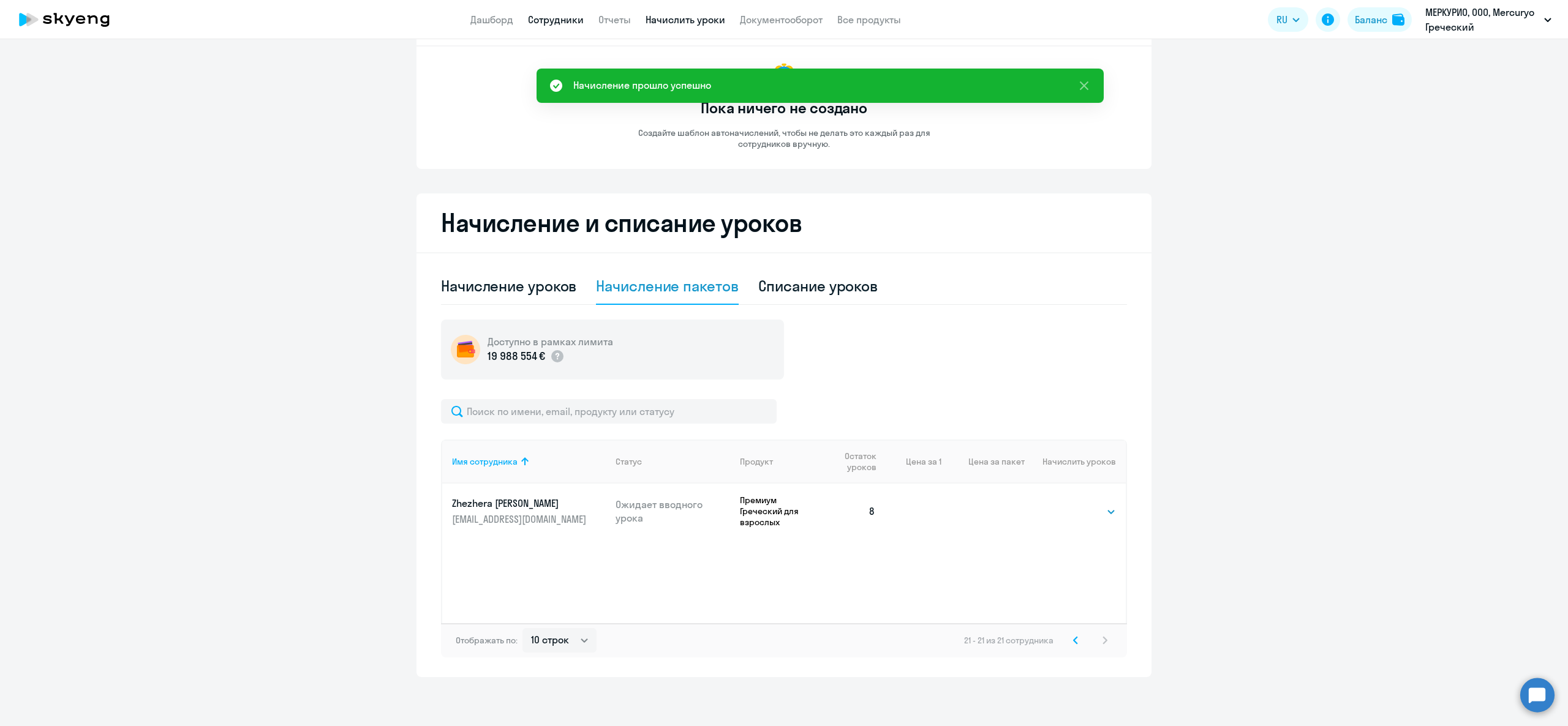
click at [572, 24] on link "Сотрудники" at bounding box center [555, 19] width 56 height 12
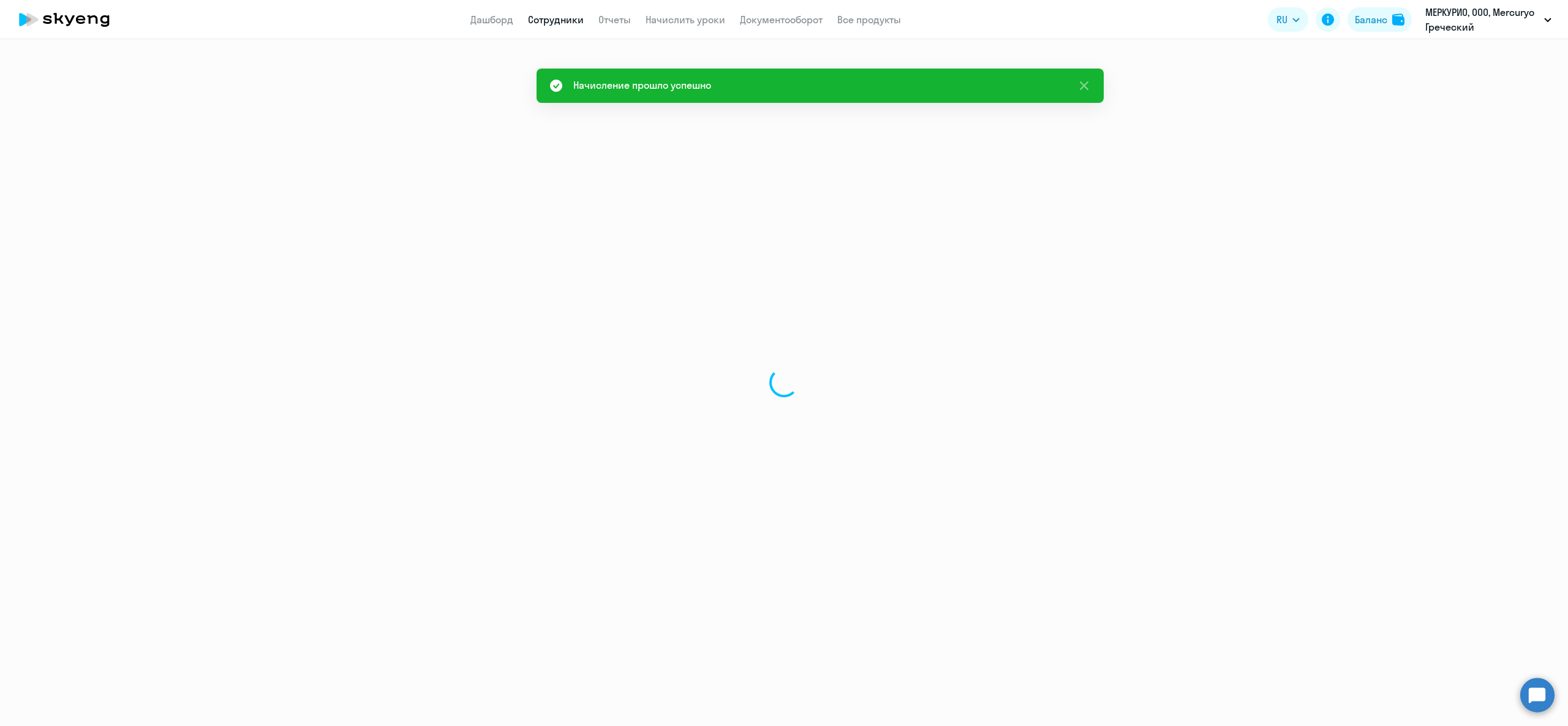
select select "30"
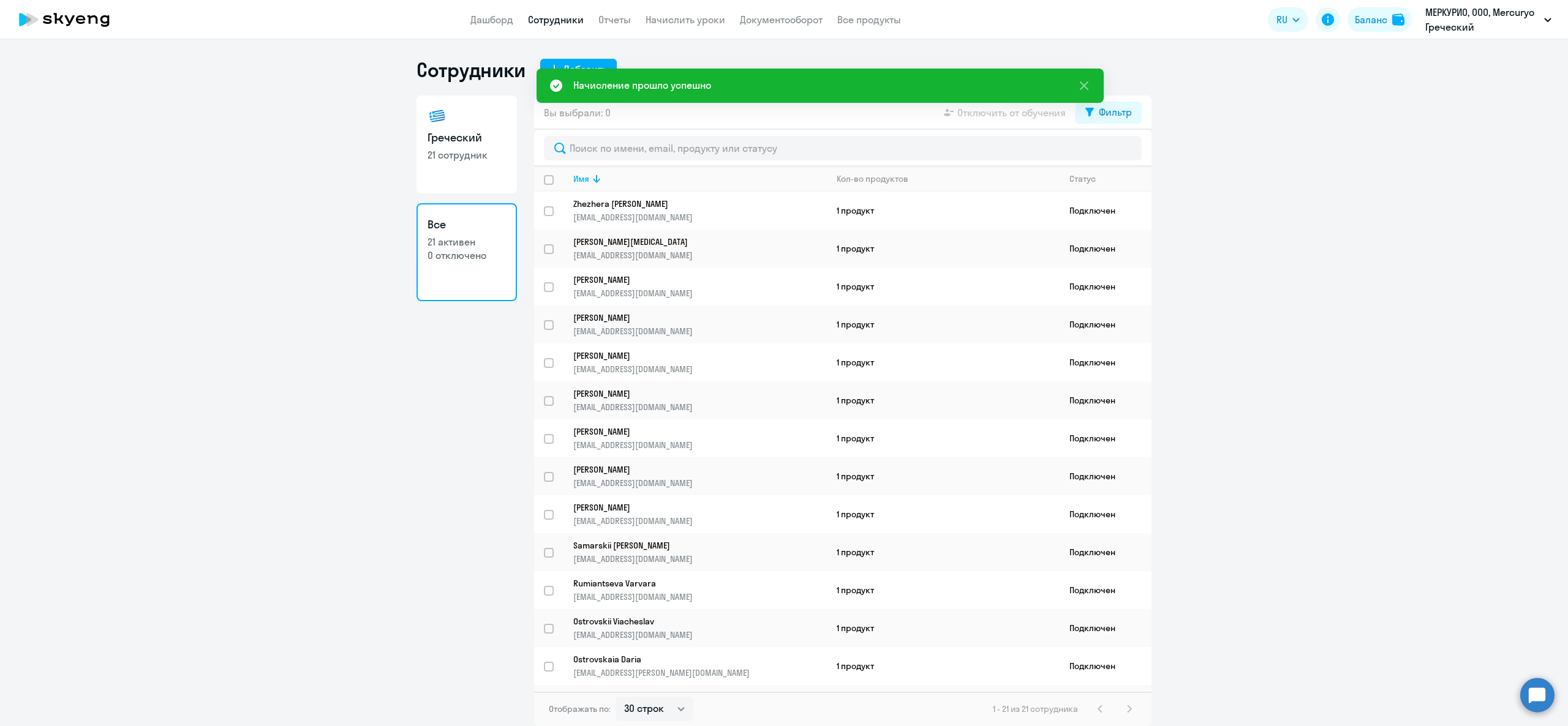
click at [483, 114] on link "Греческий 21 сотрудник" at bounding box center [467, 145] width 100 height 98
select select "30"
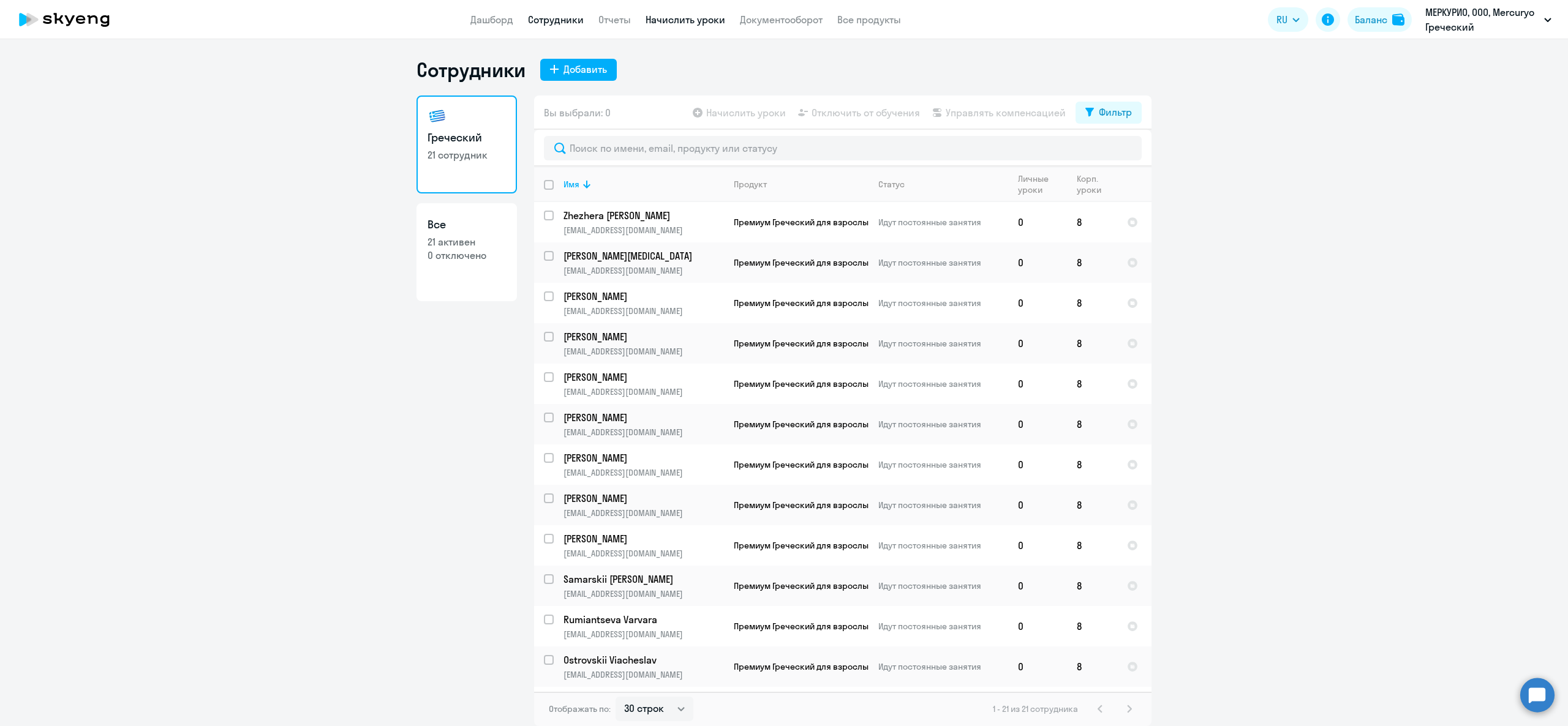
click at [691, 22] on link "Начислить уроки" at bounding box center [685, 19] width 79 height 12
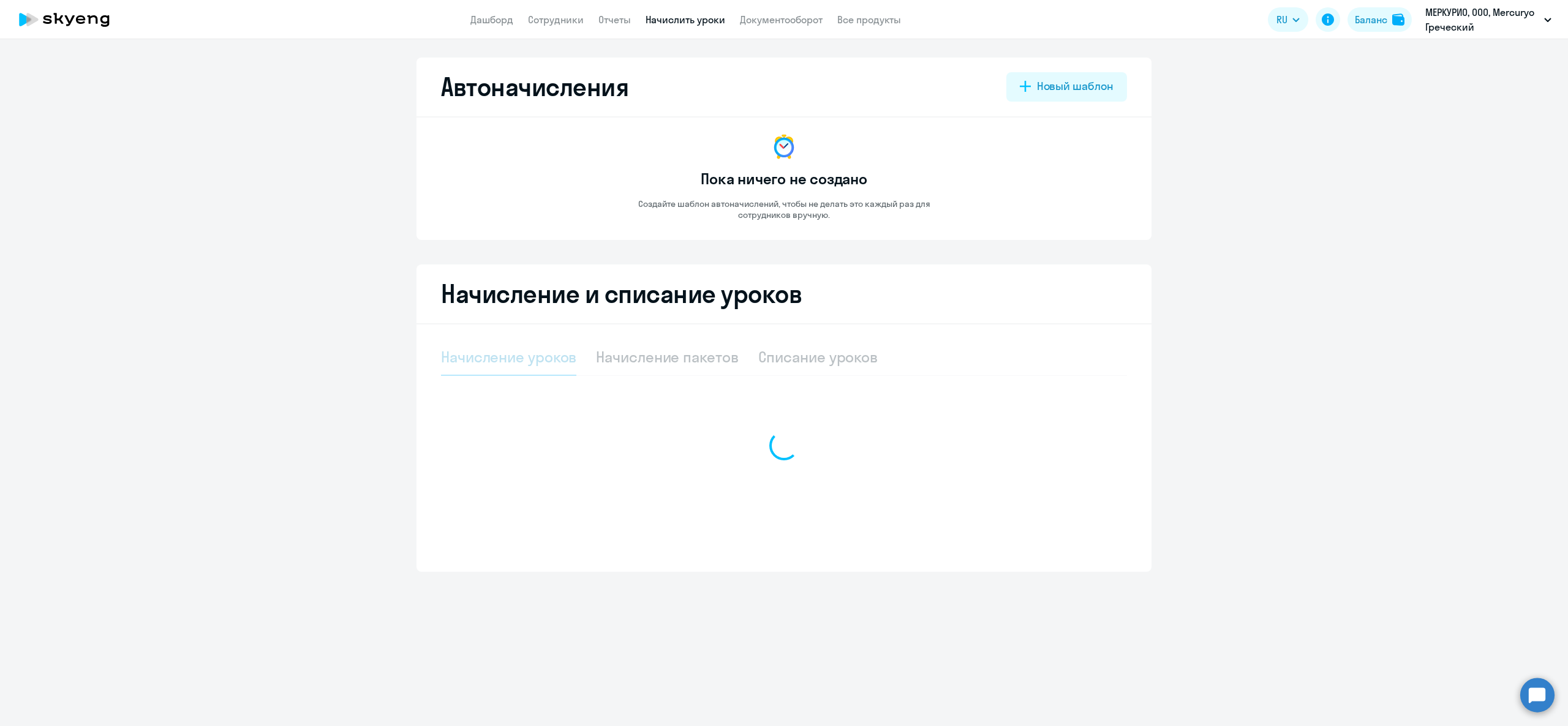
select select "10"
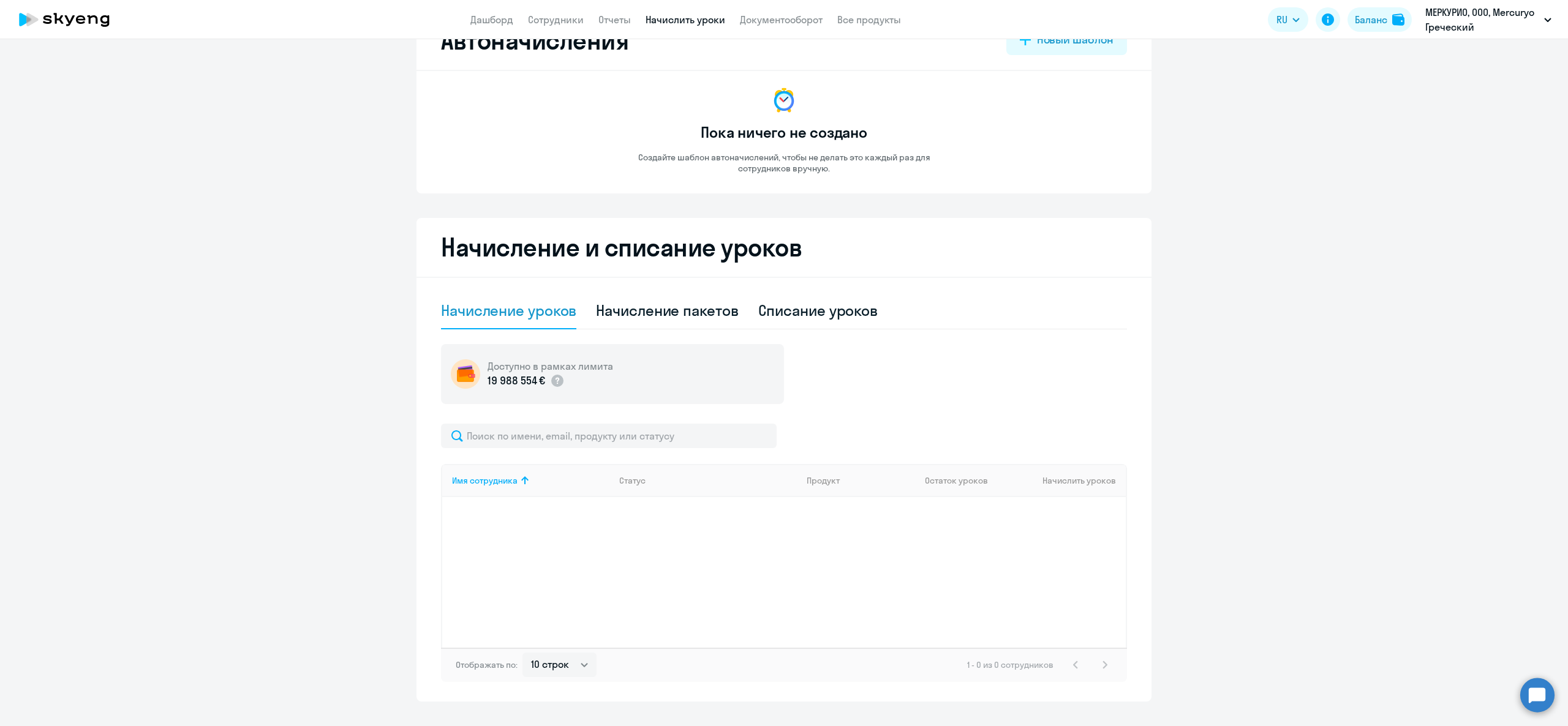
scroll to position [71, 0]
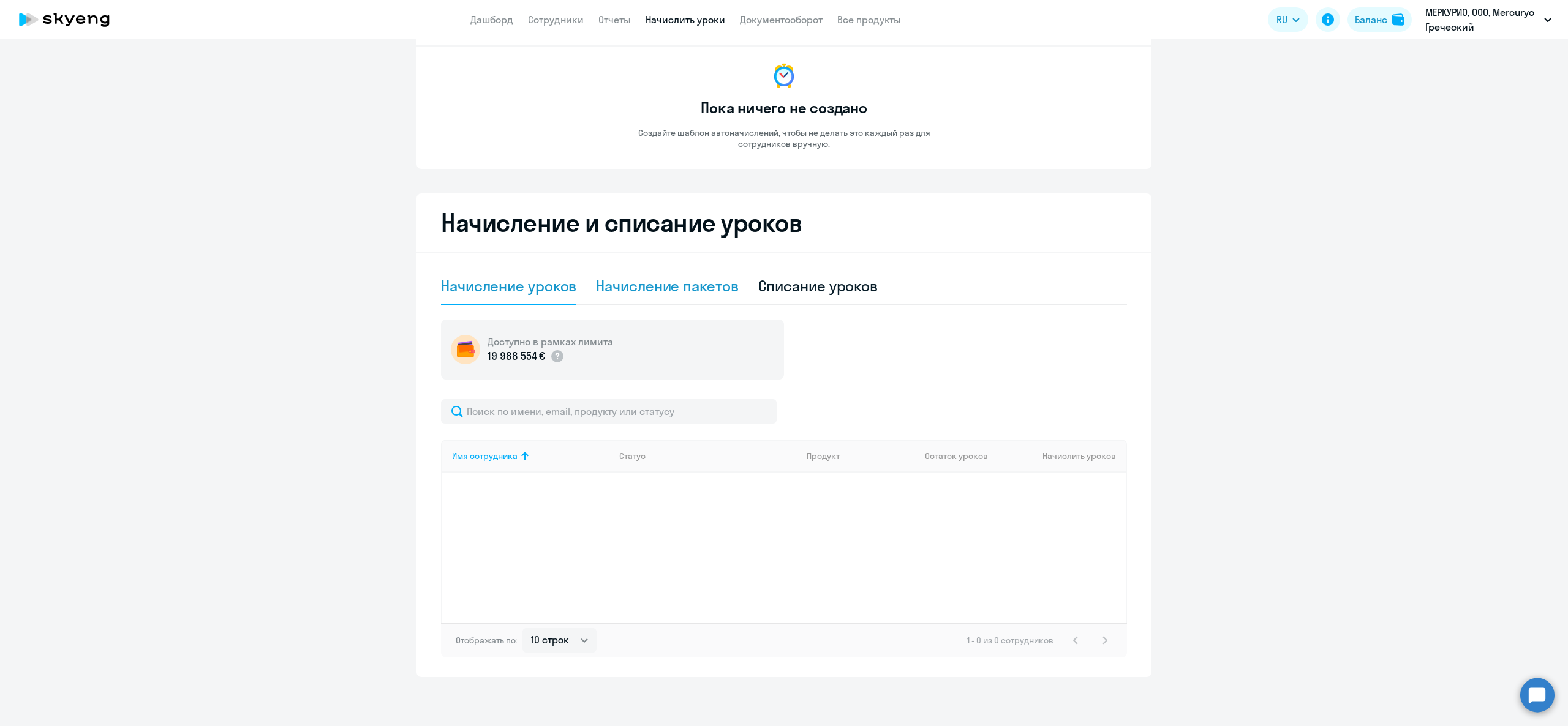
click at [664, 274] on div "Начисление пакетов" at bounding box center [666, 286] width 142 height 37
select select "10"
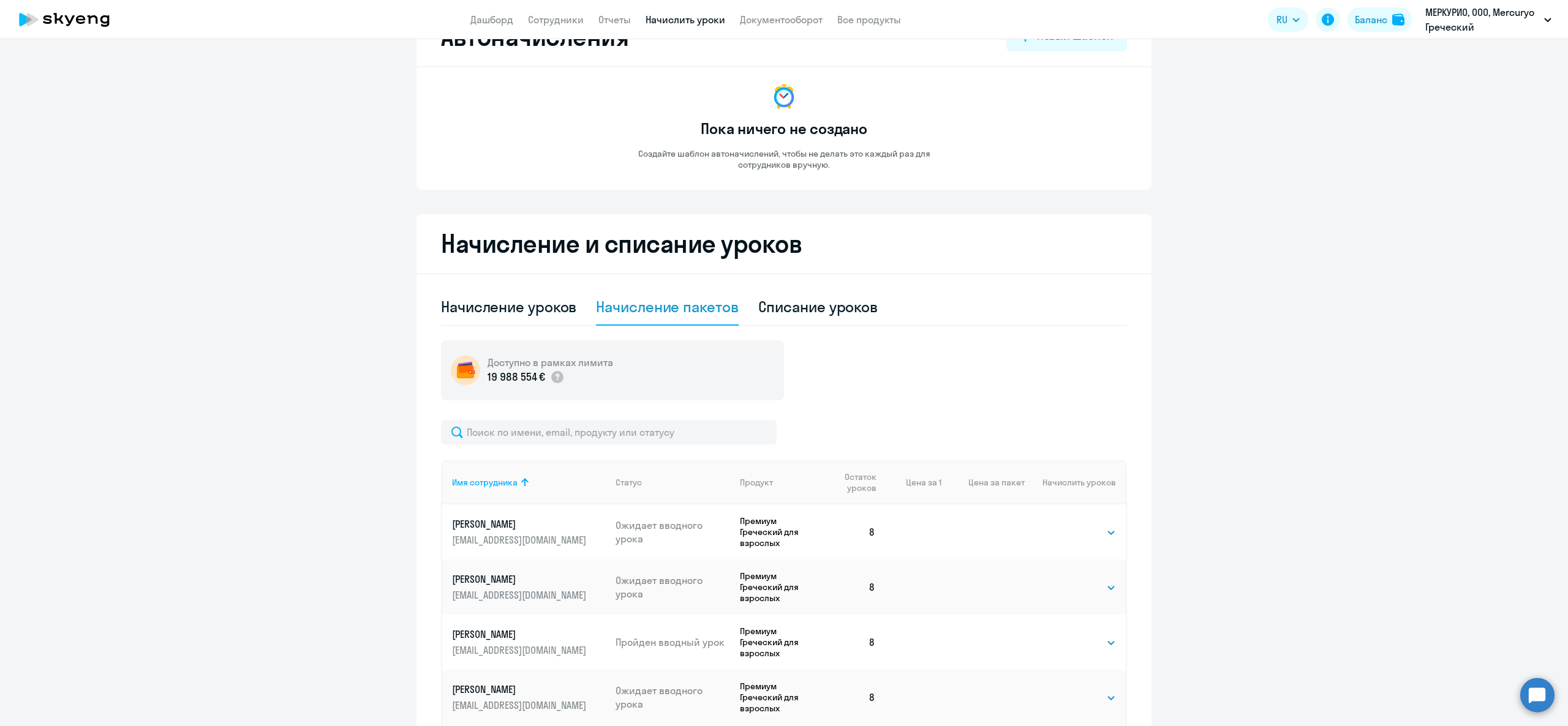
scroll to position [0, 0]
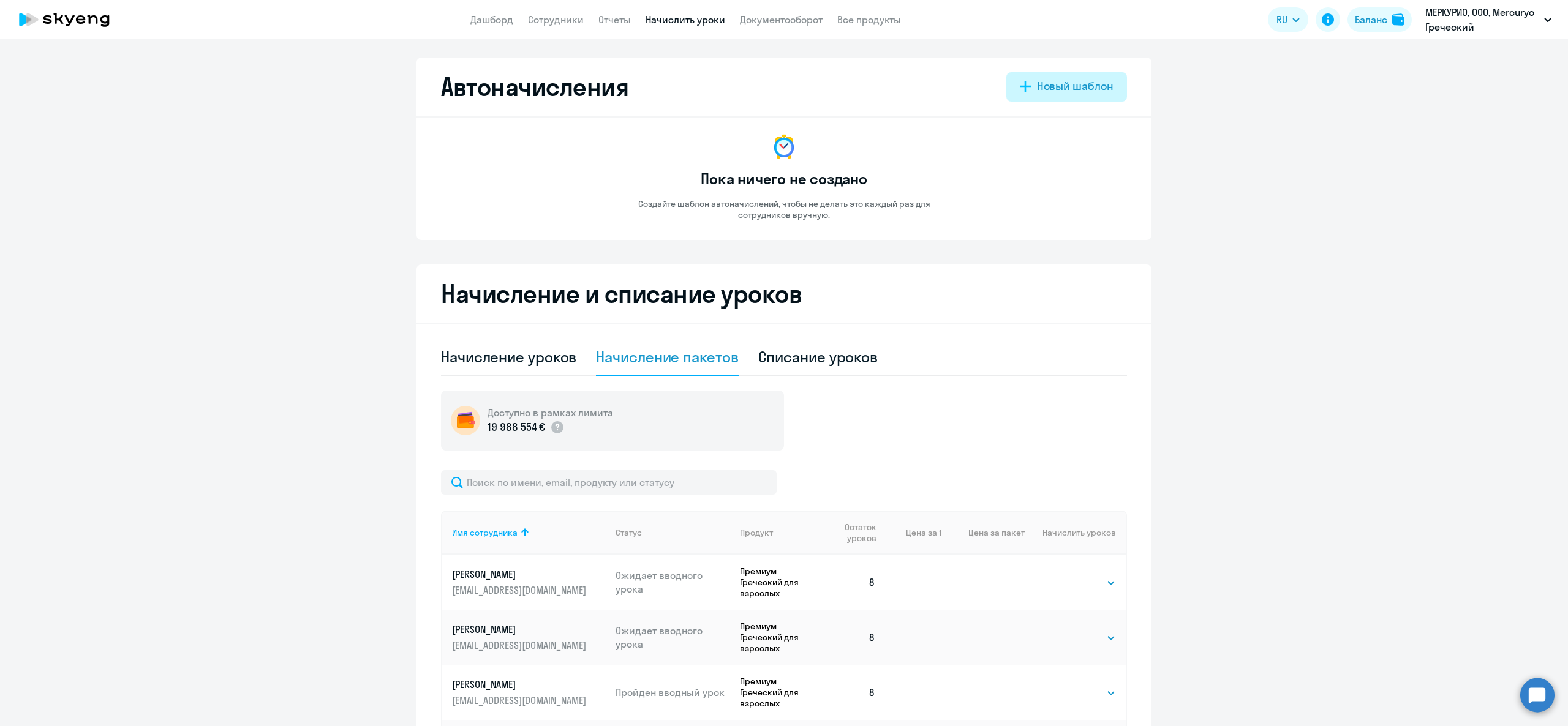
click at [1060, 85] on div "Новый шаблон" at bounding box center [1075, 87] width 77 height 16
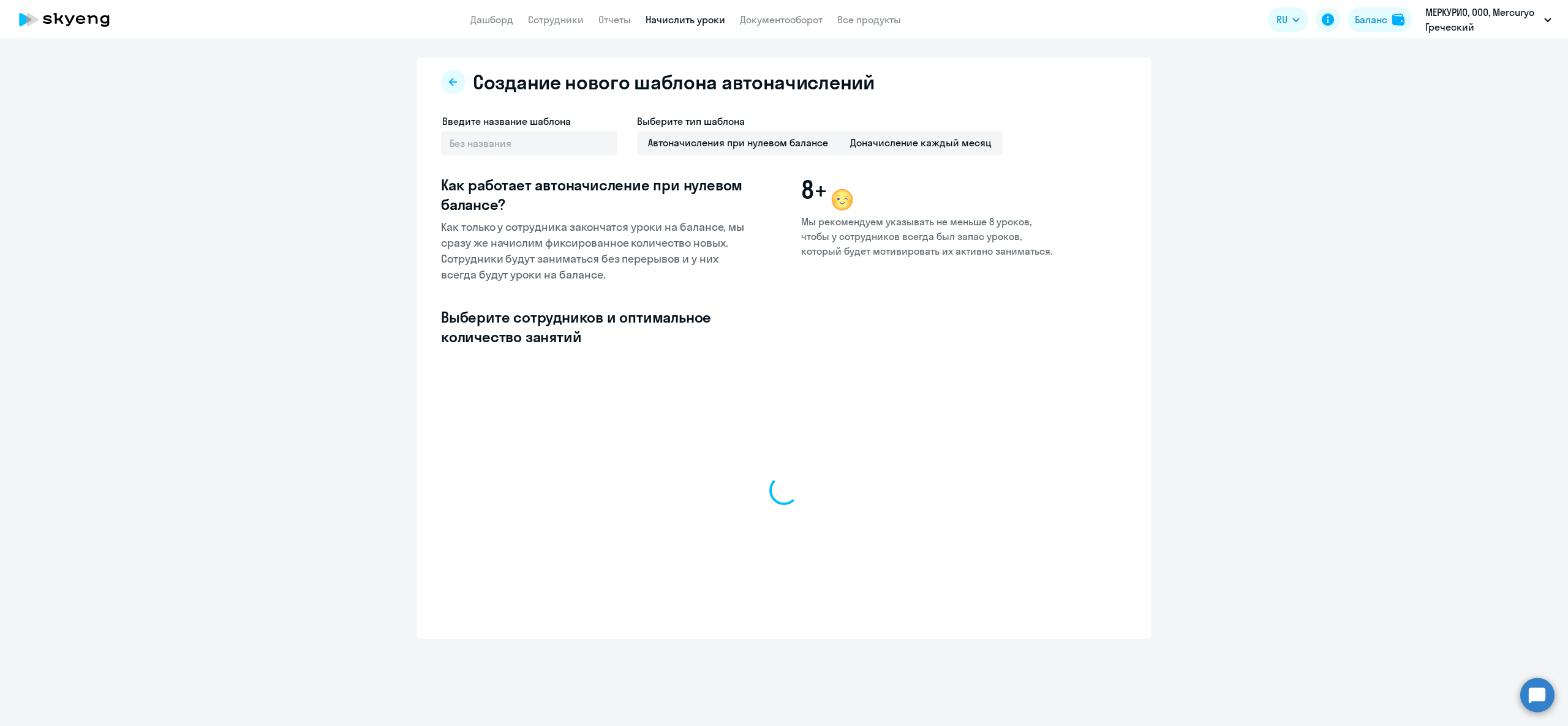
select select "10"
click at [584, 360] on div "Введите название шаблона Выберите тип шаблона Автоначисления при нулевом баланс…" at bounding box center [747, 237] width 613 height 247
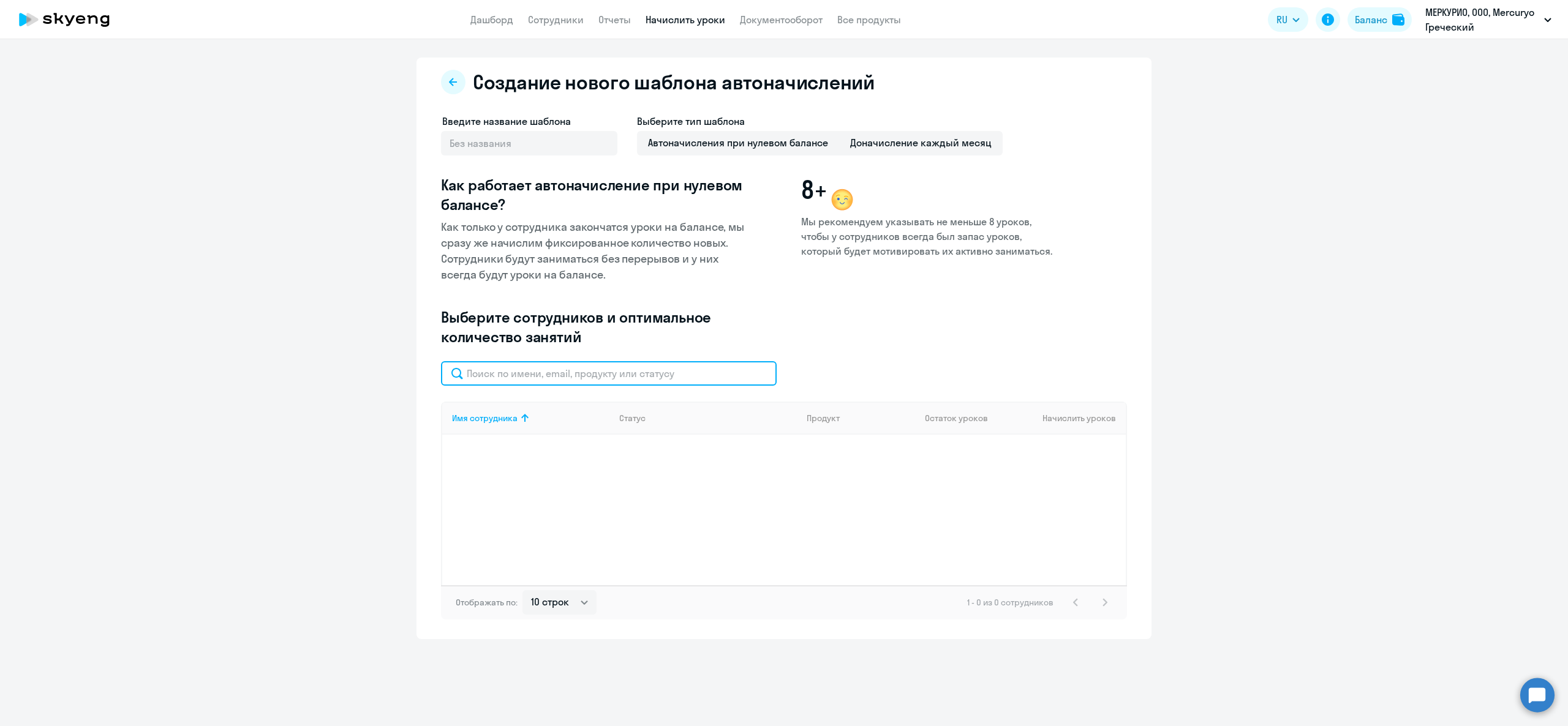
click at [592, 378] on input "text" at bounding box center [609, 374] width 336 height 24
click at [921, 130] on div "Выберите тип шаблона Автоначисления при нулевом балансе Доначисление каждый мес…" at bounding box center [820, 140] width 366 height 54
click at [910, 153] on span "Доначисление каждый месяц" at bounding box center [920, 143] width 163 height 24
click at [0, 0] on input "Доначисление каждый месяц" at bounding box center [0, 0] width 0 height 0
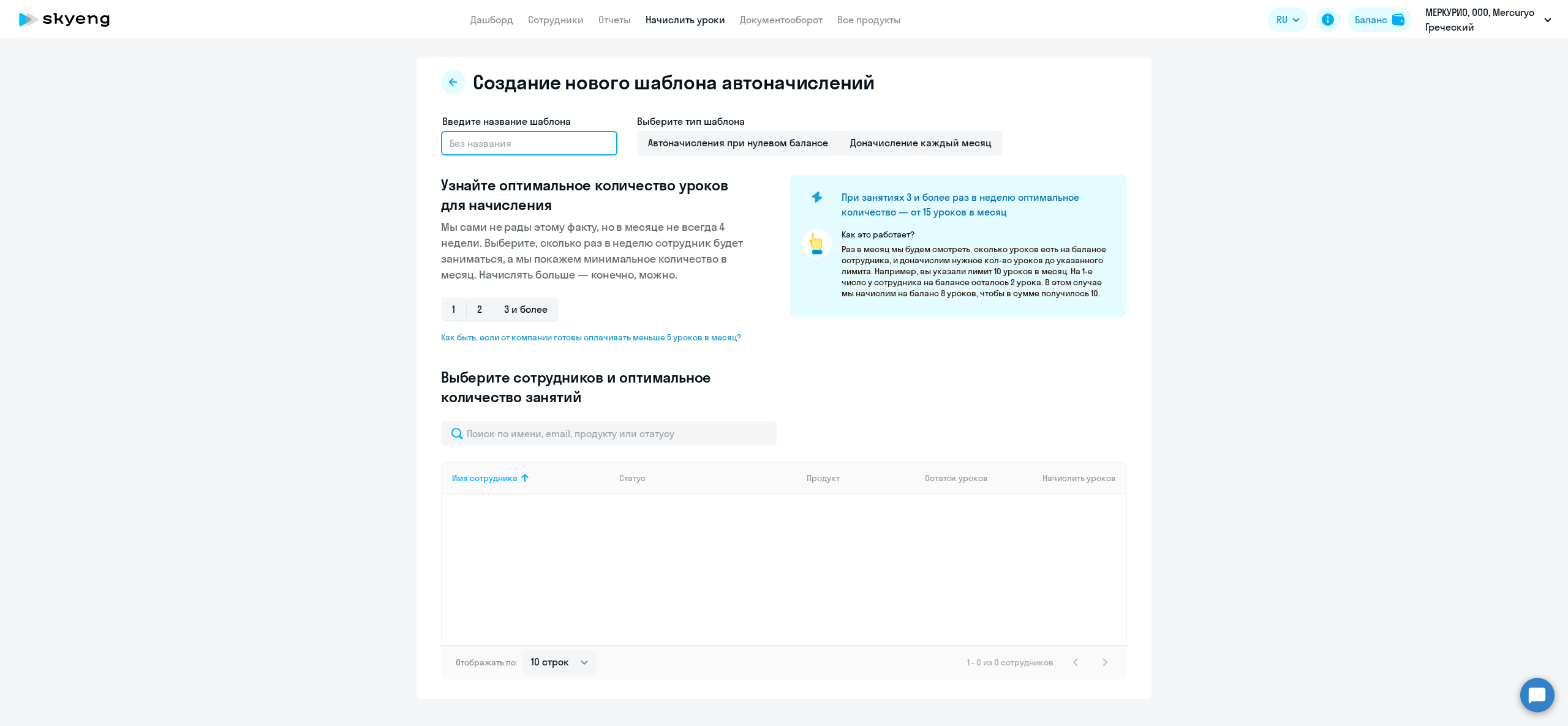
click at [494, 154] on input "text" at bounding box center [529, 143] width 176 height 24
click at [451, 73] on ds-button at bounding box center [453, 82] width 24 height 24
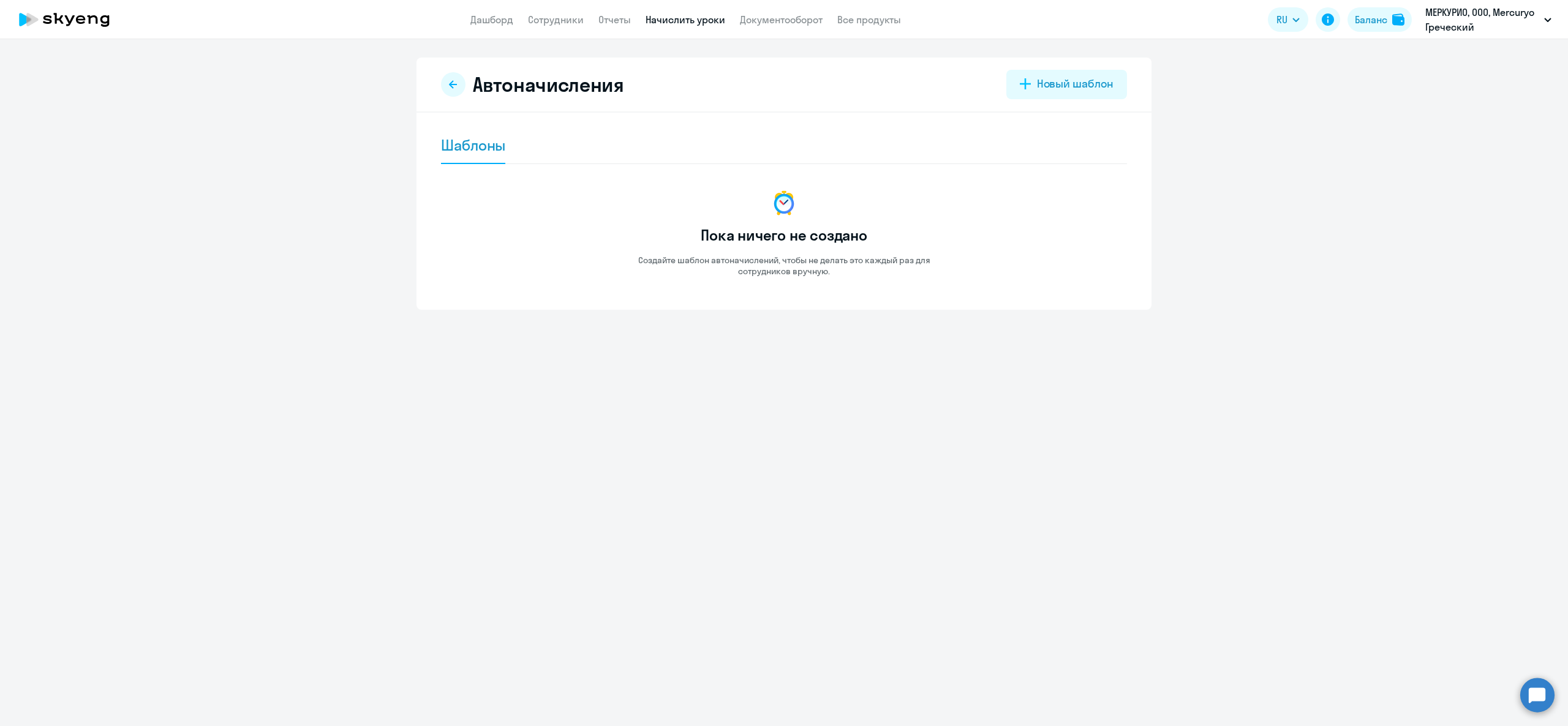
click at [691, 15] on link "Начислить уроки" at bounding box center [685, 19] width 79 height 12
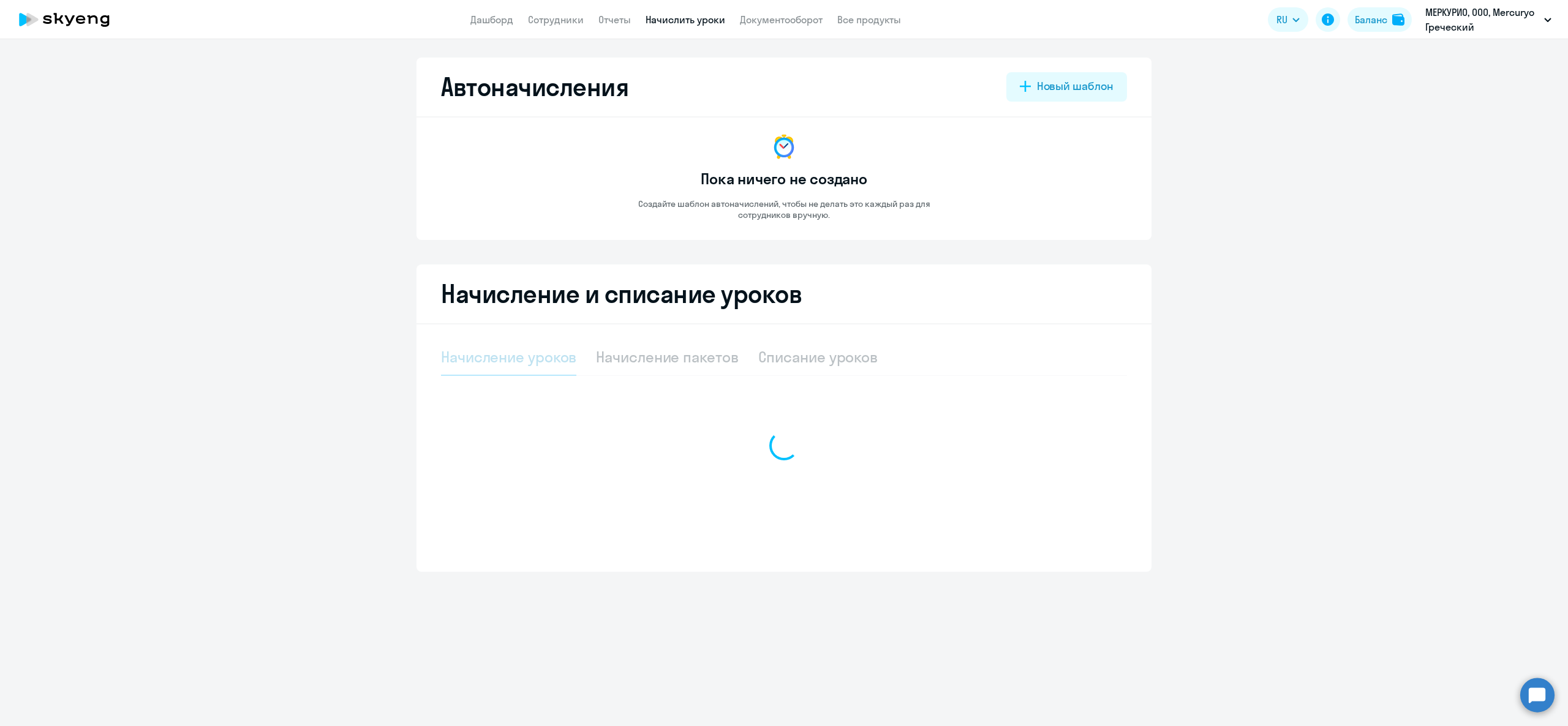
select select "10"
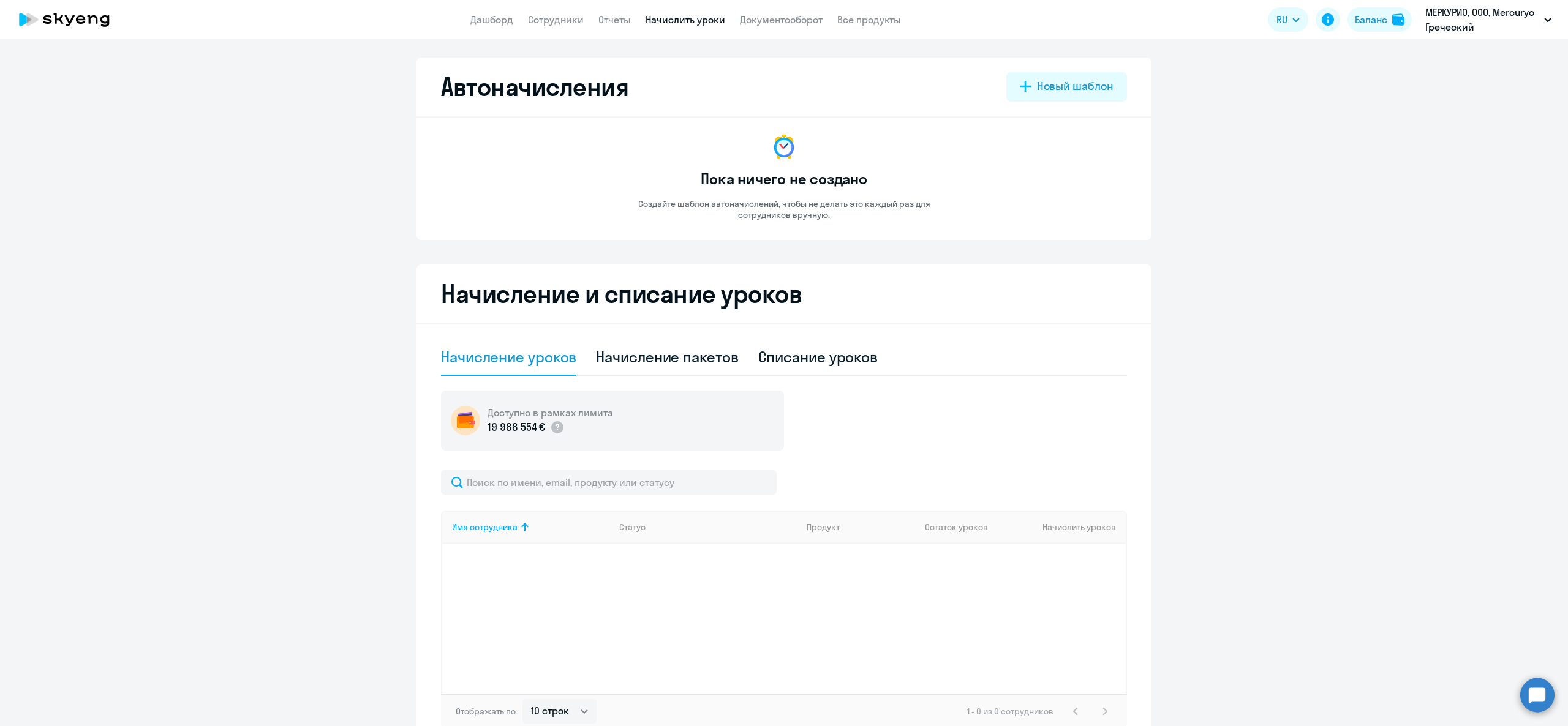
scroll to position [71, 0]
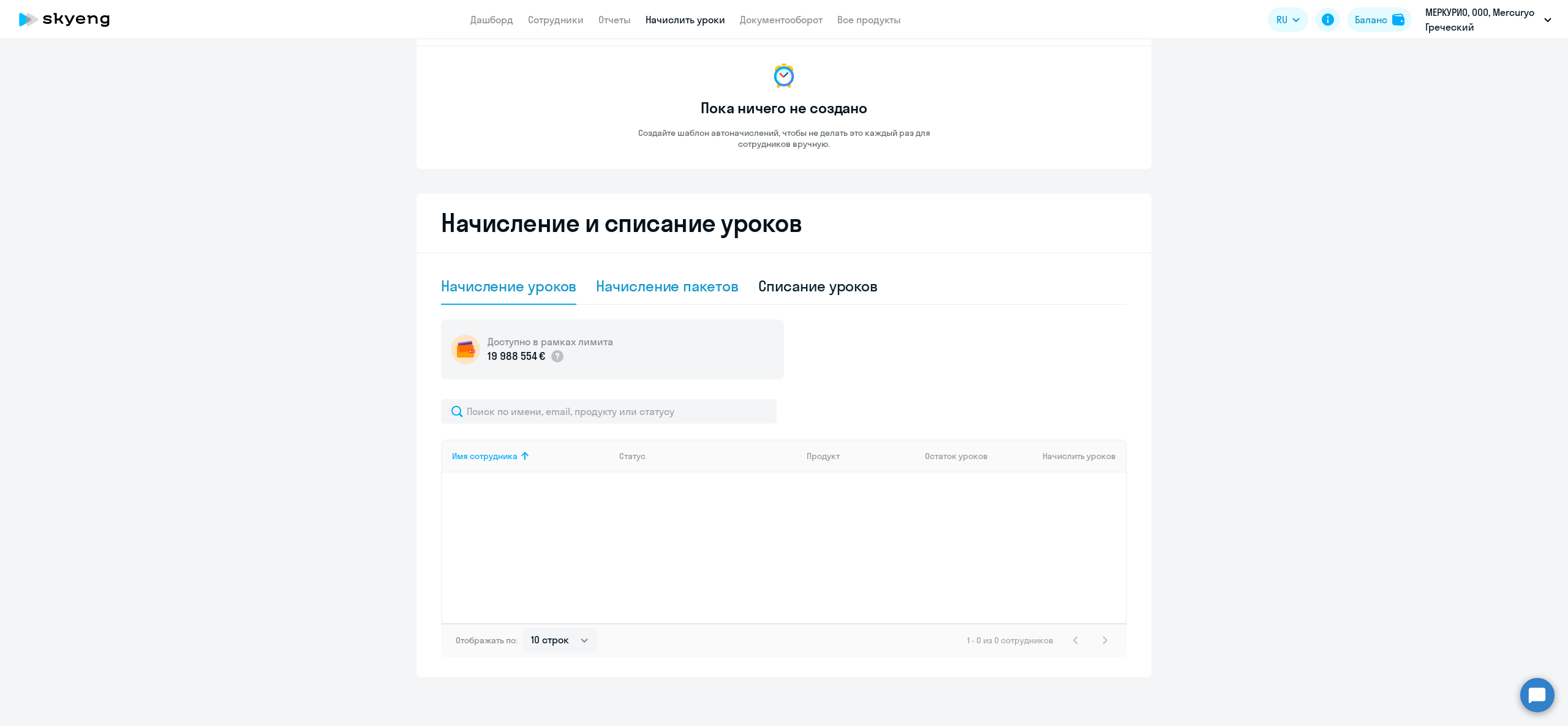
click at [668, 280] on div "Начисление пакетов" at bounding box center [666, 286] width 142 height 19
select select "10"
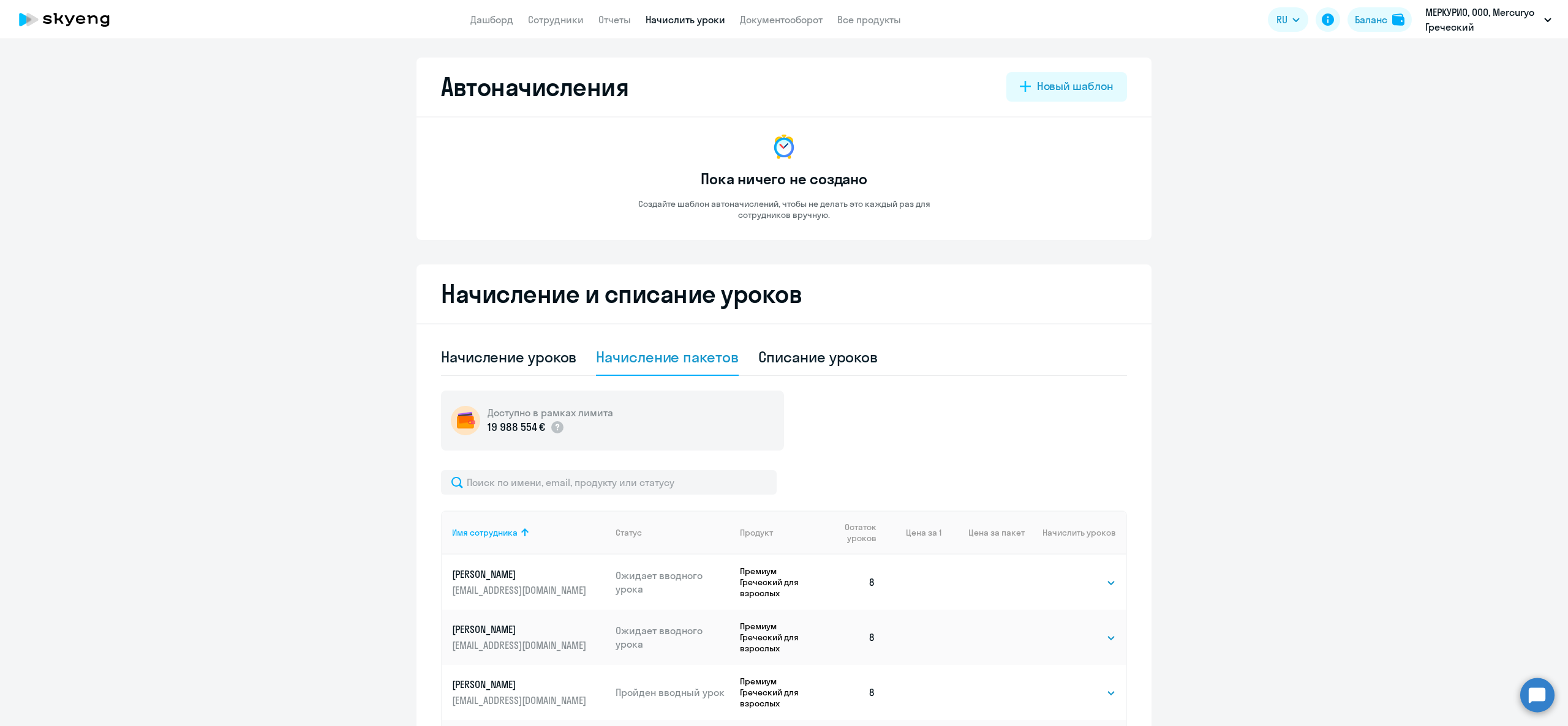
scroll to position [446, 0]
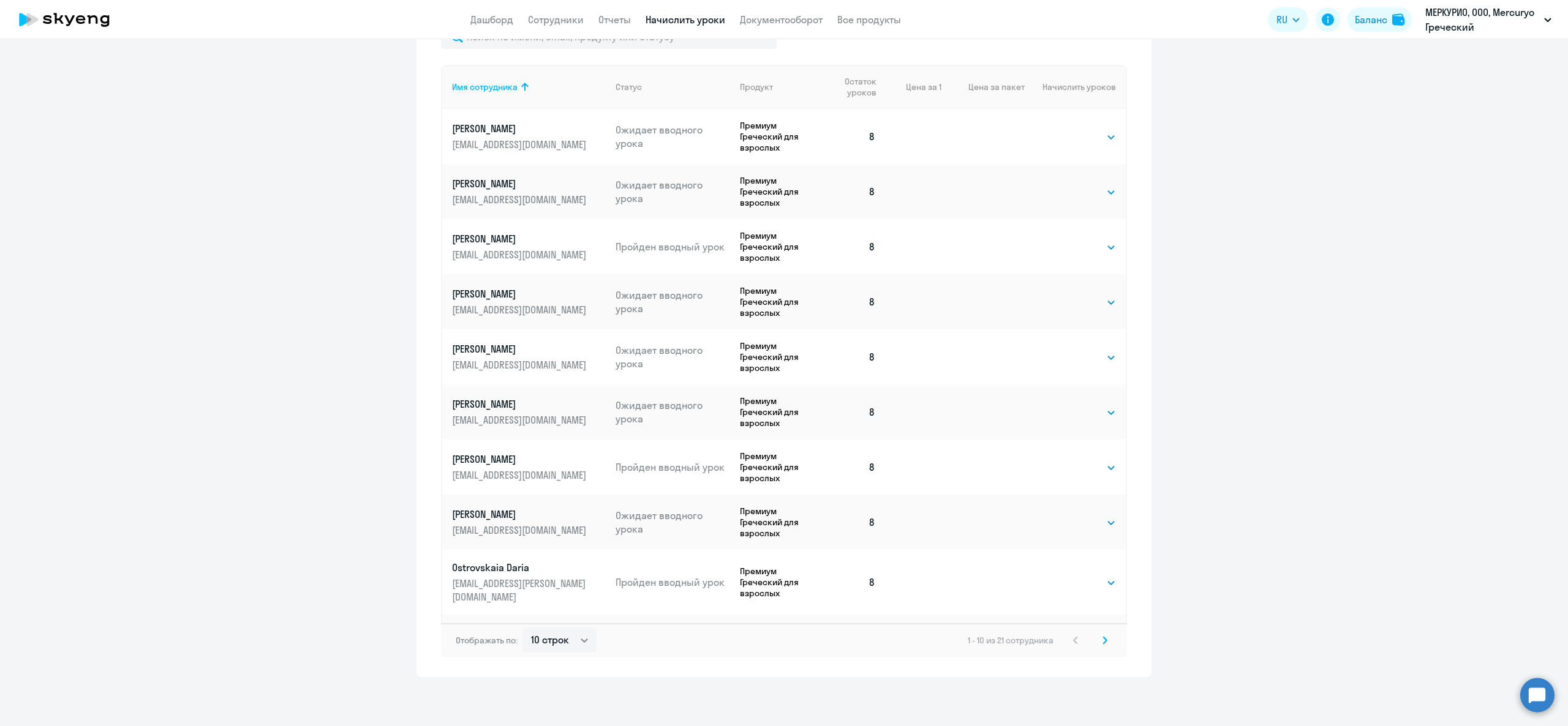
click at [1103, 638] on icon at bounding box center [1105, 640] width 3 height 7
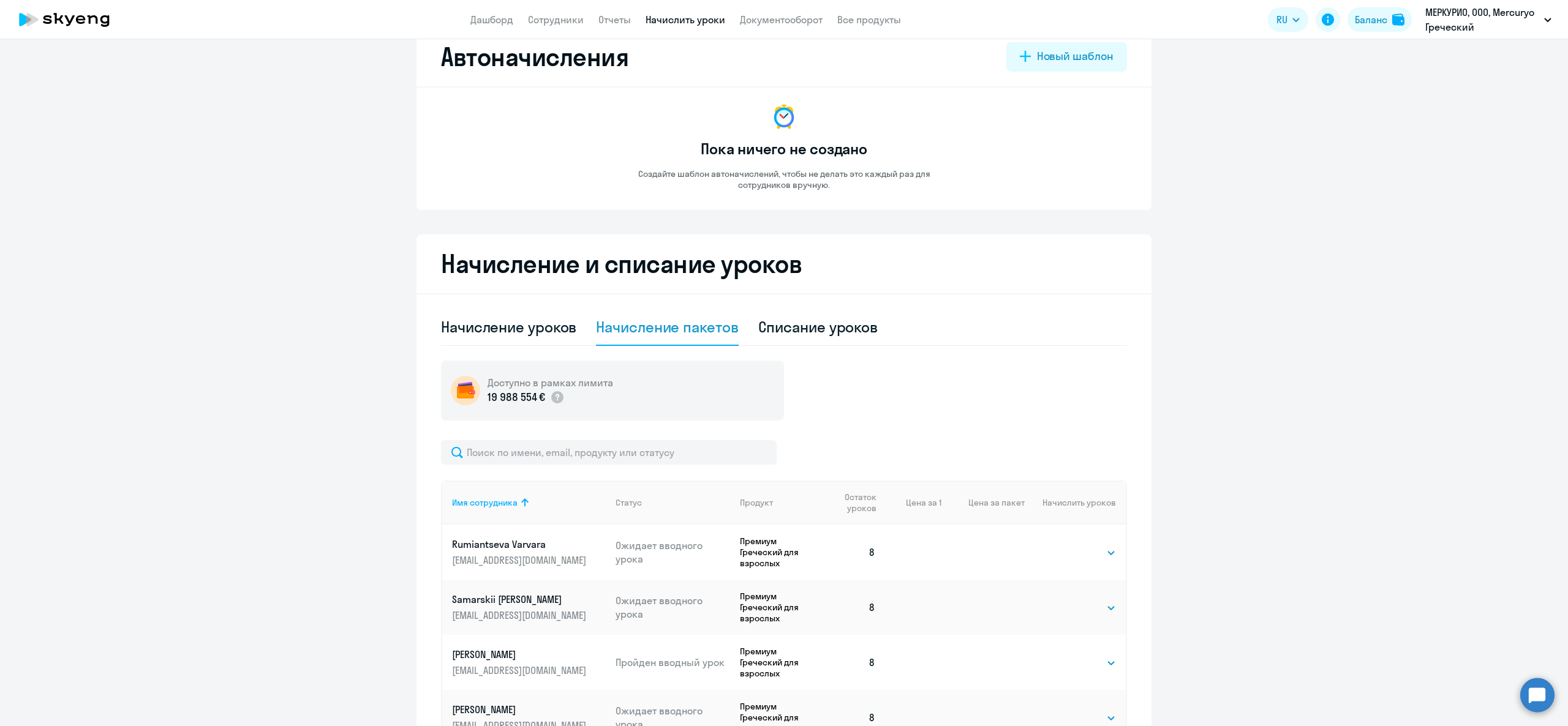
scroll to position [0, 0]
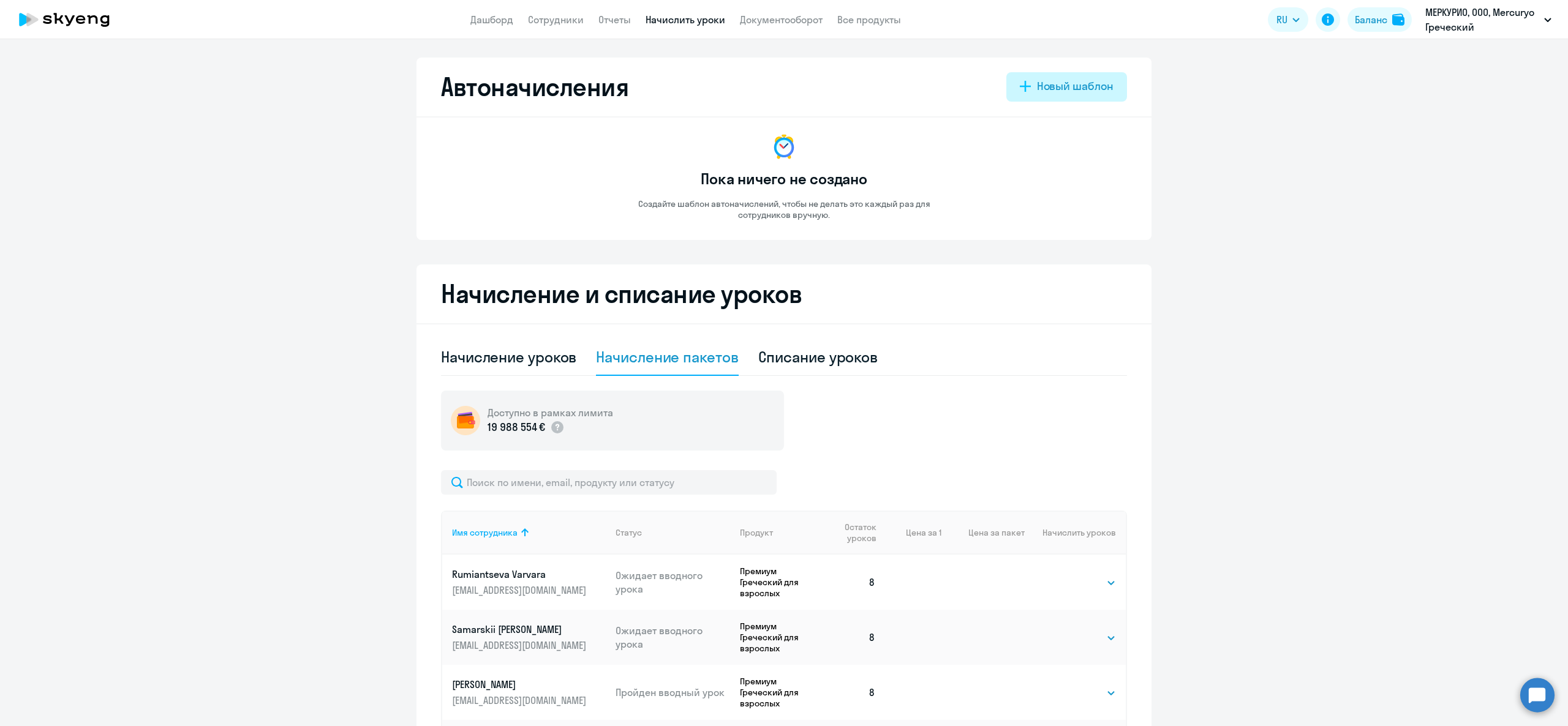
click at [1057, 82] on div "Новый шаблон" at bounding box center [1075, 87] width 77 height 16
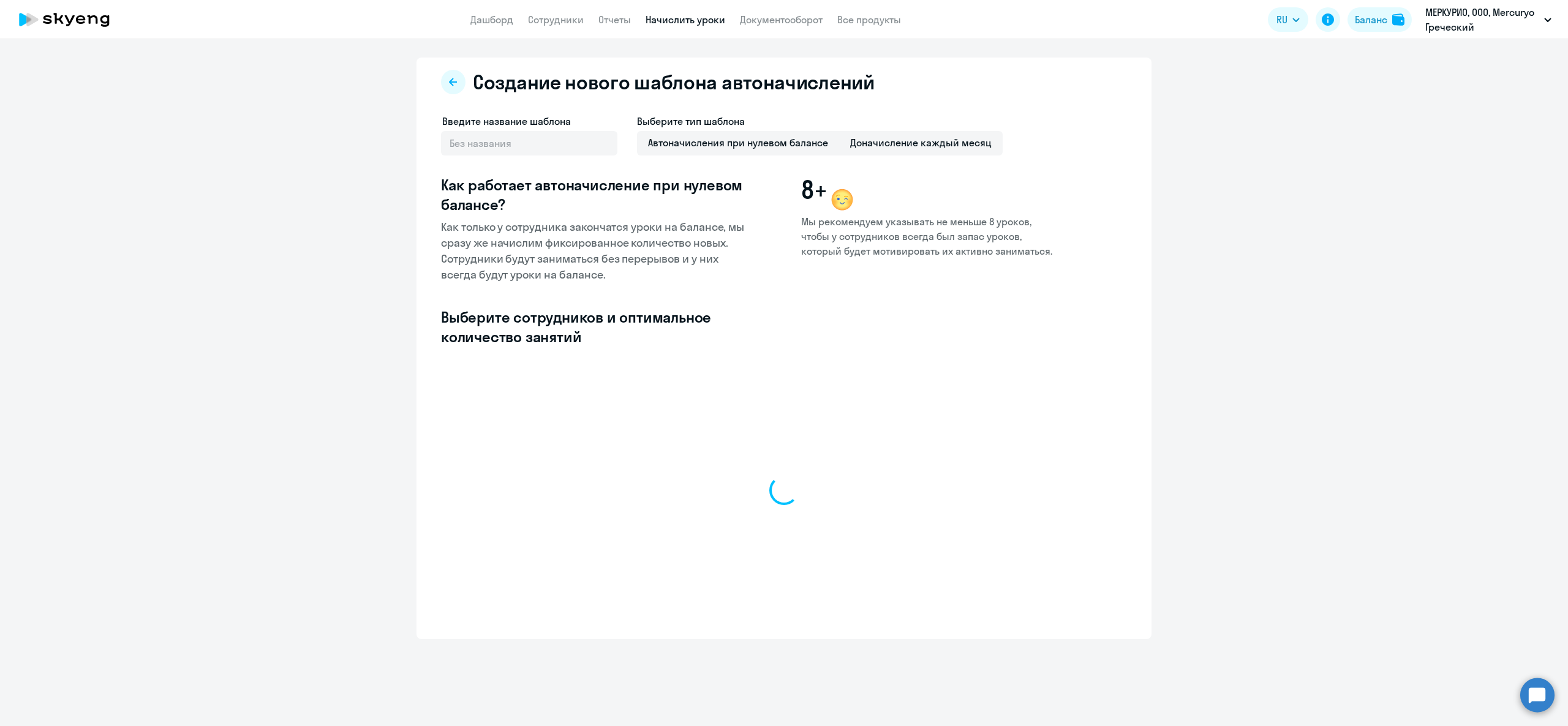
select select "10"
click at [885, 128] on div "Выберите тип шаблона Автоначисления при нулевом балансе Доначисление каждый мес…" at bounding box center [820, 140] width 366 height 54
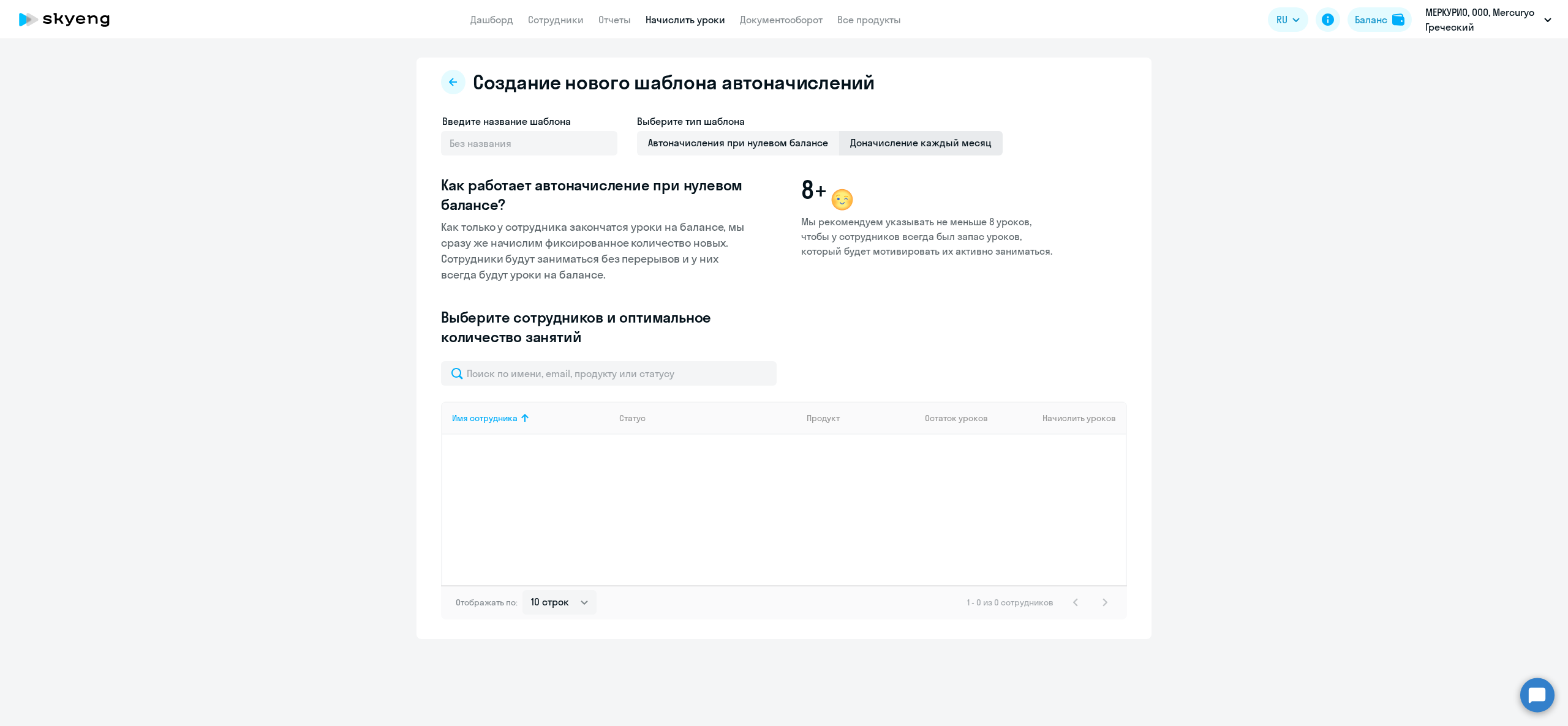
click at [922, 147] on span "Доначисление каждый месяц" at bounding box center [920, 143] width 163 height 24
click at [0, 0] on input "Доначисление каждый месяц" at bounding box center [0, 0] width 0 height 0
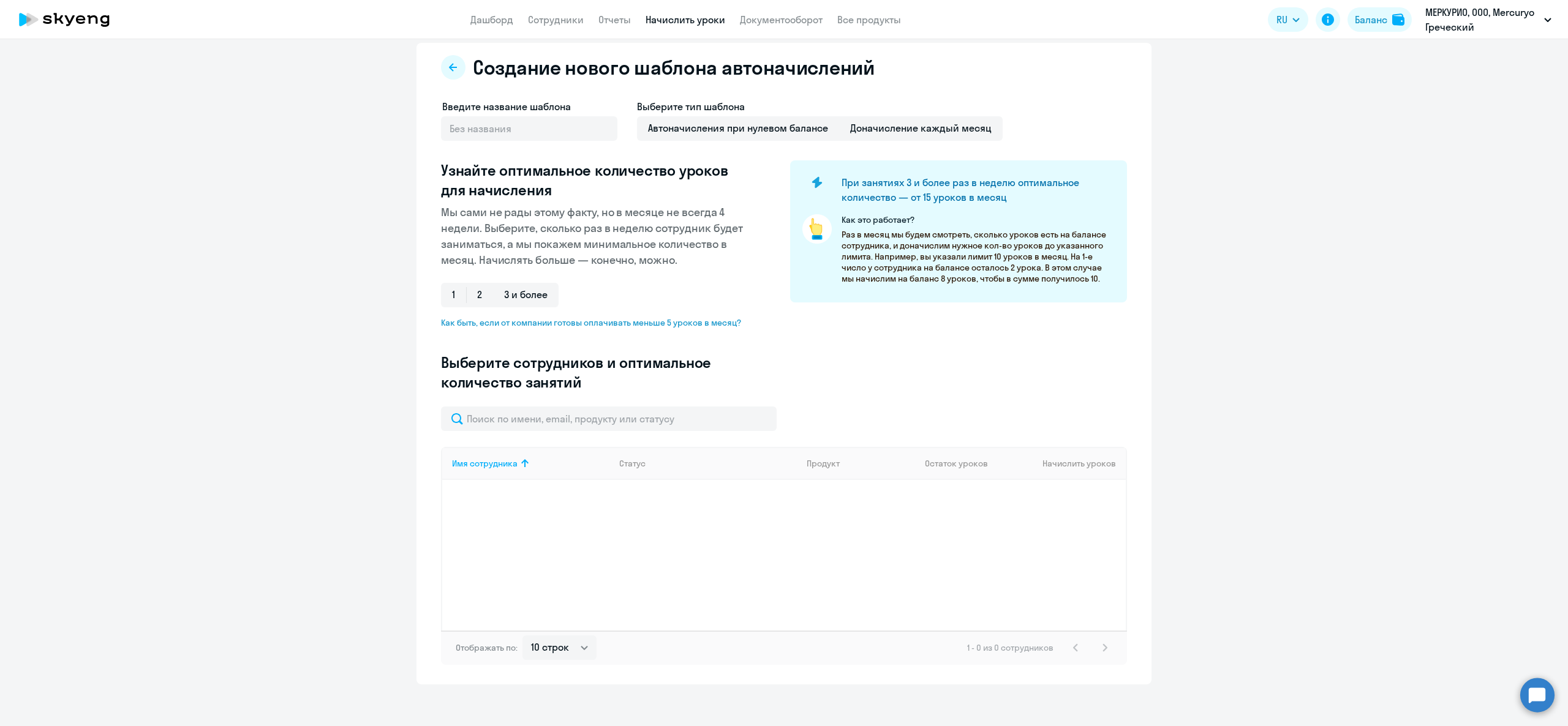
scroll to position [22, 0]
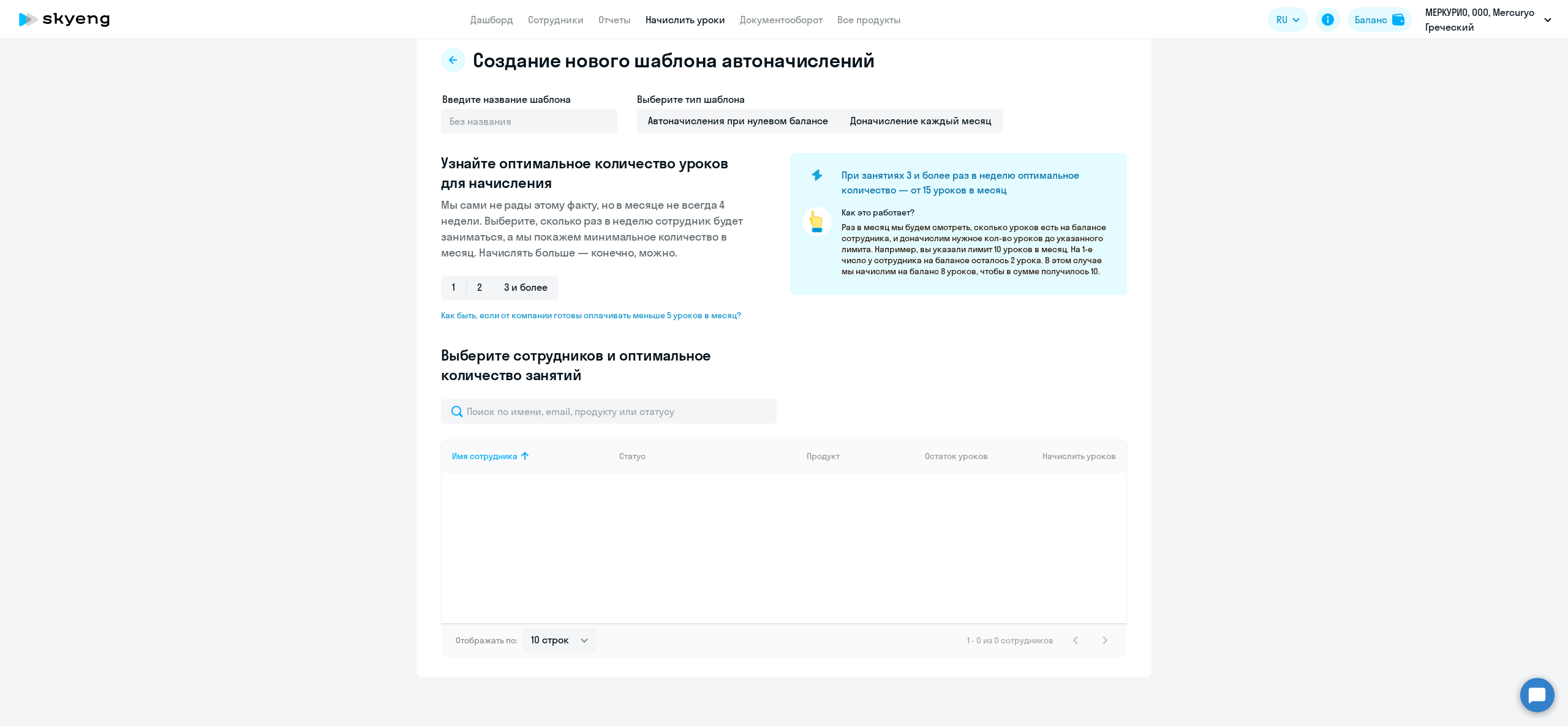
click at [681, 24] on link "Начислить уроки" at bounding box center [685, 19] width 79 height 12
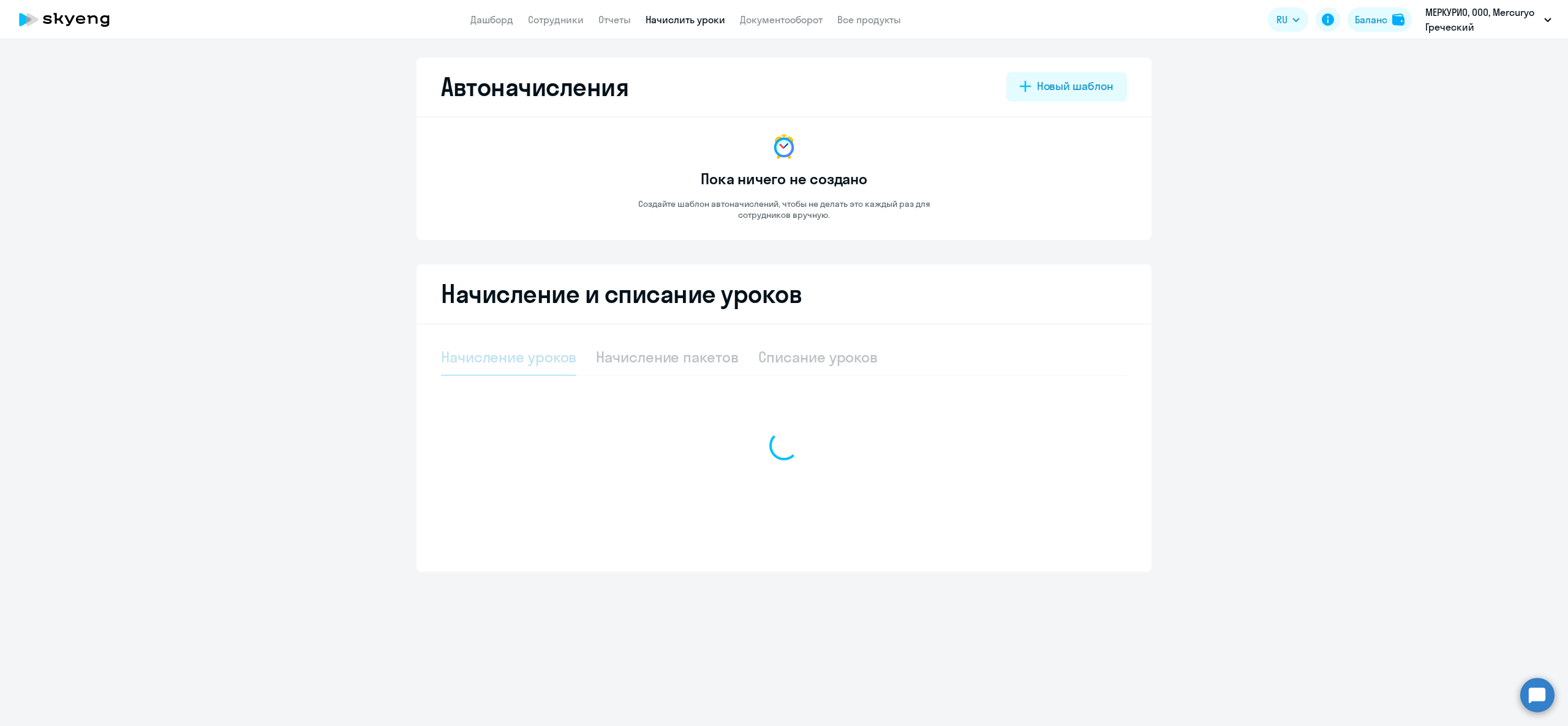
select select "10"
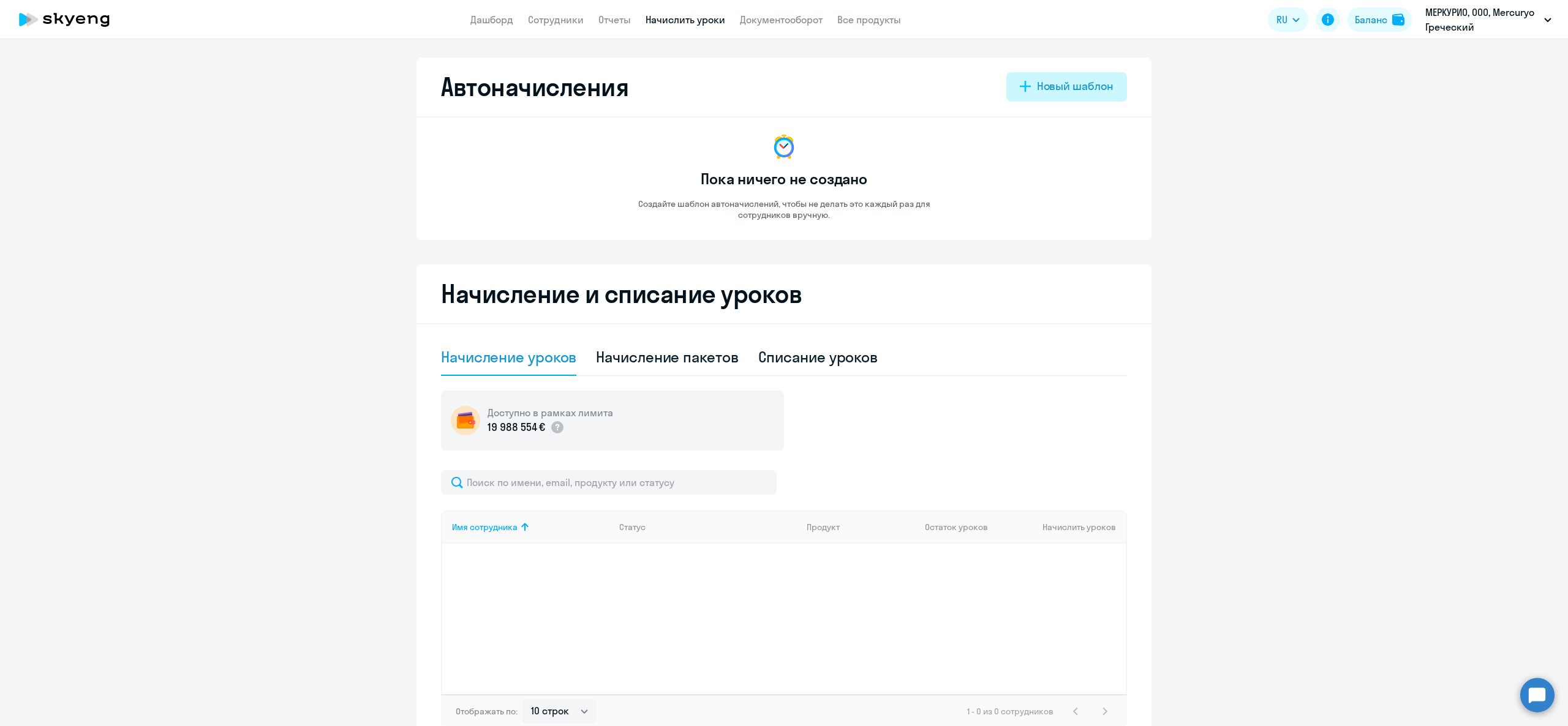
click at [1067, 88] on div "Новый шаблон" at bounding box center [1075, 87] width 77 height 16
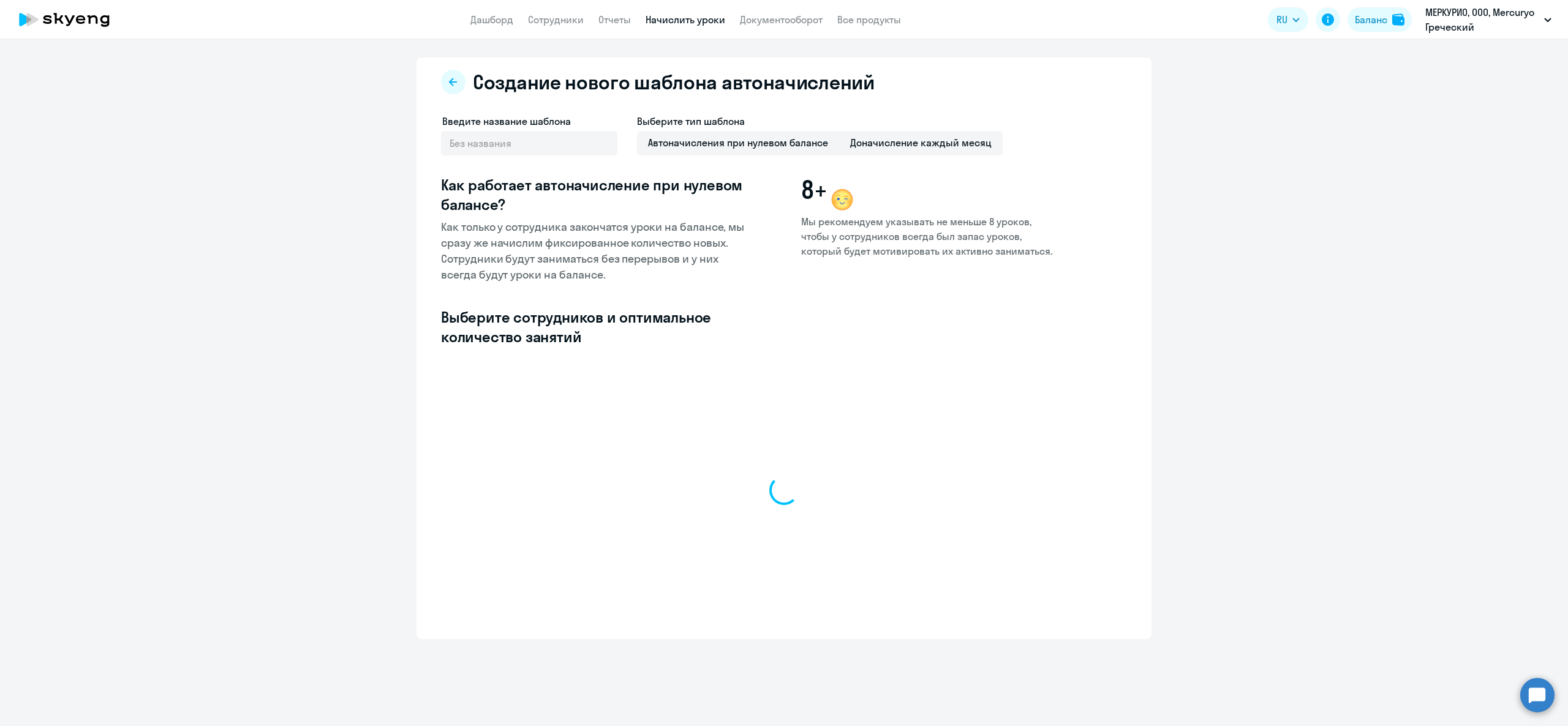
select select "10"
click at [681, 19] on link "Начислить уроки" at bounding box center [685, 19] width 79 height 12
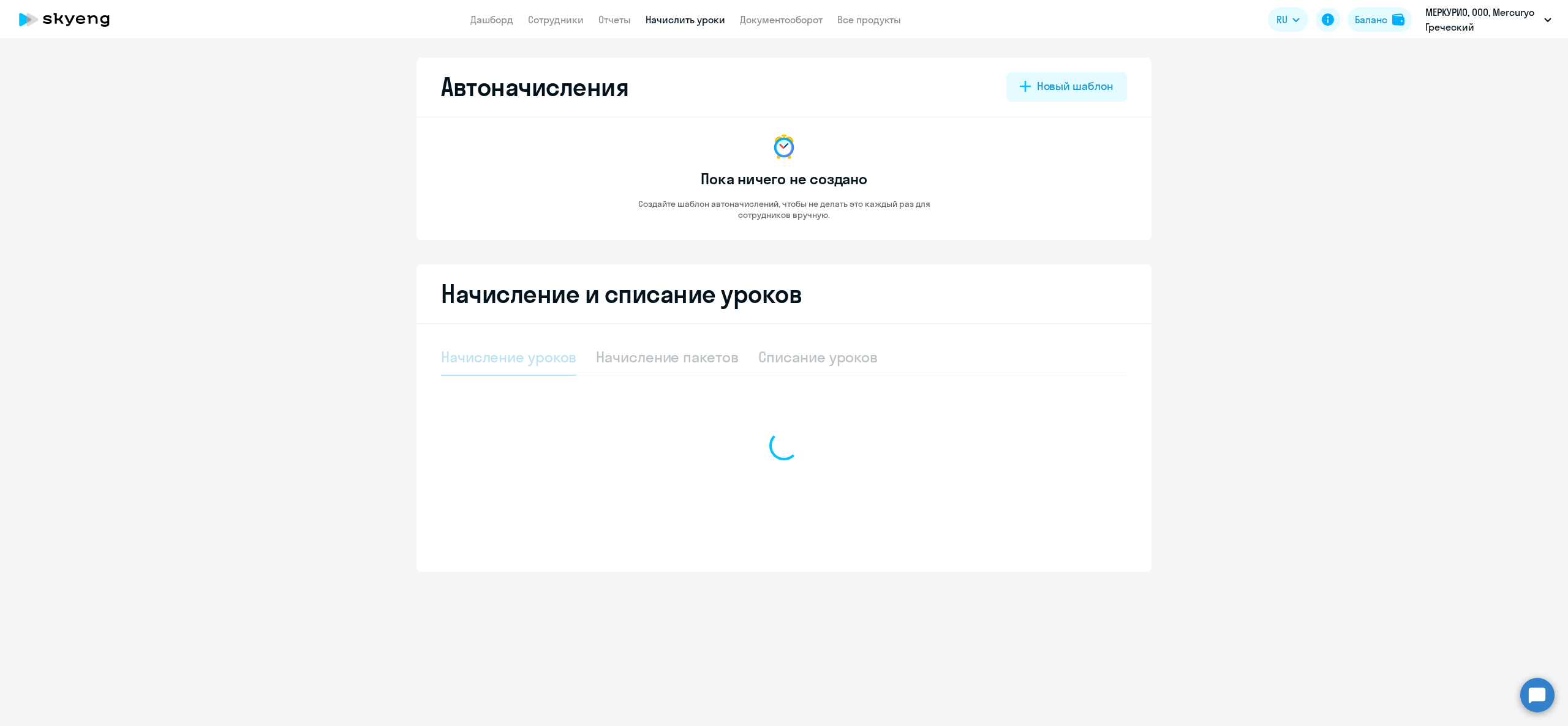
select select "10"
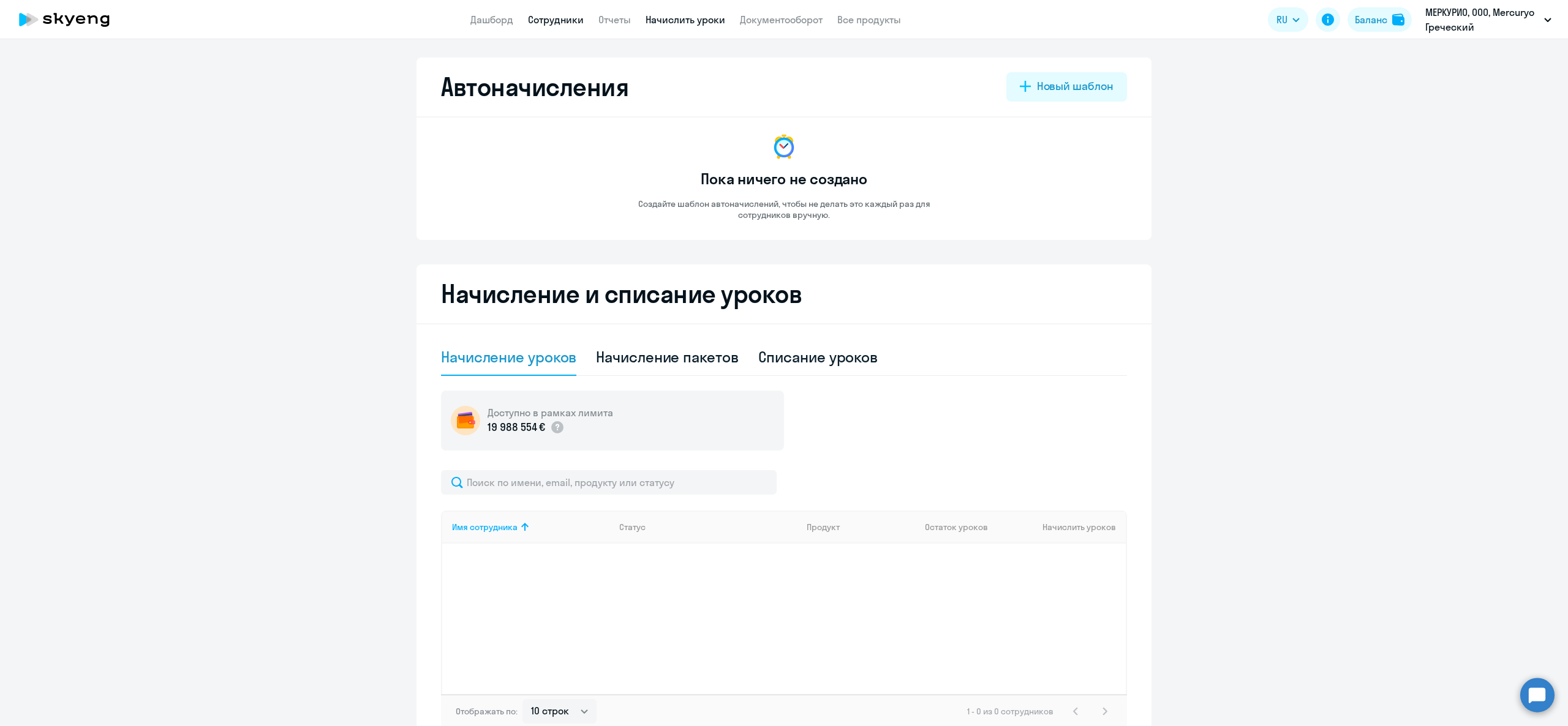
click at [571, 14] on link "Сотрудники" at bounding box center [555, 19] width 56 height 12
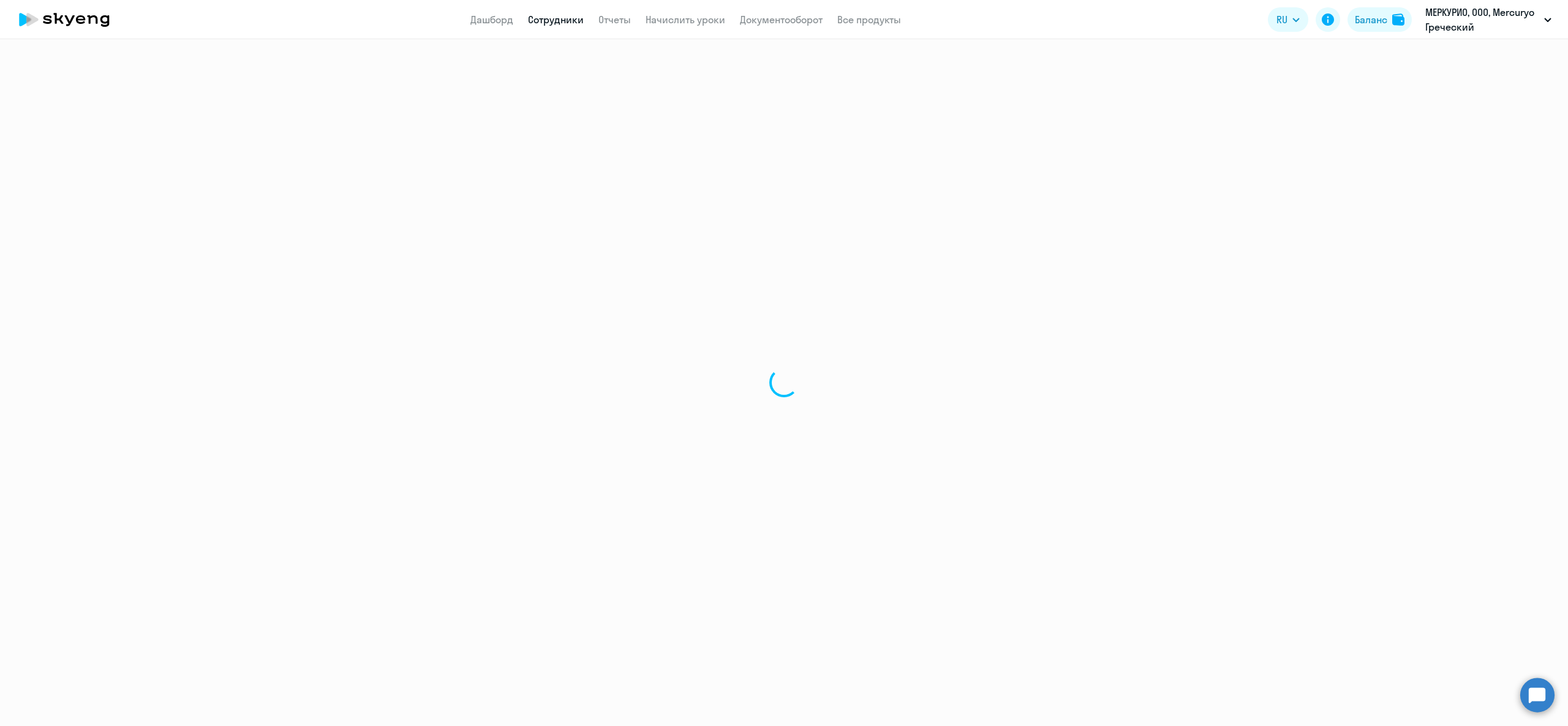
select select "30"
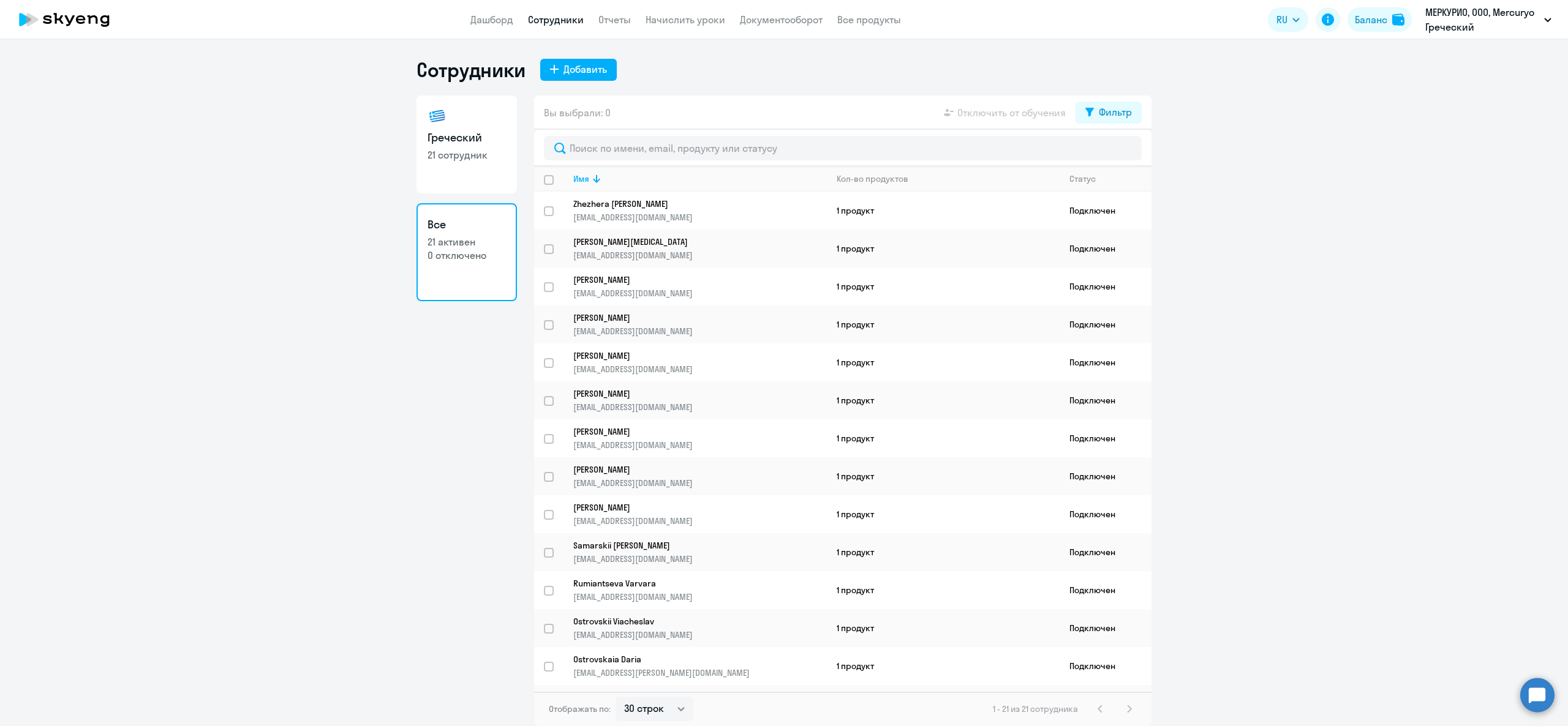
click at [469, 147] on link "Греческий 21 сотрудник" at bounding box center [467, 145] width 100 height 98
select select "30"
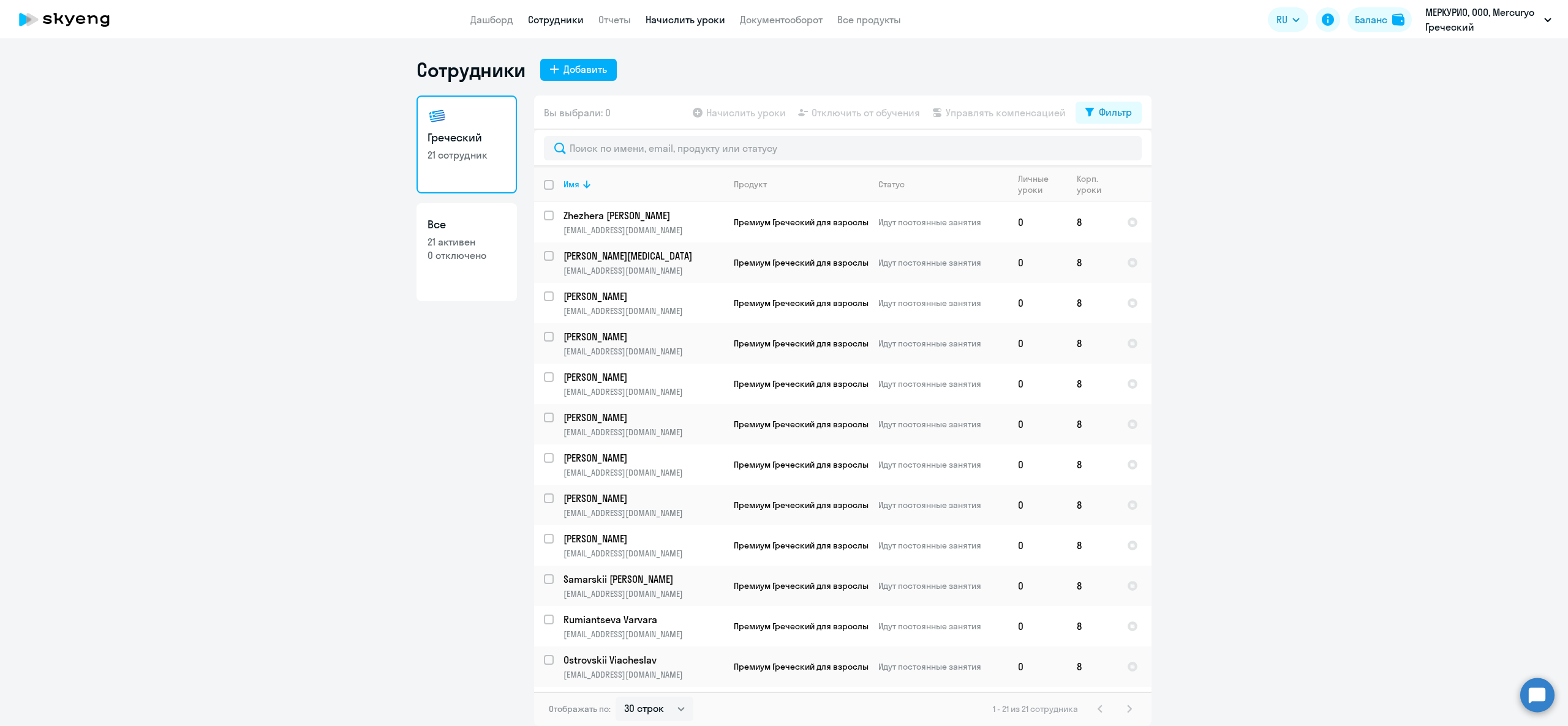
click at [679, 18] on link "Начислить уроки" at bounding box center [685, 19] width 79 height 12
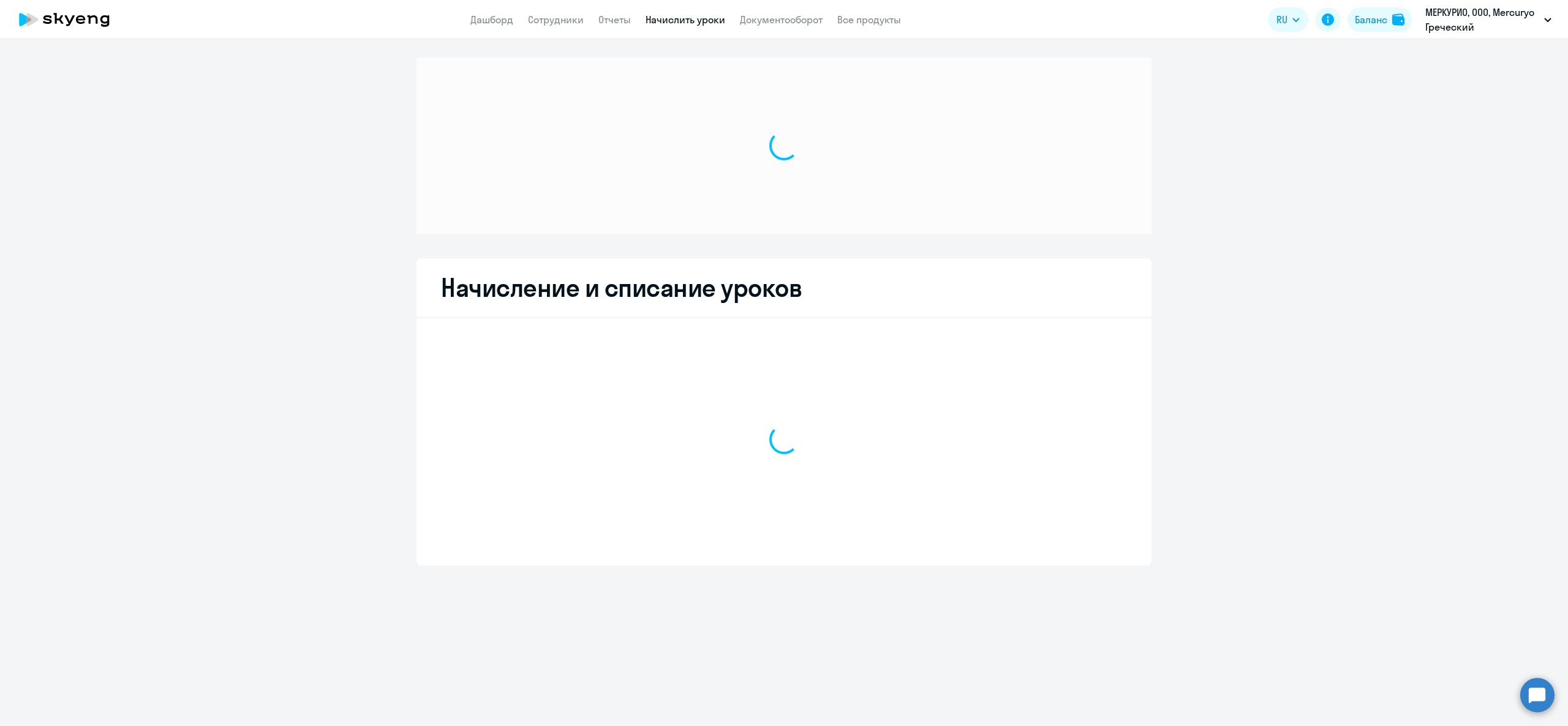
select select "10"
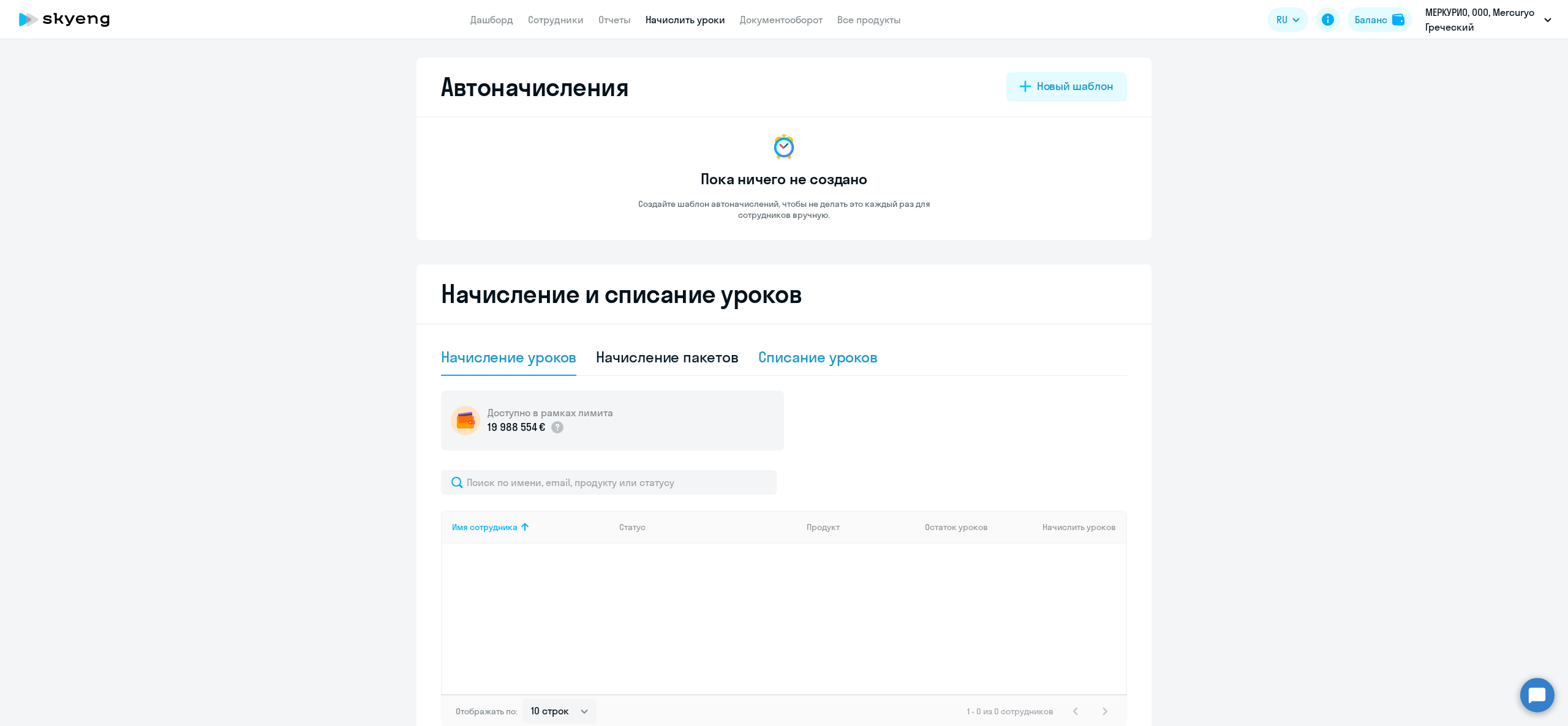
click at [806, 358] on div "Списание уроков" at bounding box center [818, 357] width 120 height 19
select select "10"
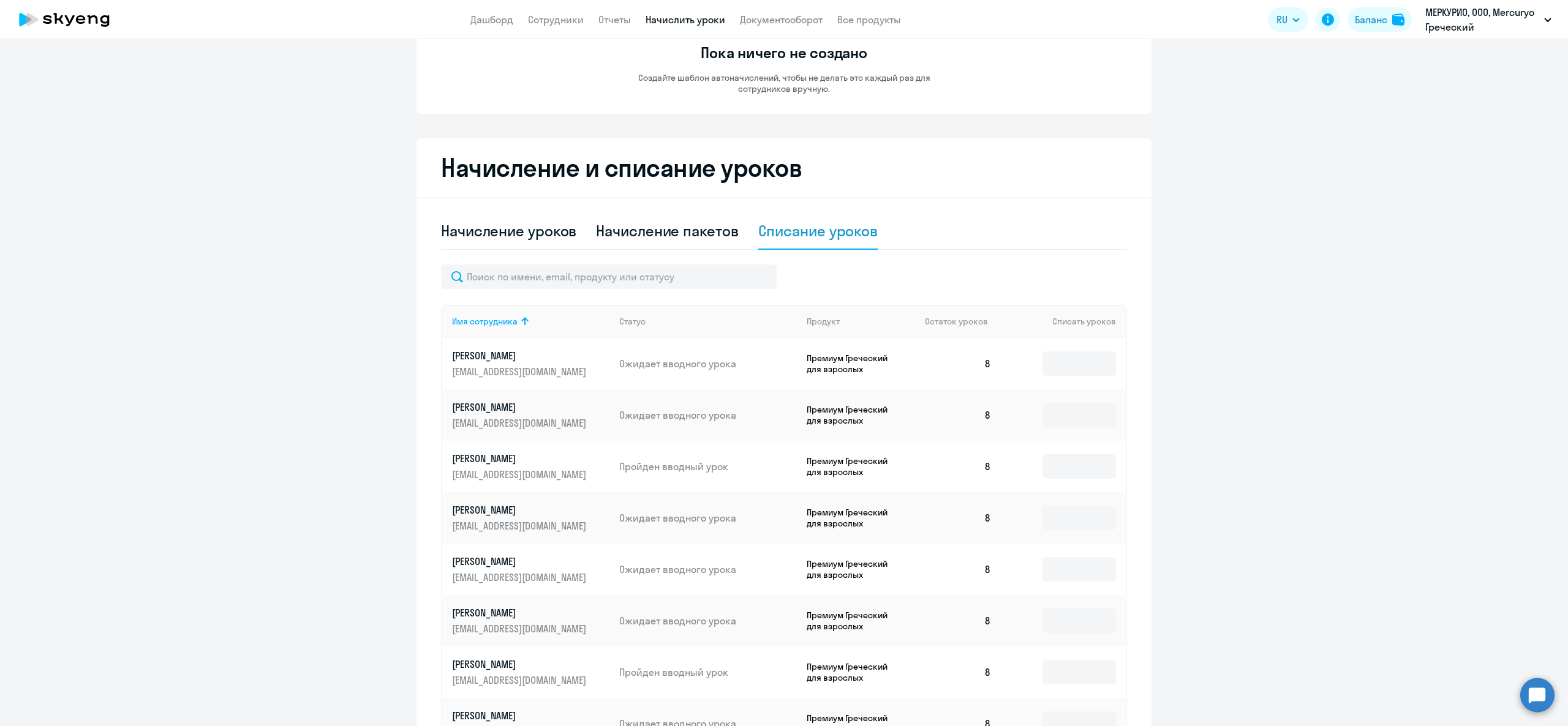
scroll to position [355, 0]
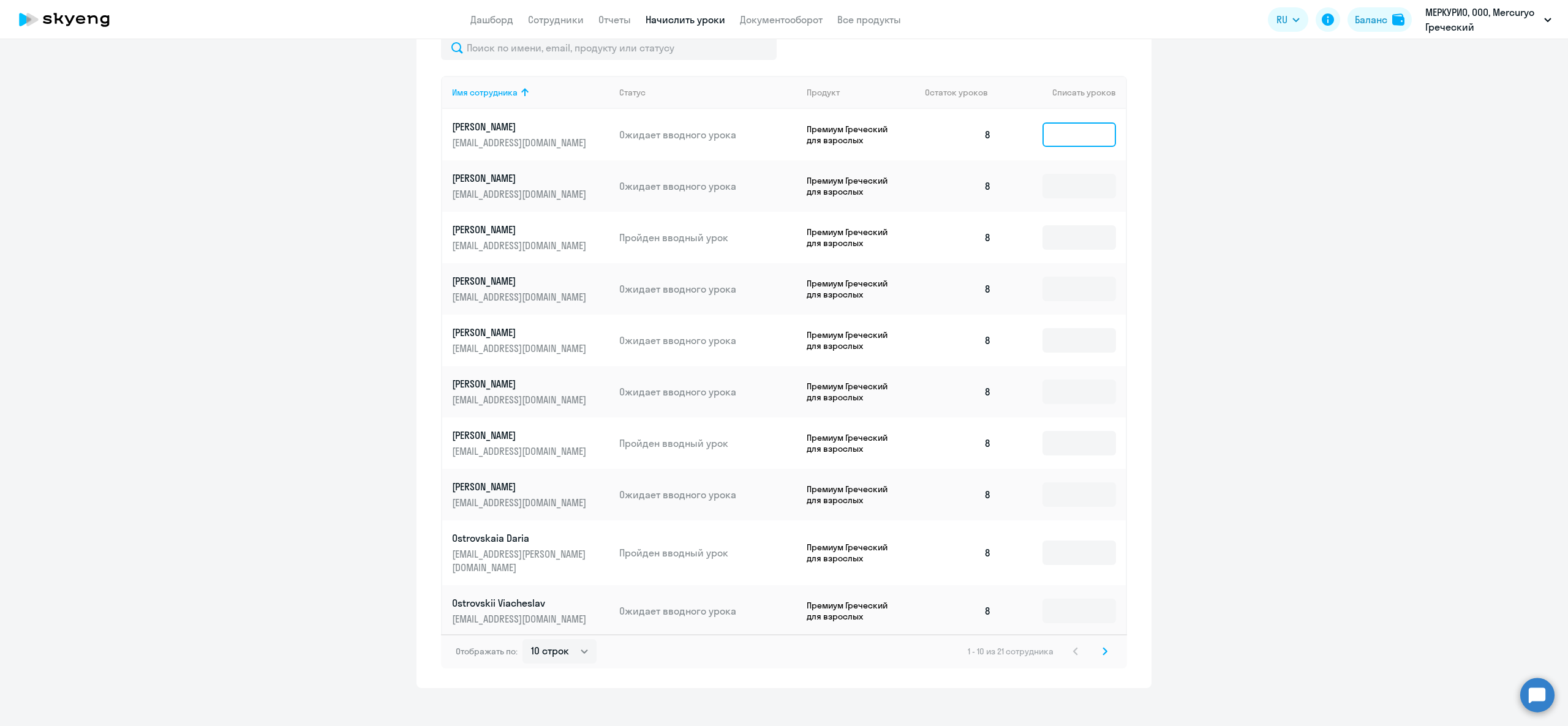
click at [1059, 136] on input at bounding box center [1079, 134] width 73 height 24
type input "4"
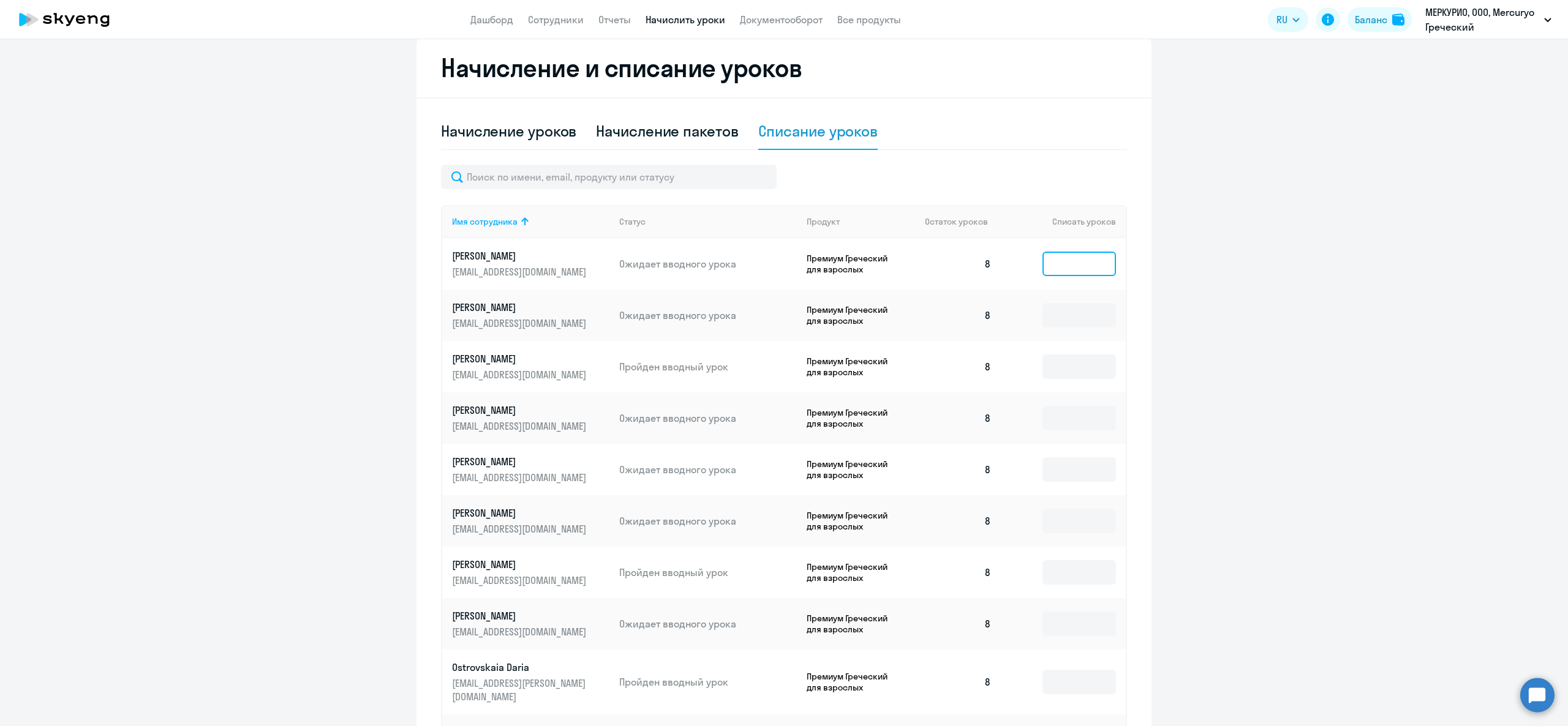
scroll to position [0, 0]
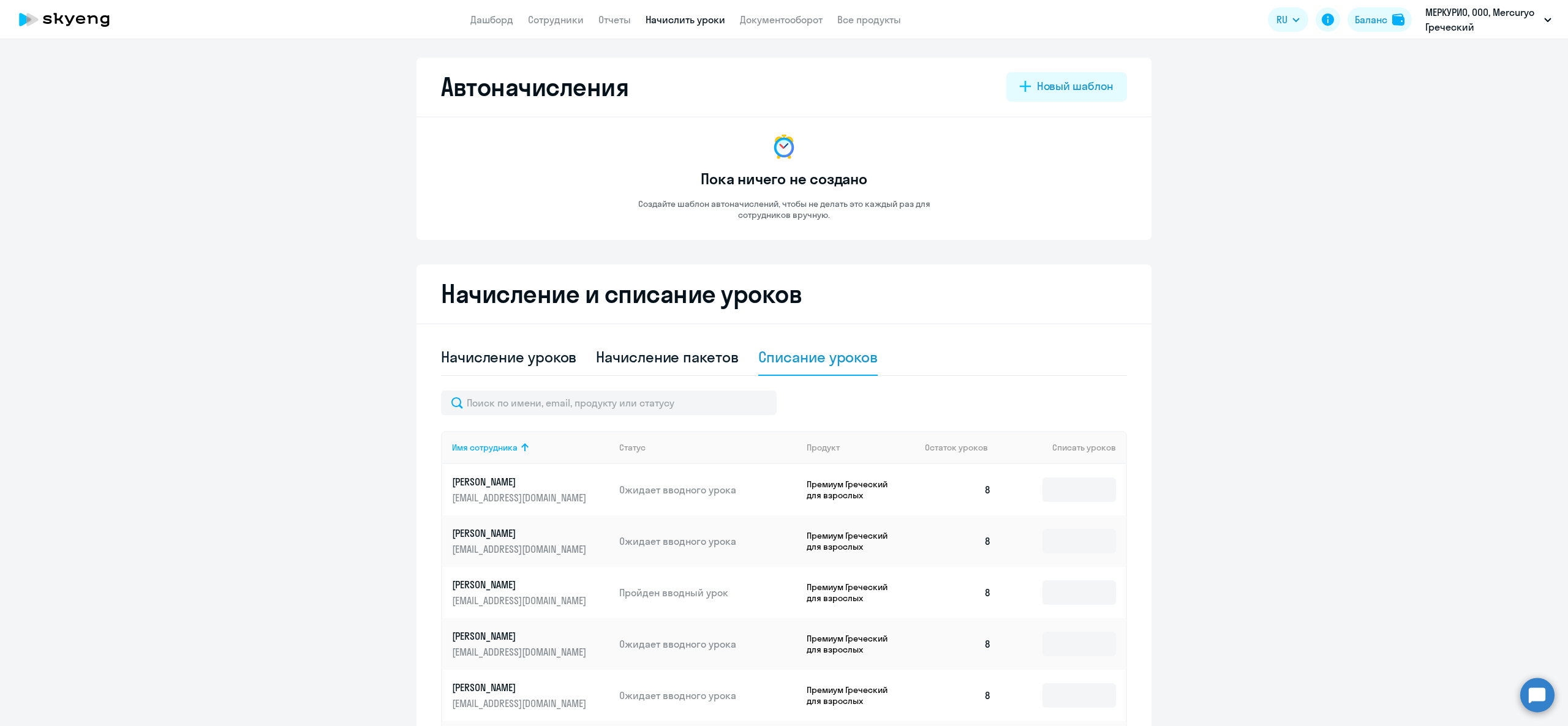
click at [699, 17] on link "Начислить уроки" at bounding box center [685, 19] width 79 height 12
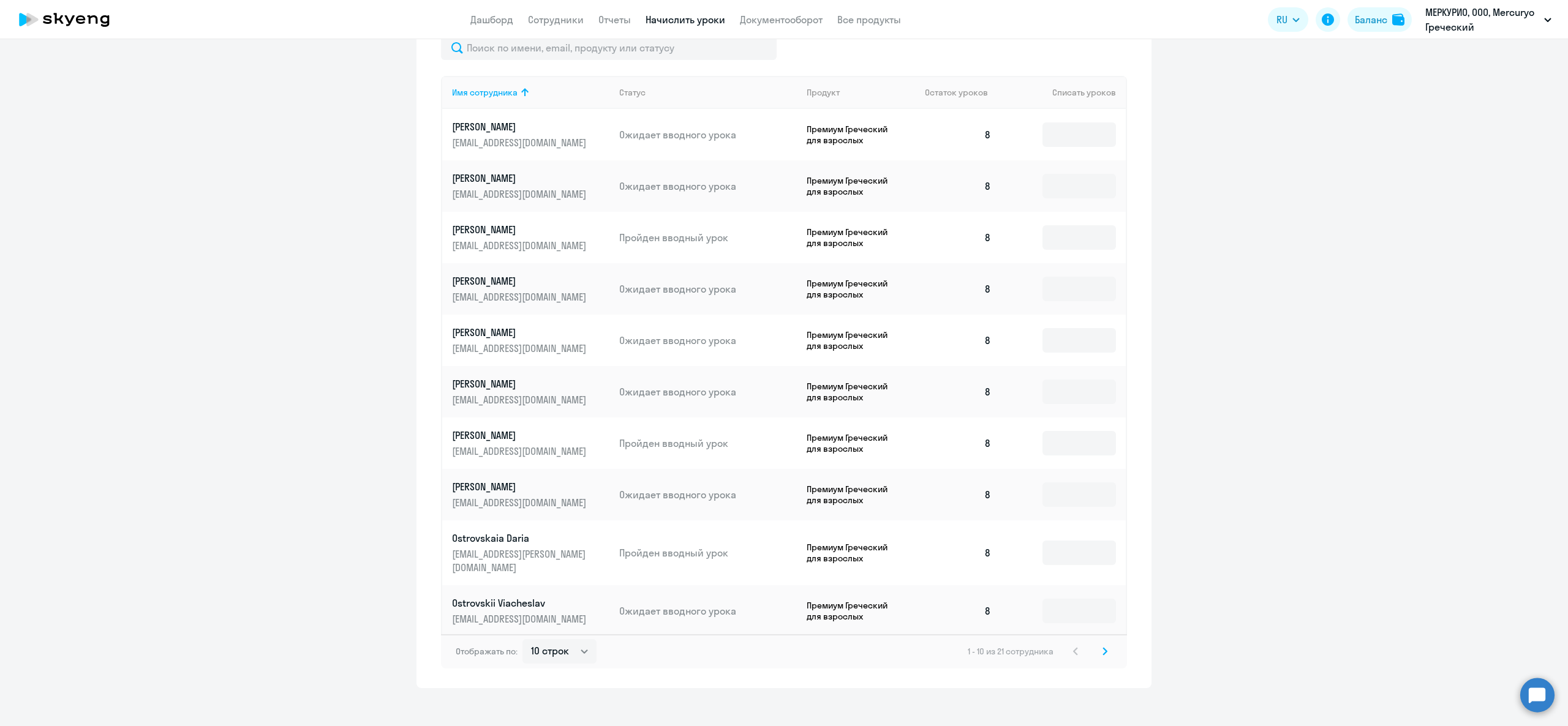
click at [1094, 649] on div "Отображать по: 10 строк 30 строк 50 строк 1 - 10 из 21 сотрудника" at bounding box center [784, 651] width 686 height 34
click at [1098, 644] on svg-icon at bounding box center [1105, 651] width 15 height 15
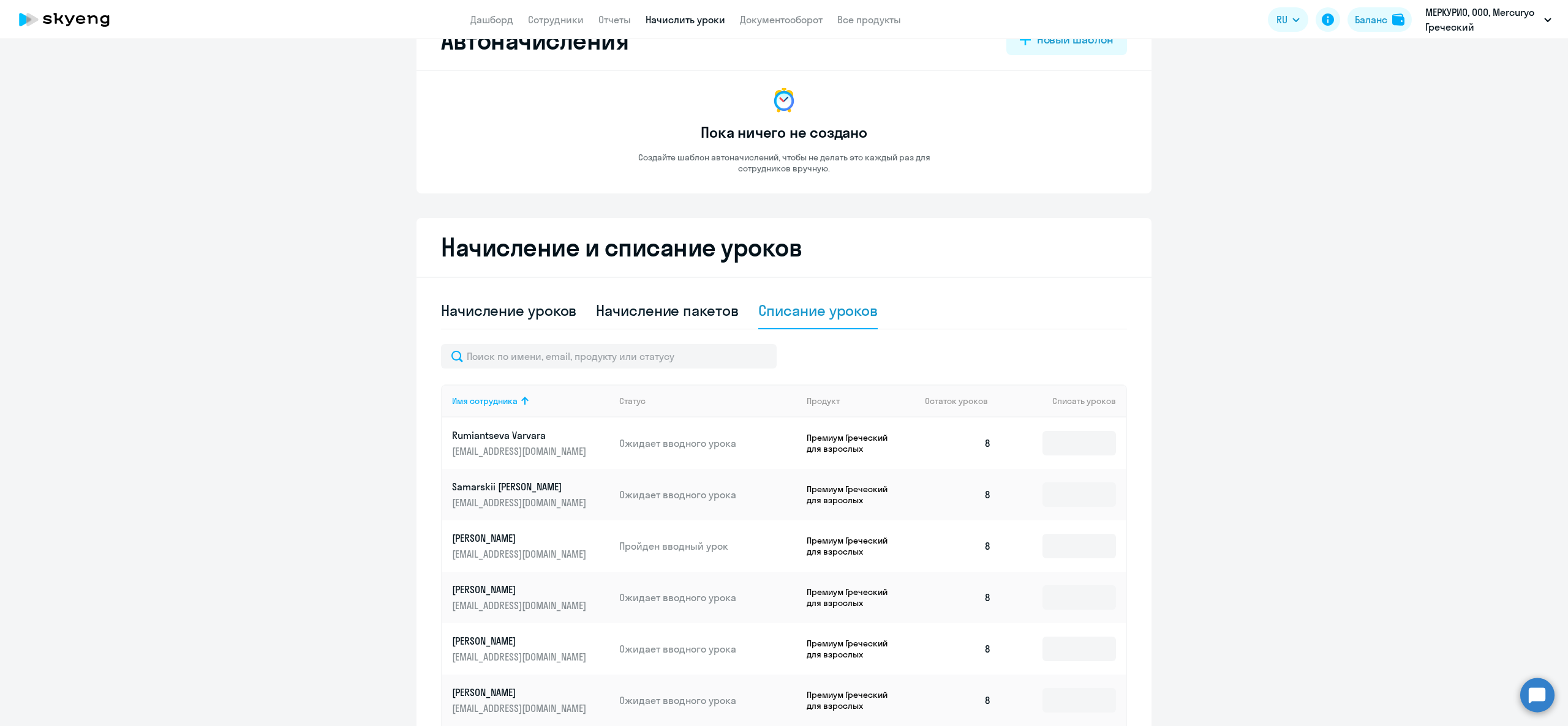
scroll to position [0, 0]
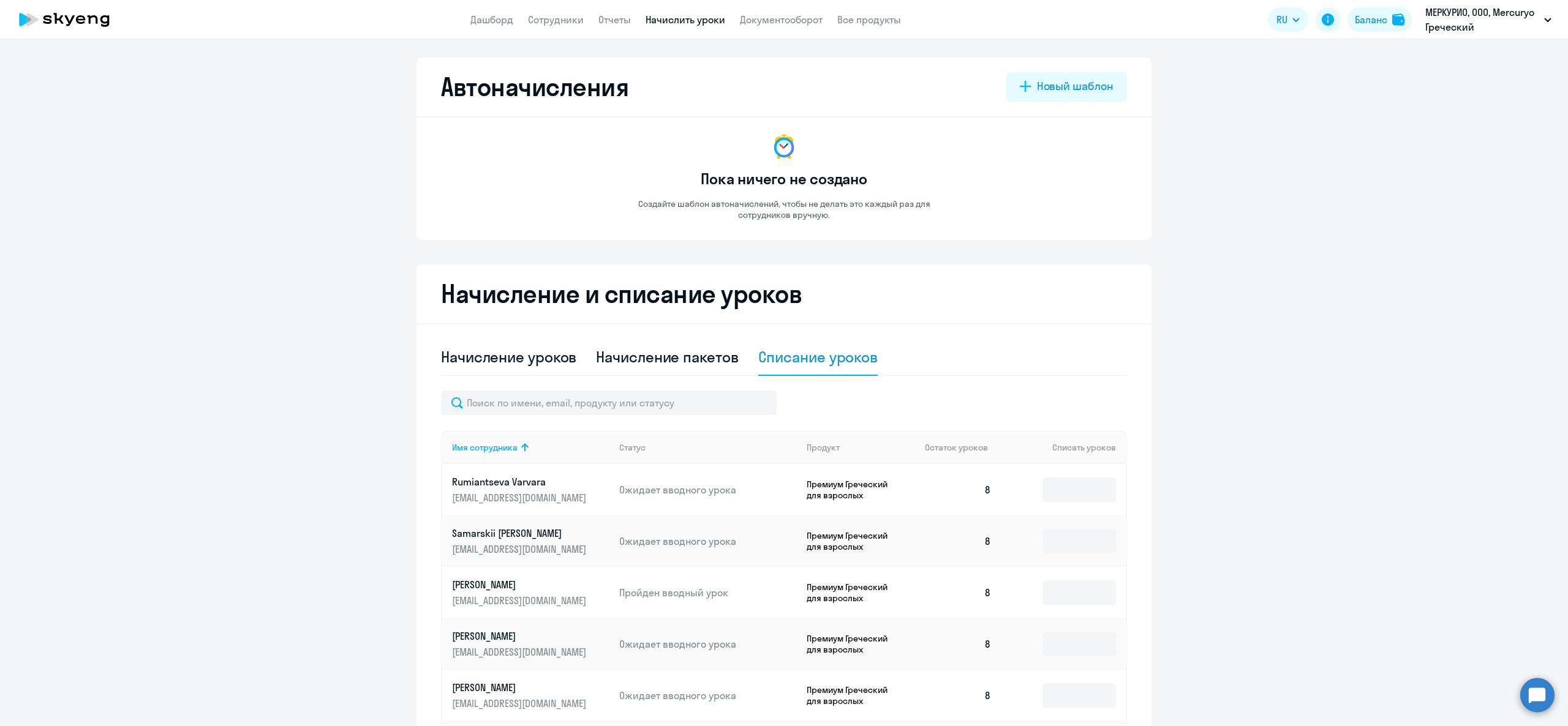
click at [778, 11] on app-header "Дашборд Сотрудники Отчеты Начислить уроки Документооборот Все продукты Дашборд …" at bounding box center [784, 19] width 1568 height 39
click at [626, 19] on link "Отчеты" at bounding box center [615, 19] width 32 height 12
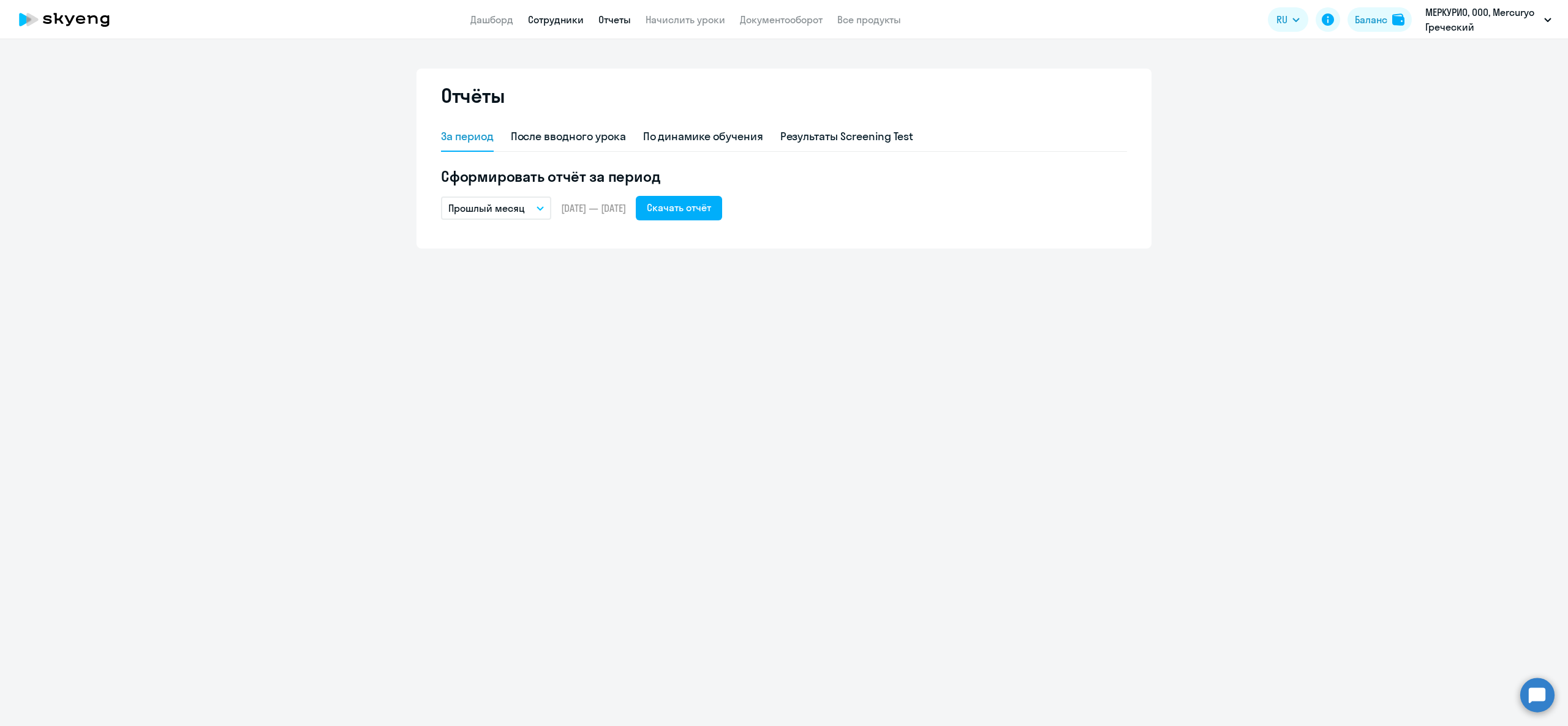
click at [555, 19] on link "Сотрудники" at bounding box center [555, 19] width 56 height 12
select select "30"
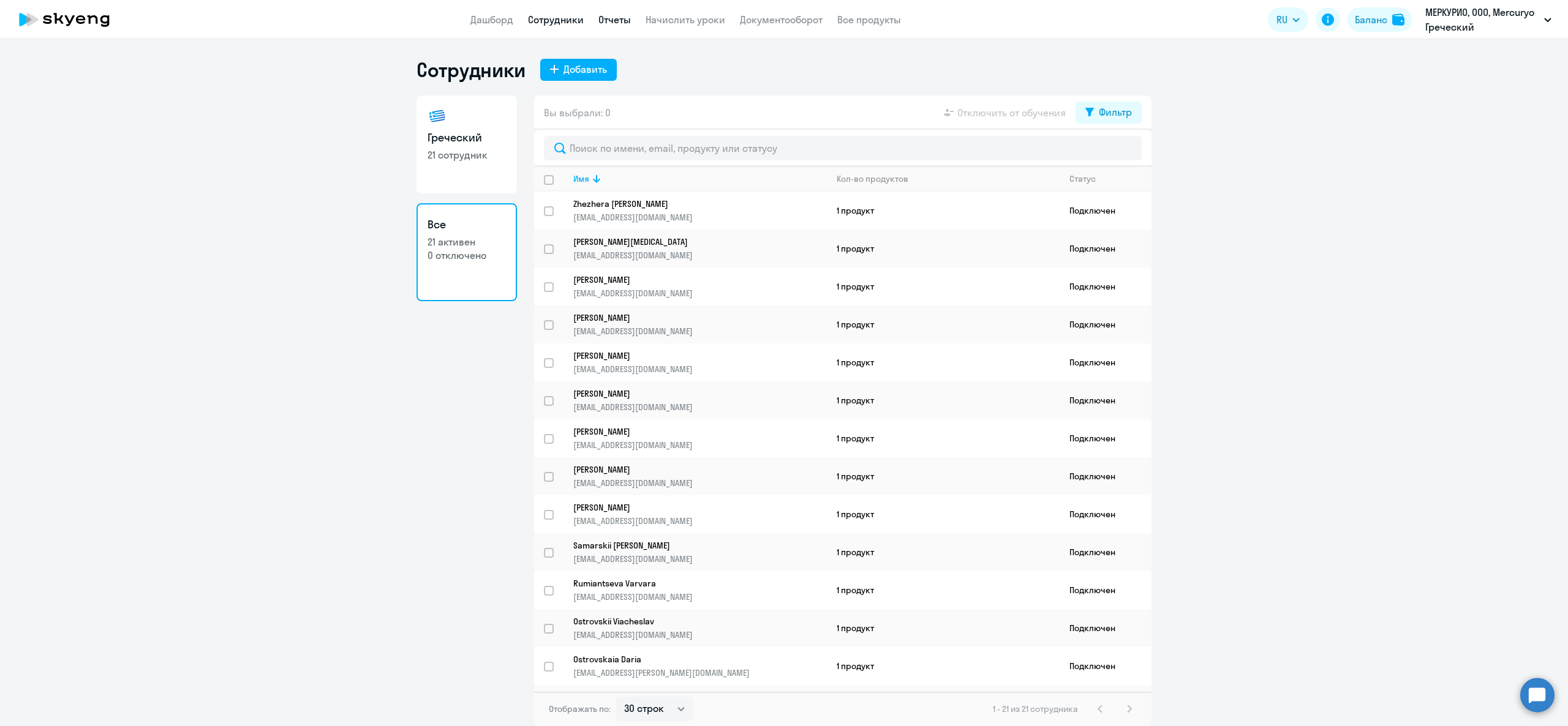
click at [618, 24] on link "Отчеты" at bounding box center [615, 19] width 32 height 12
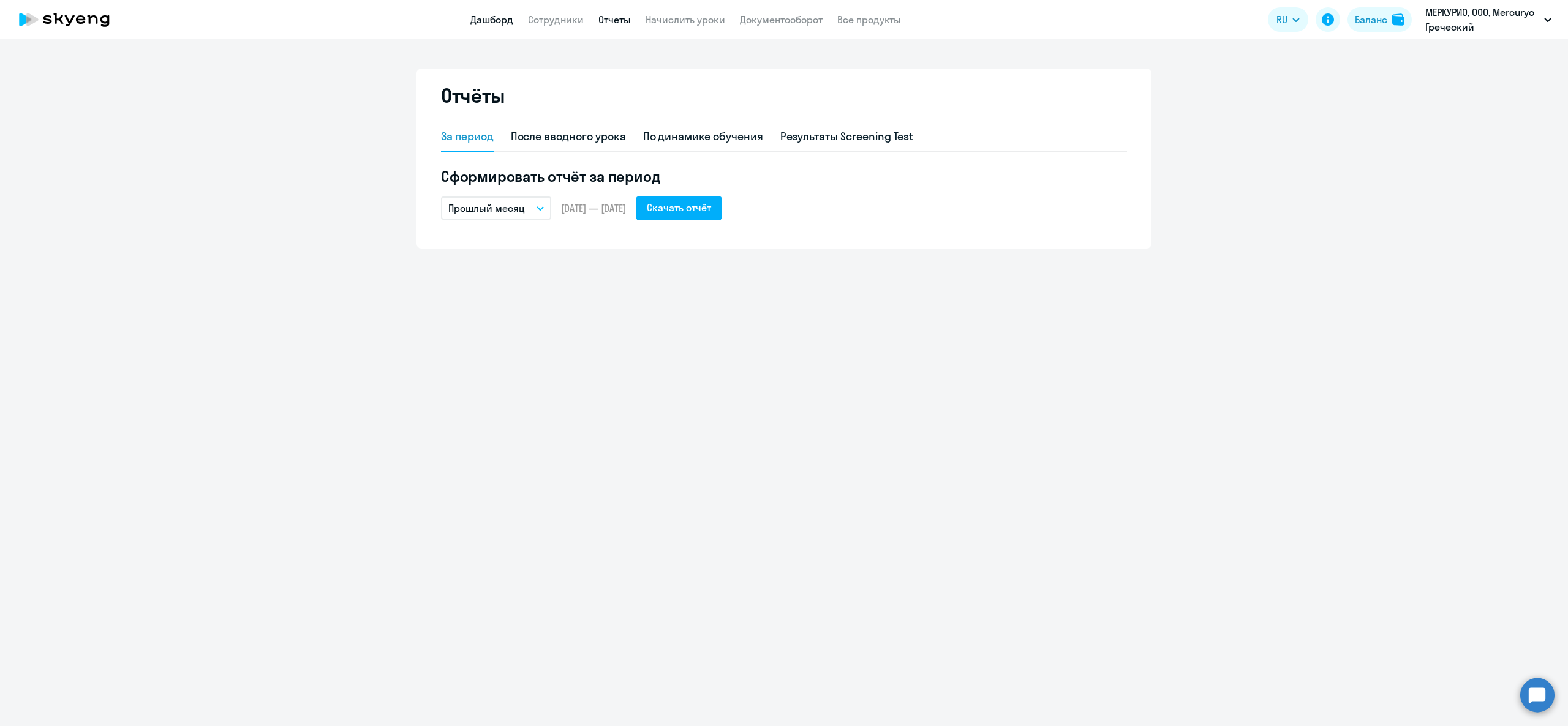
click at [496, 17] on link "Дашборд" at bounding box center [492, 19] width 43 height 12
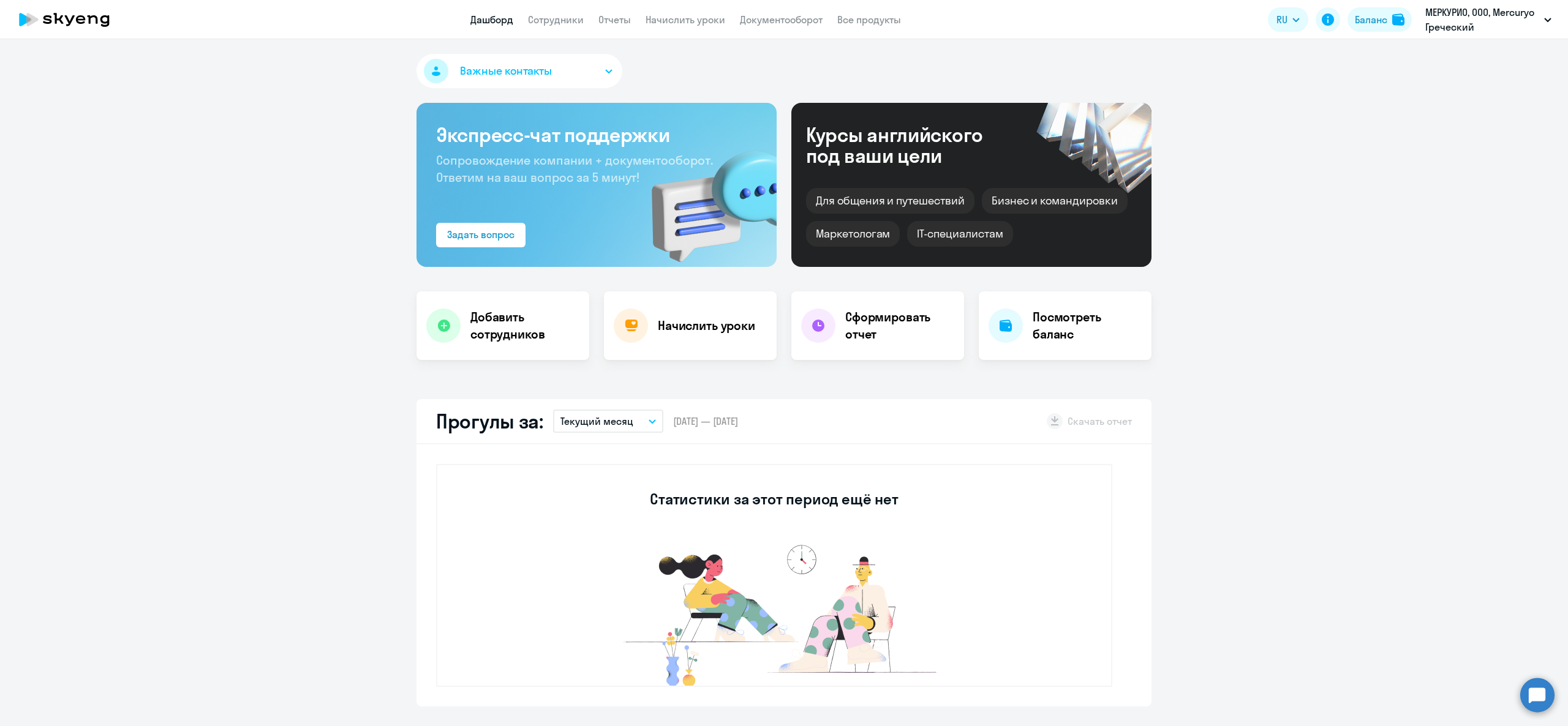
click at [763, 9] on app-header "Дашборд Сотрудники Отчеты Начислить уроки Документооборот Все продукты Дашборд …" at bounding box center [784, 19] width 1568 height 39
click at [777, 22] on link "Документооборот" at bounding box center [781, 19] width 83 height 12
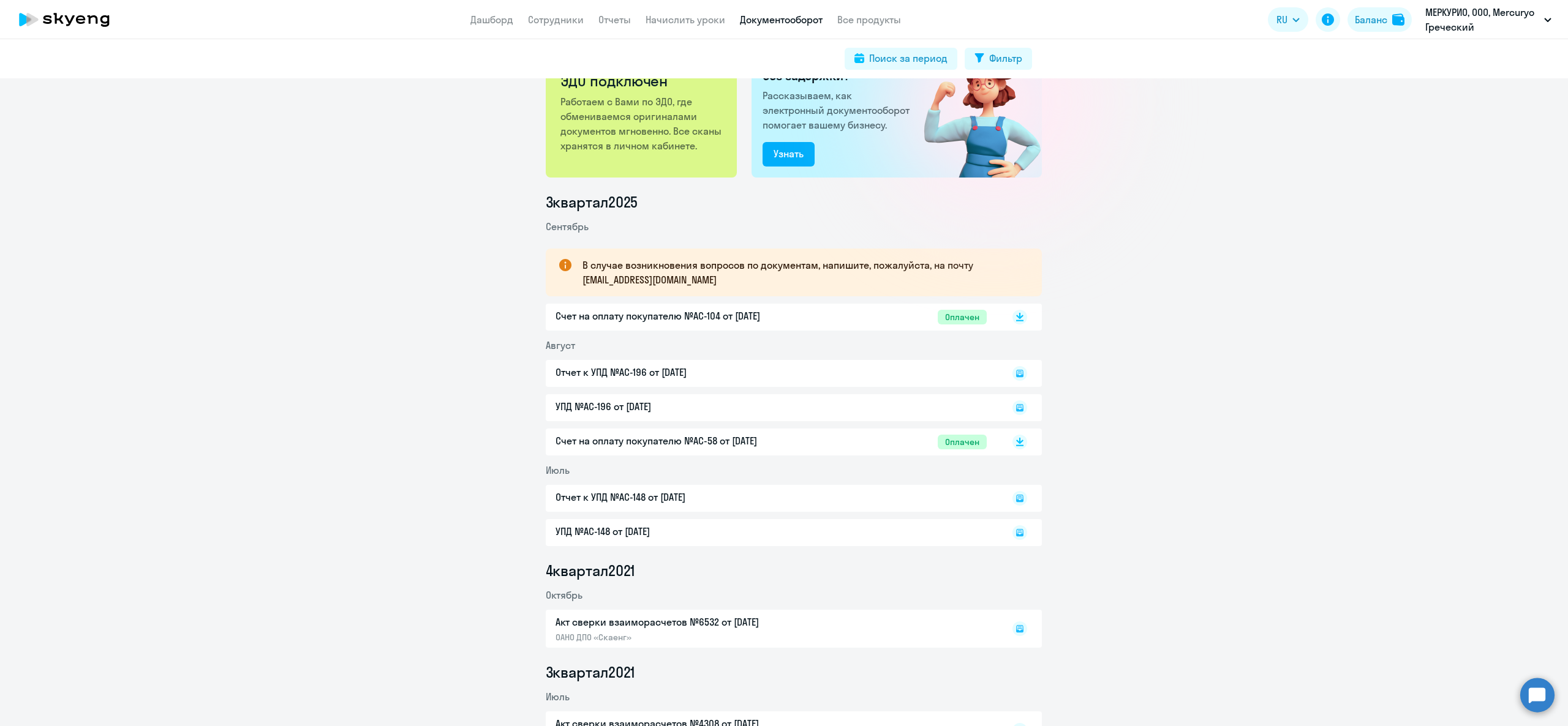
scroll to position [16, 0]
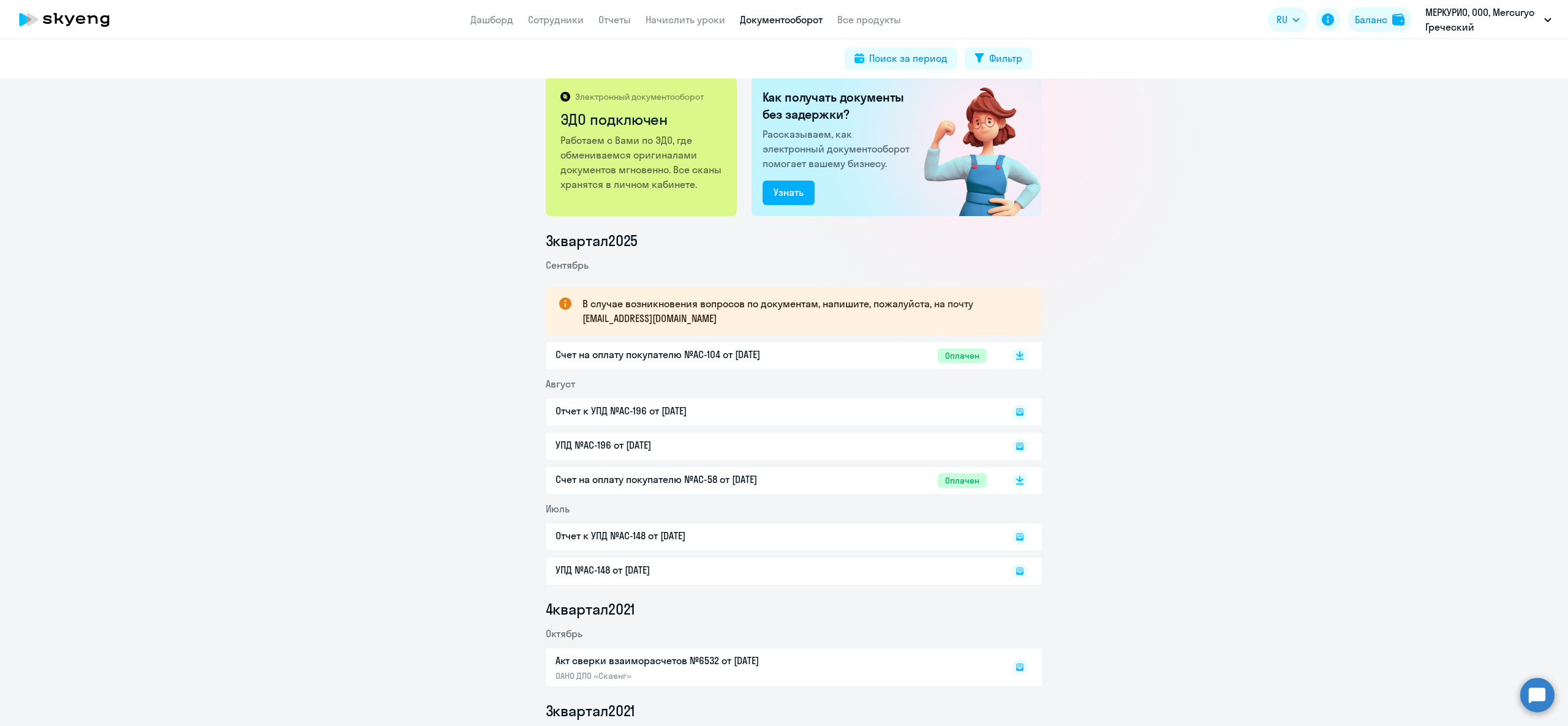
click at [723, 349] on p "Счет на оплату покупателю №AC-104 от [DATE]" at bounding box center [684, 355] width 258 height 15
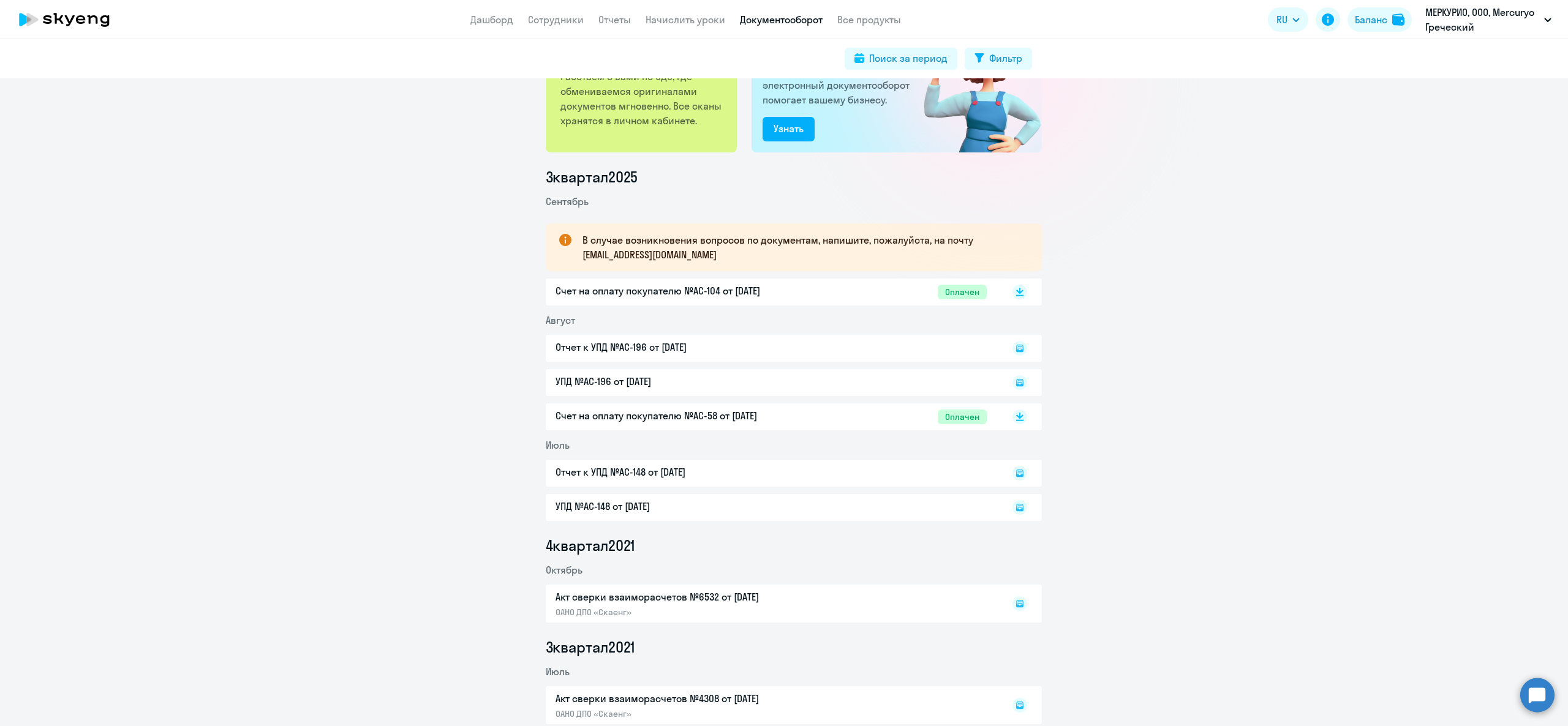
scroll to position [0, 0]
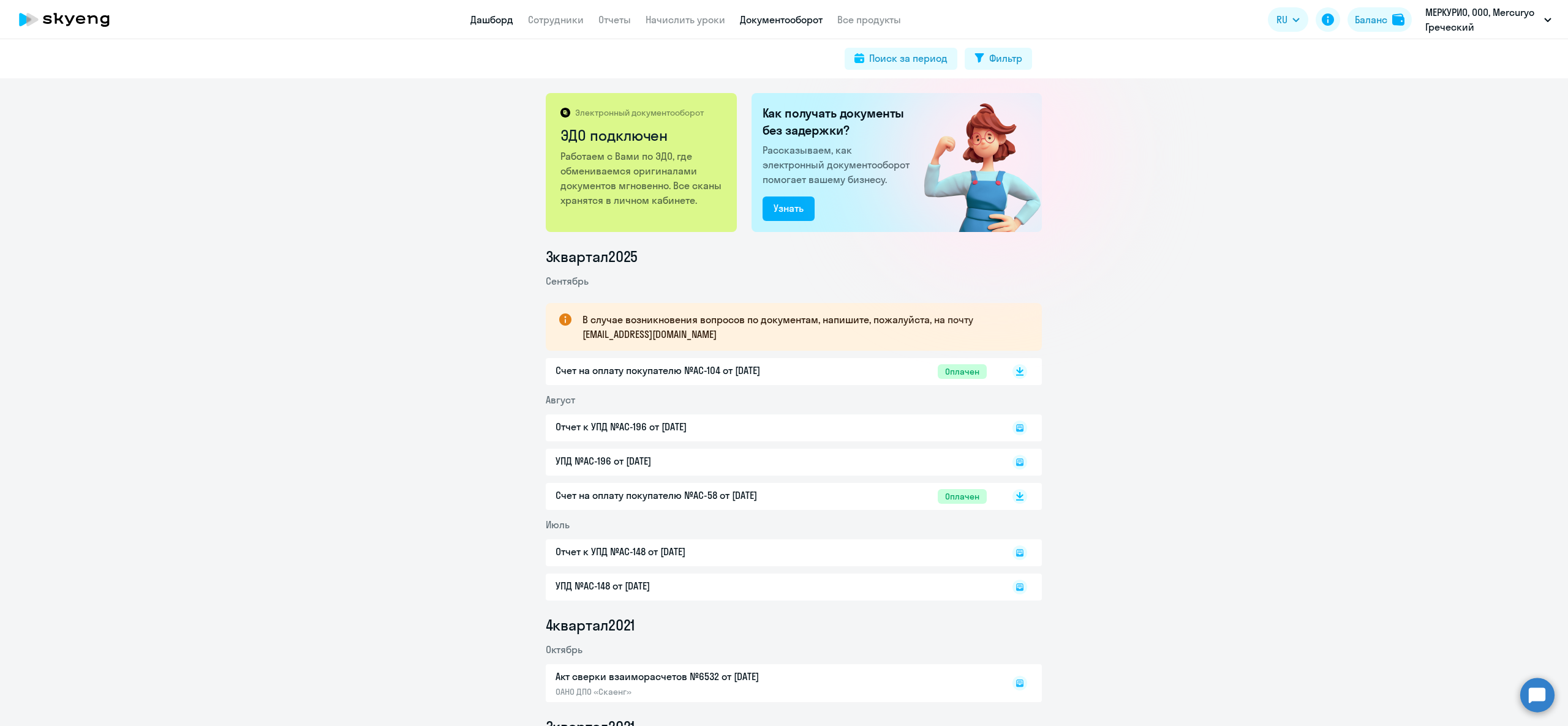
click at [511, 22] on link "Дашборд" at bounding box center [492, 19] width 43 height 12
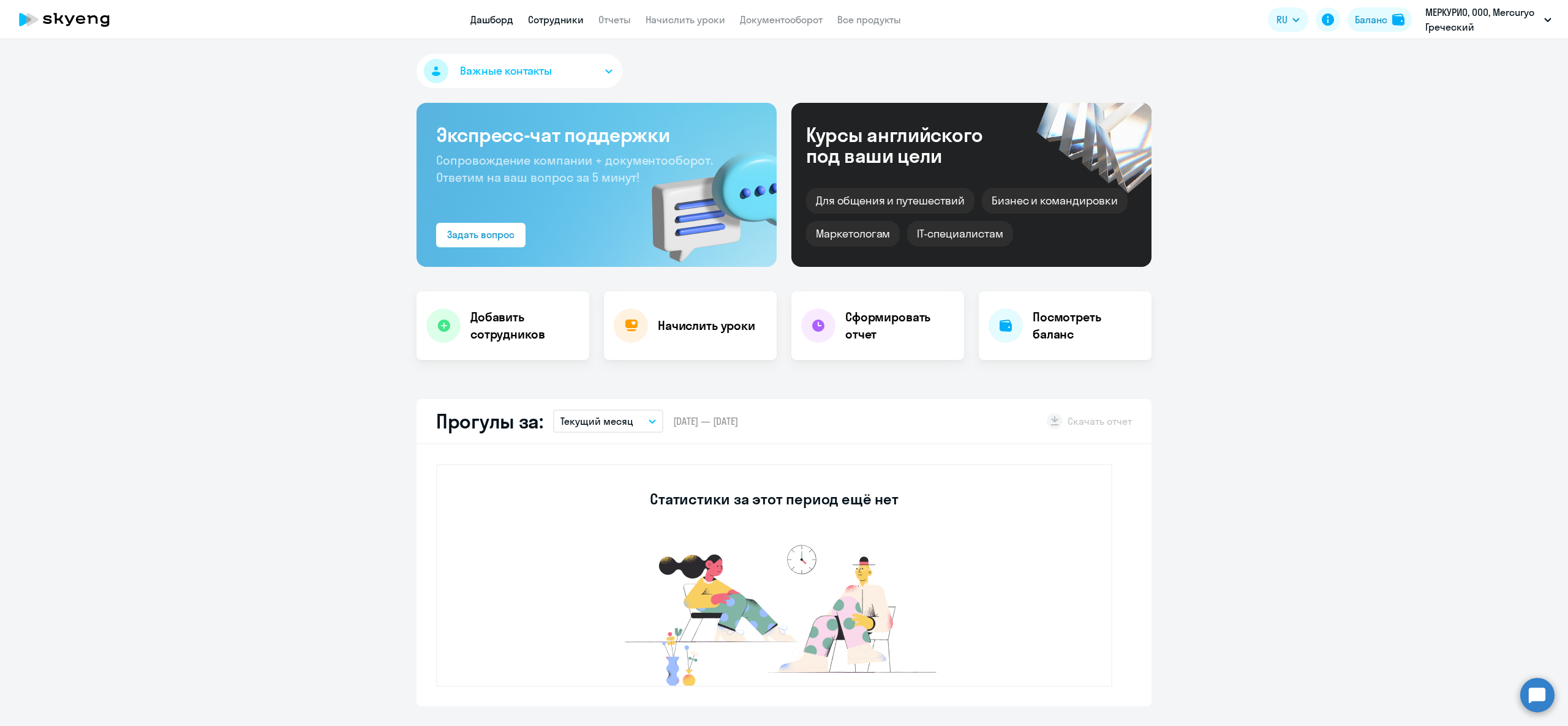
click at [550, 18] on link "Сотрудники" at bounding box center [555, 19] width 56 height 12
select select "30"
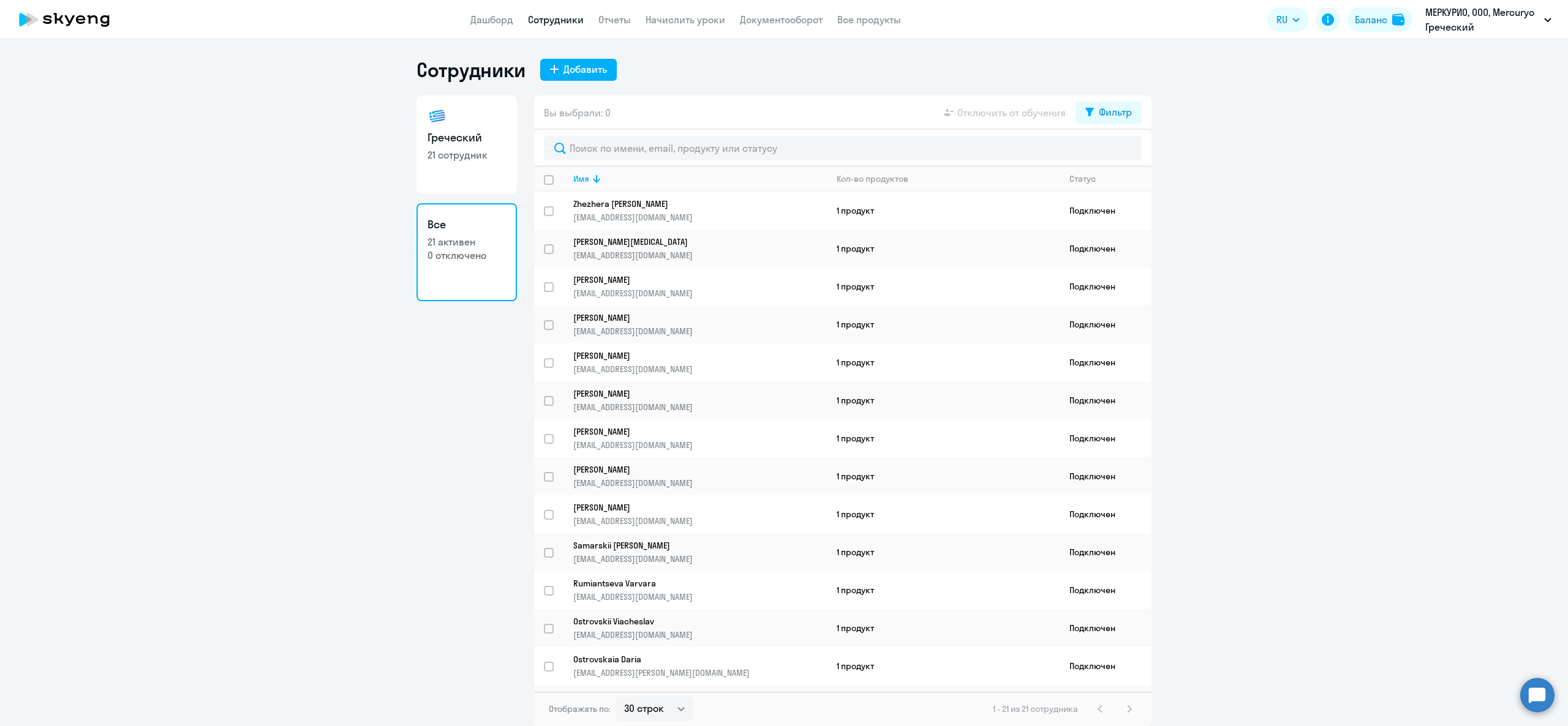
click at [410, 188] on ng-component "Сотрудники Добавить Греческий 21 сотрудник Все 21 активен 0 отключено Вы выбрал…" at bounding box center [784, 392] width 1568 height 669
click at [432, 161] on p "21 сотрудник" at bounding box center [467, 155] width 79 height 13
select select "30"
